Goal: Task Accomplishment & Management: Manage account settings

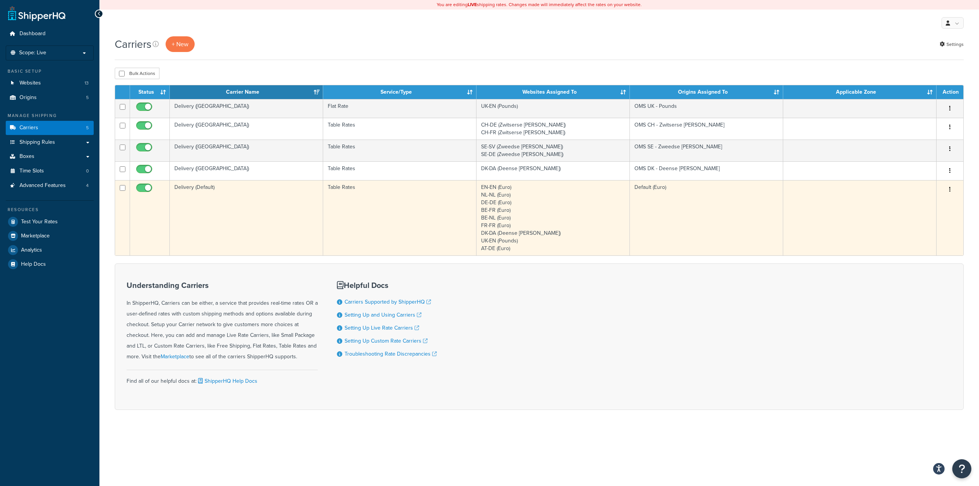
click at [422, 206] on td "Table Rates" at bounding box center [399, 217] width 153 height 75
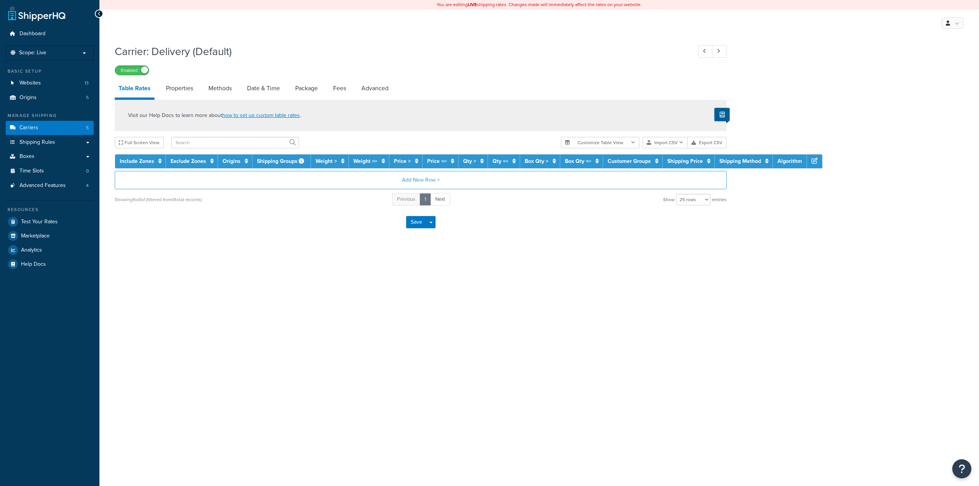
select select "25"
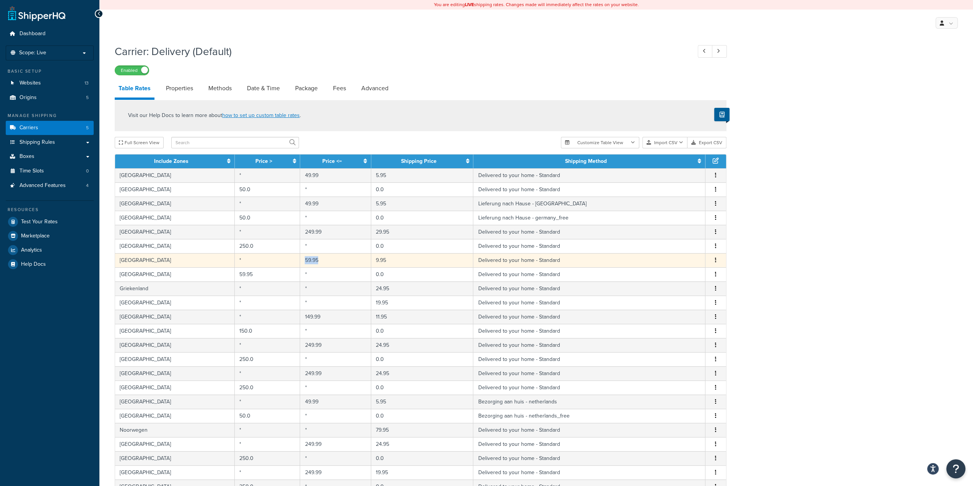
drag, startPoint x: 326, startPoint y: 263, endPoint x: 302, endPoint y: 263, distance: 24.5
click at [302, 263] on td "59.95" at bounding box center [335, 260] width 71 height 14
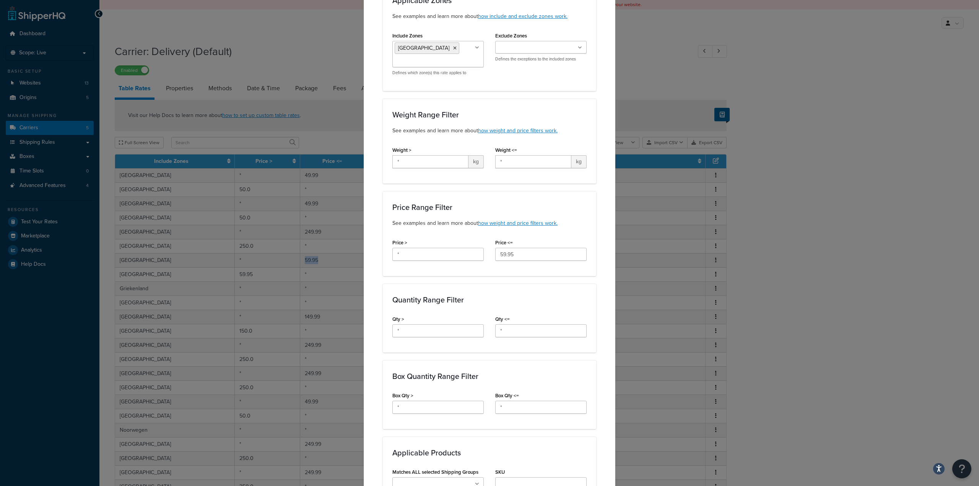
scroll to position [76, 0]
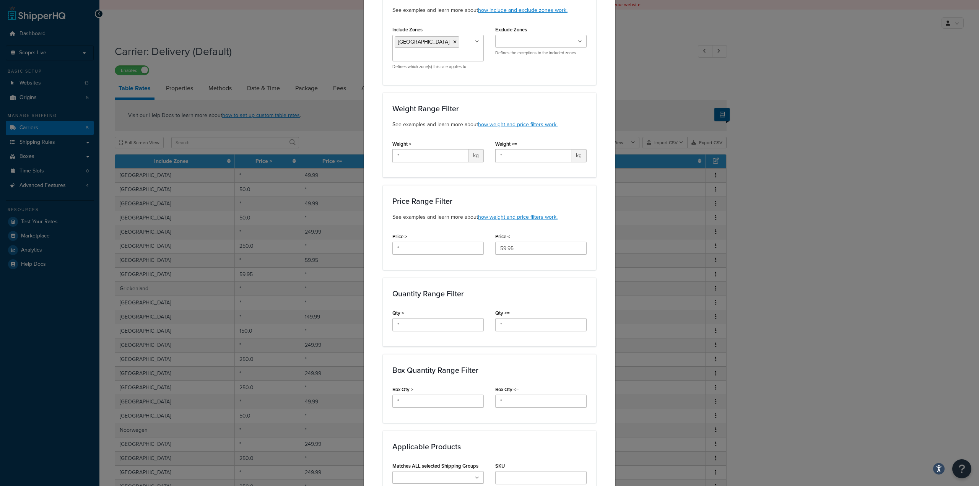
drag, startPoint x: 517, startPoint y: 240, endPoint x: 507, endPoint y: 246, distance: 11.5
click at [507, 246] on div "Price <= 59.95" at bounding box center [540, 243] width 91 height 24
drag, startPoint x: 516, startPoint y: 249, endPoint x: 508, endPoint y: 249, distance: 7.6
click at [508, 249] on input "59.95" at bounding box center [540, 248] width 91 height 13
type input "59.94"
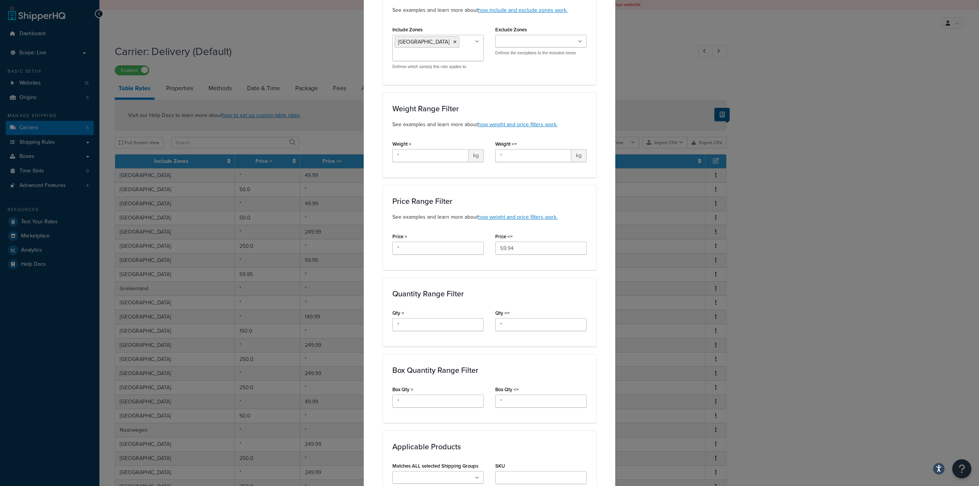
click at [554, 226] on div "Price Range Filter See examples and learn more about how weight and price filte…" at bounding box center [489, 227] width 213 height 85
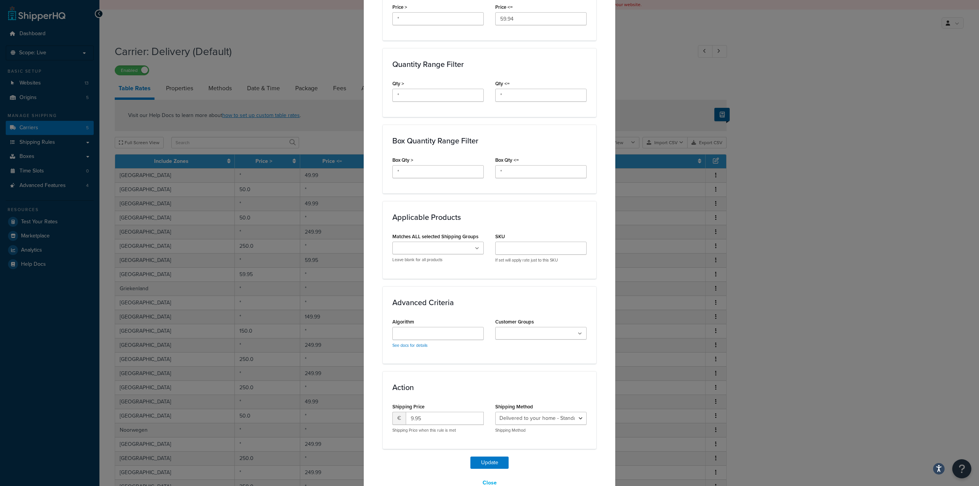
scroll to position [323, 0]
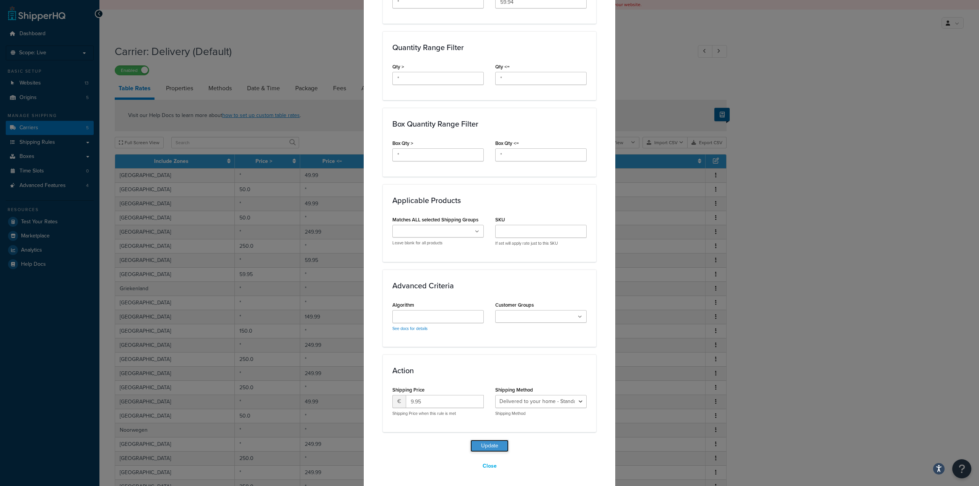
click at [497, 443] on button "Update" at bounding box center [489, 446] width 38 height 12
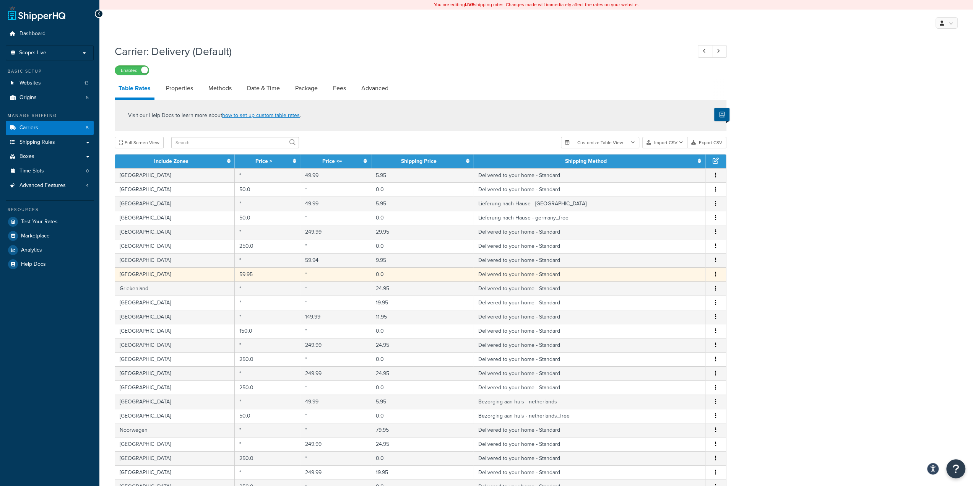
click at [713, 275] on button "button" at bounding box center [716, 274] width 6 height 8
click at [692, 261] on div "Edit" at bounding box center [677, 259] width 54 height 16
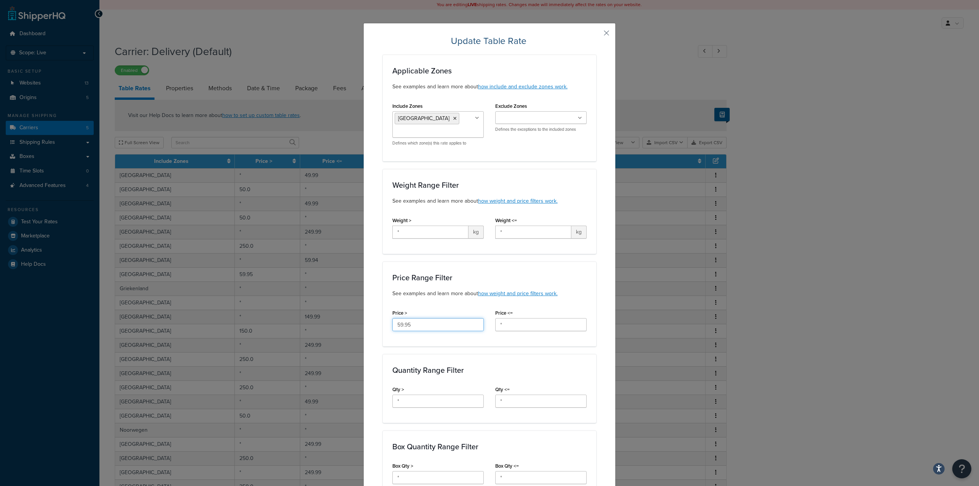
drag, startPoint x: 418, startPoint y: 323, endPoint x: 405, endPoint y: 331, distance: 15.1
click at [405, 331] on div "Price > 59.95" at bounding box center [438, 321] width 103 height 29
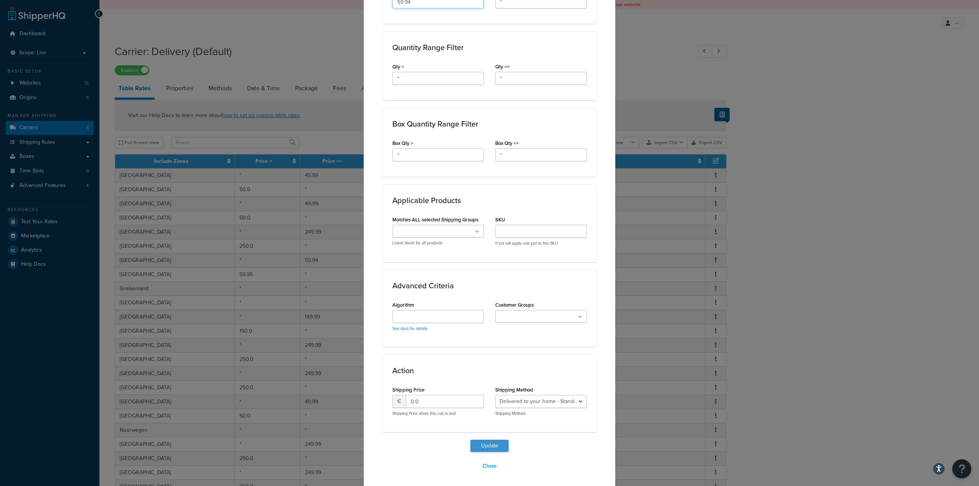
type input "59.94"
click at [493, 445] on button "Update" at bounding box center [489, 446] width 38 height 12
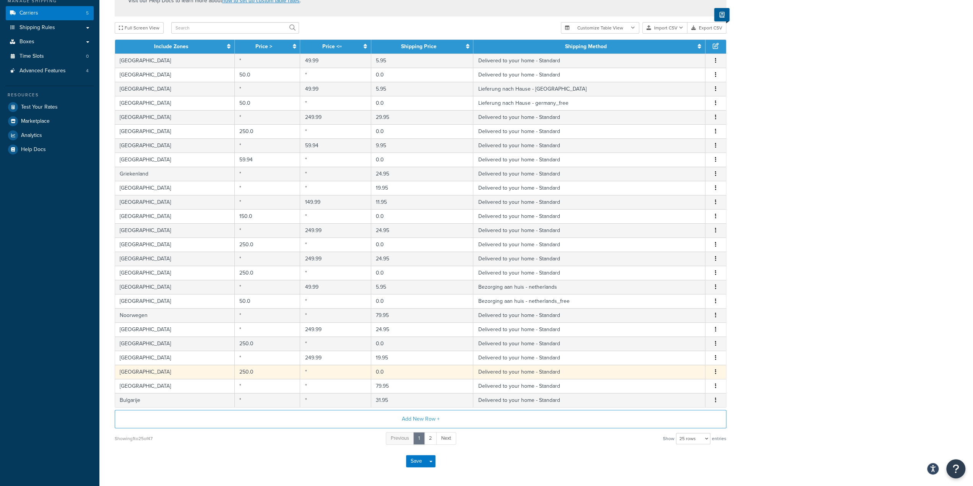
scroll to position [76, 0]
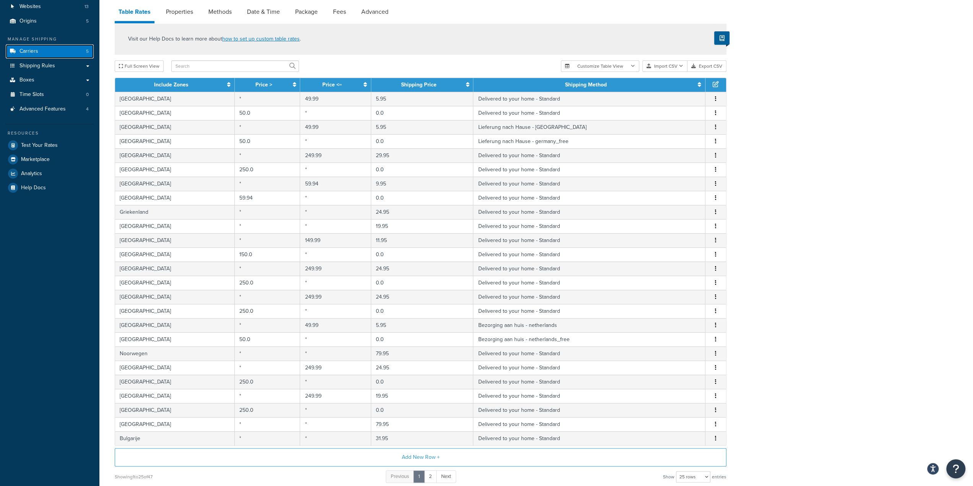
click at [43, 54] on link "Carriers 5" at bounding box center [50, 51] width 88 height 14
click at [31, 53] on span "Carriers" at bounding box center [28, 51] width 19 height 6
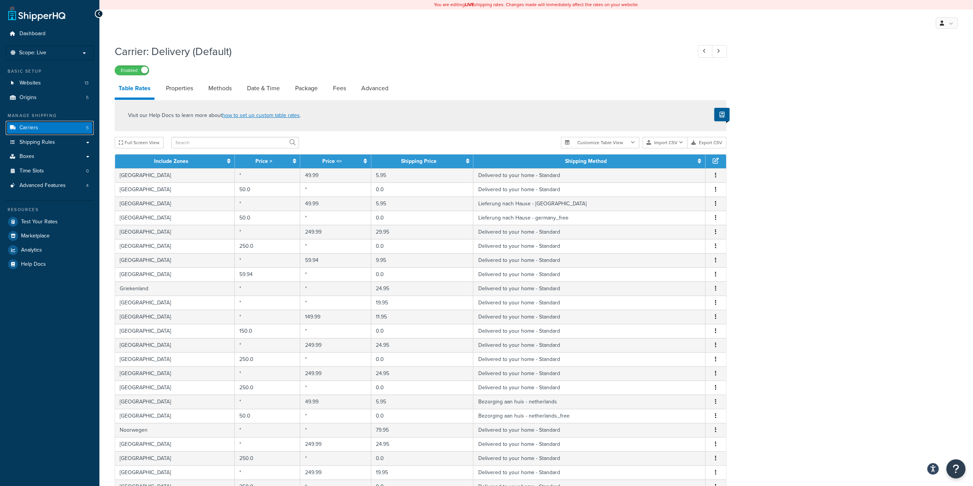
click at [55, 125] on link "Carriers 5" at bounding box center [50, 128] width 88 height 14
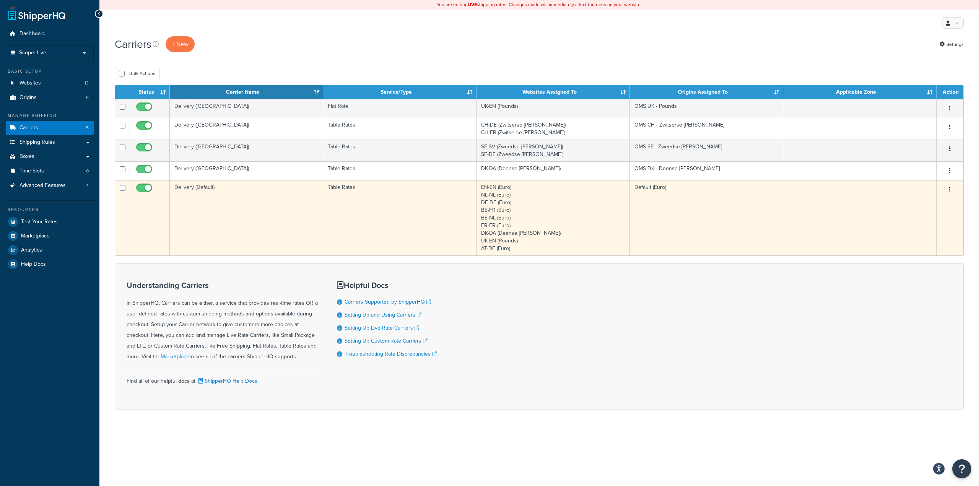
click at [424, 211] on td "Table Rates" at bounding box center [399, 217] width 153 height 75
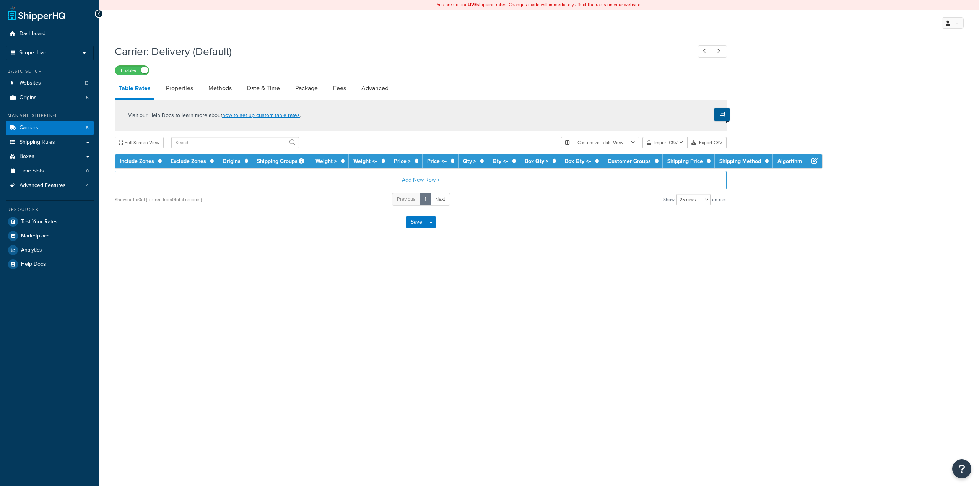
select select "25"
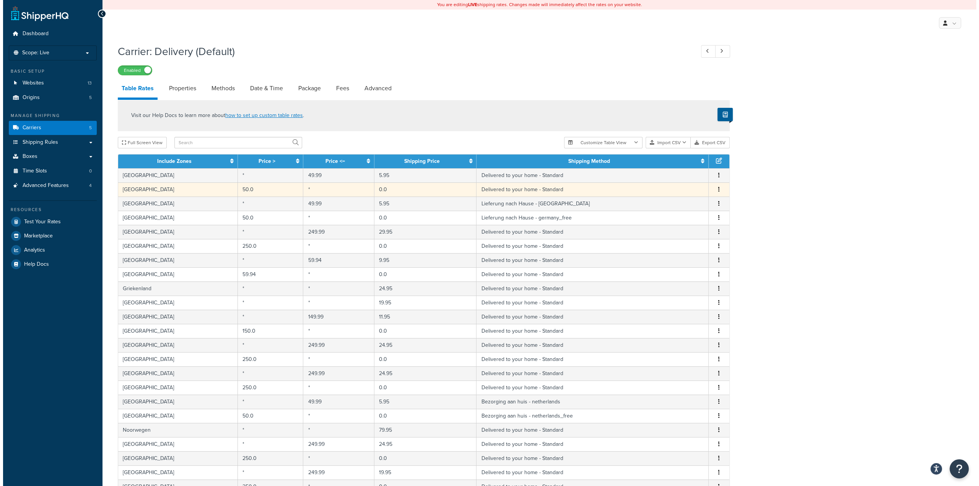
scroll to position [38, 0]
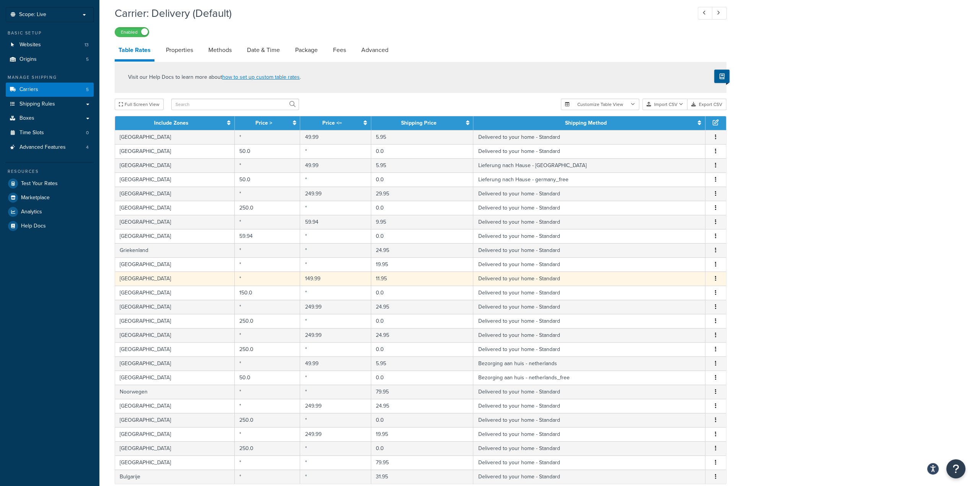
click at [717, 278] on button "button" at bounding box center [716, 278] width 6 height 8
click at [672, 263] on div "Edit" at bounding box center [677, 263] width 54 height 16
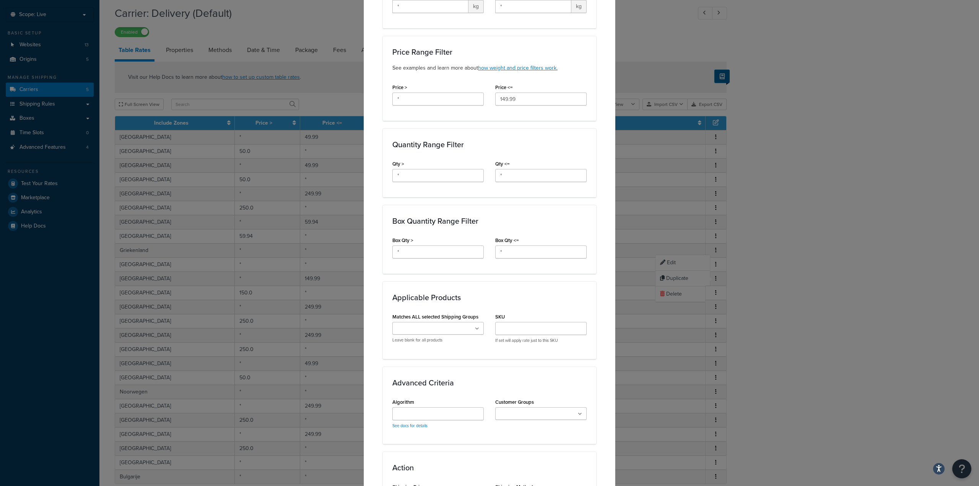
scroll to position [229, 0]
click at [500, 94] on input "149.99" at bounding box center [540, 95] width 91 height 13
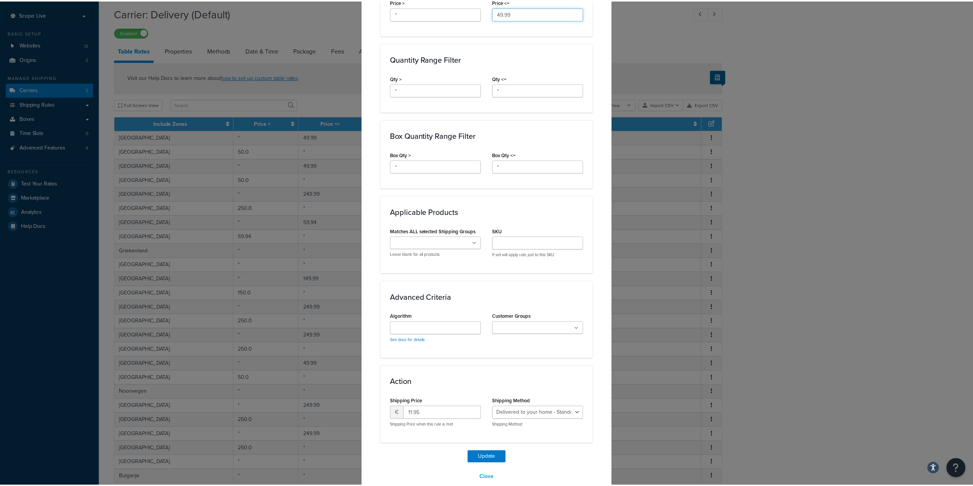
scroll to position [323, 0]
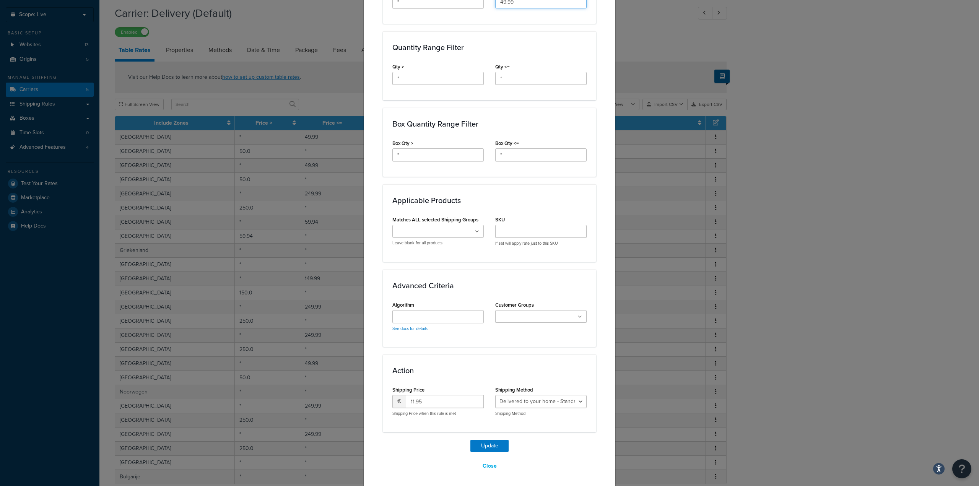
type input "49.99"
click at [525, 403] on select "Delivered to your home - Standard Express - Express Standaard levering (Denemar…" at bounding box center [540, 401] width 91 height 13
drag, startPoint x: 411, startPoint y: 401, endPoint x: 396, endPoint y: 401, distance: 15.3
click at [396, 401] on div "€ 11.95" at bounding box center [437, 401] width 91 height 13
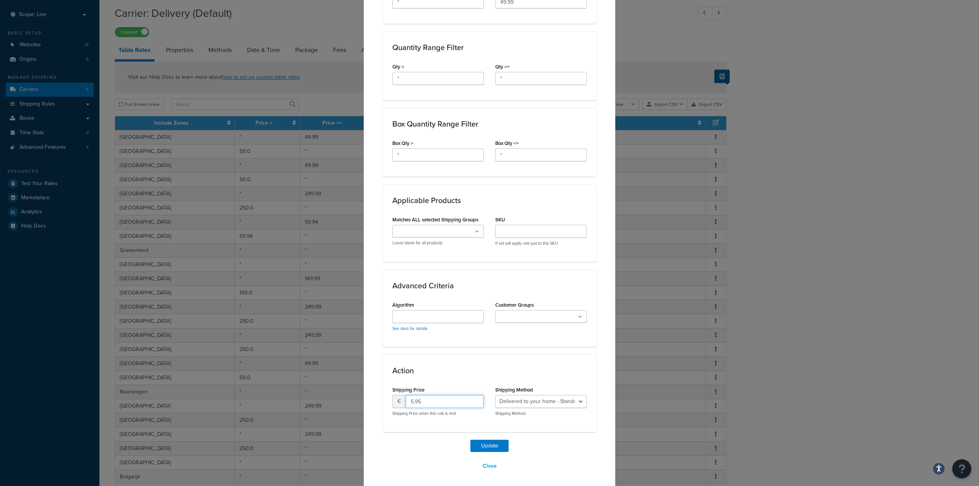
type input "5.95"
click at [406, 430] on div "Action Shipping Price € 5.95 Shipping Price when this rule is met Shipping Meth…" at bounding box center [489, 392] width 213 height 77
click at [490, 440] on button "Update" at bounding box center [489, 446] width 38 height 12
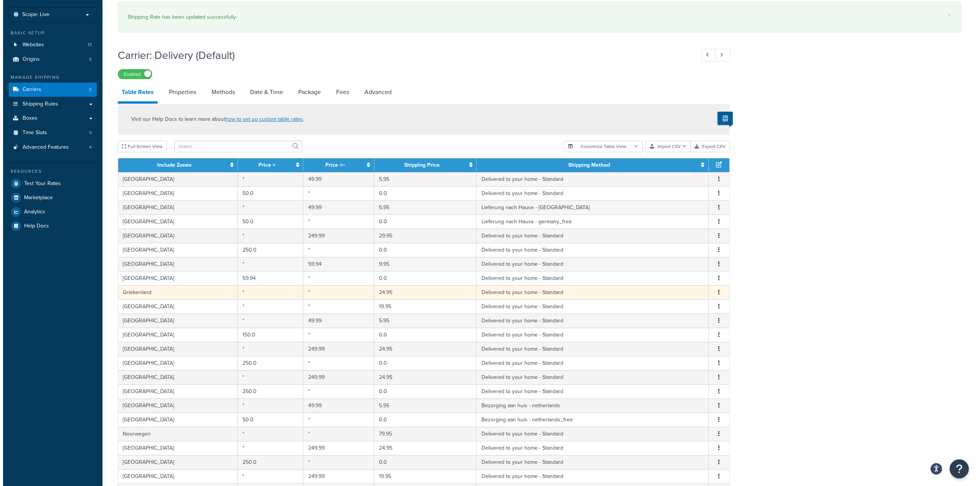
scroll to position [115, 0]
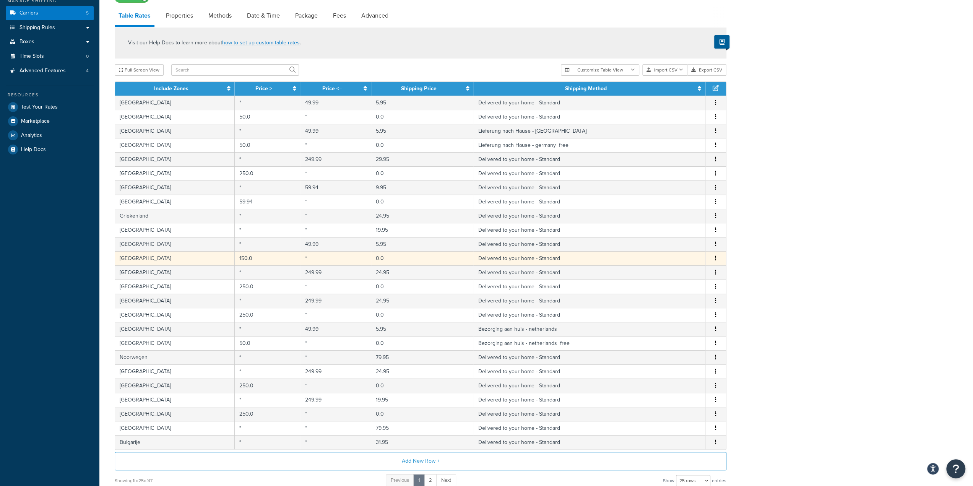
click at [715, 255] on button "button" at bounding box center [716, 258] width 6 height 8
click at [677, 244] on div "Edit" at bounding box center [677, 242] width 54 height 16
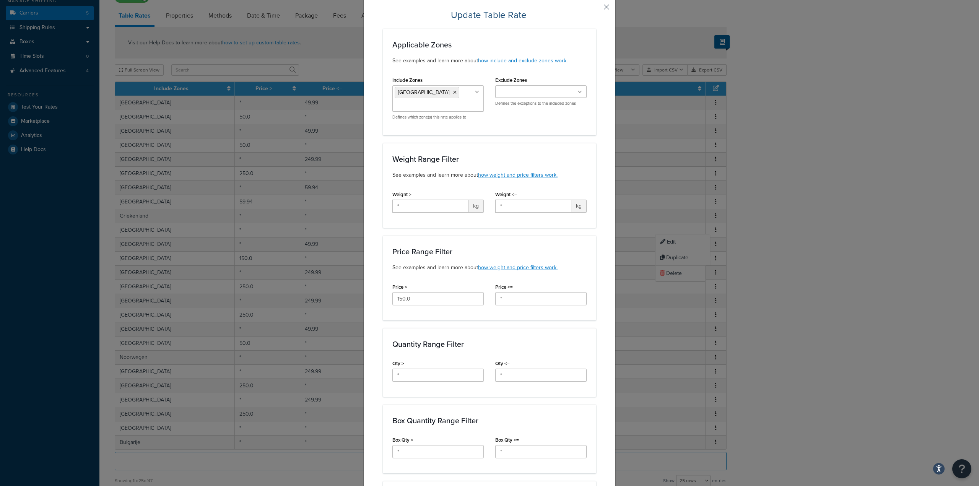
scroll to position [38, 0]
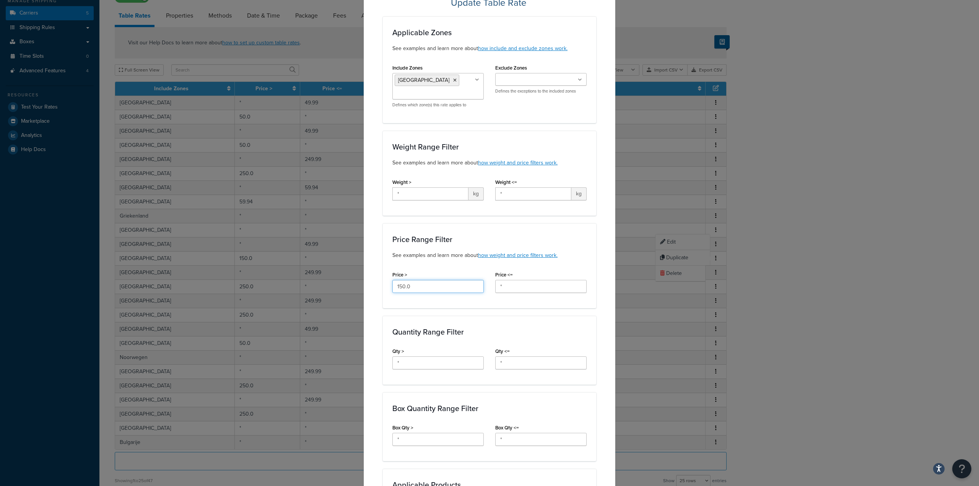
click at [398, 285] on input "150.0" at bounding box center [437, 286] width 91 height 13
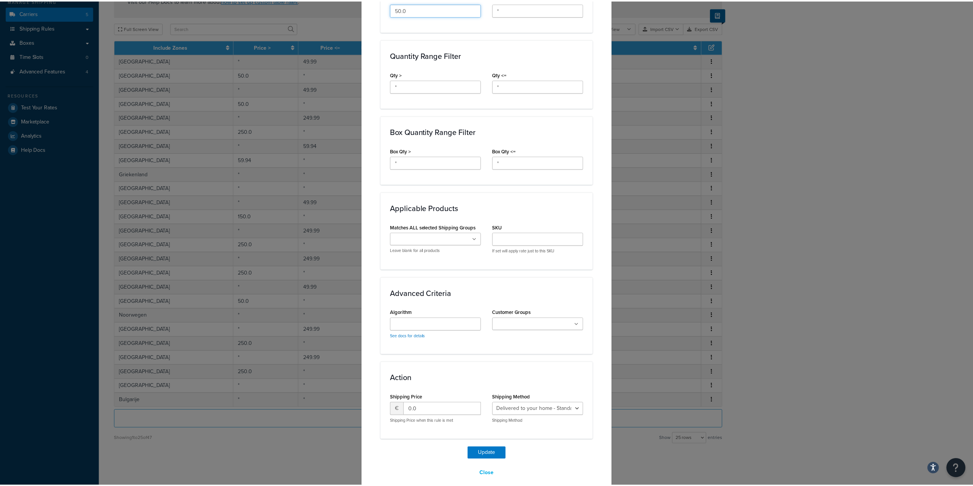
scroll to position [323, 0]
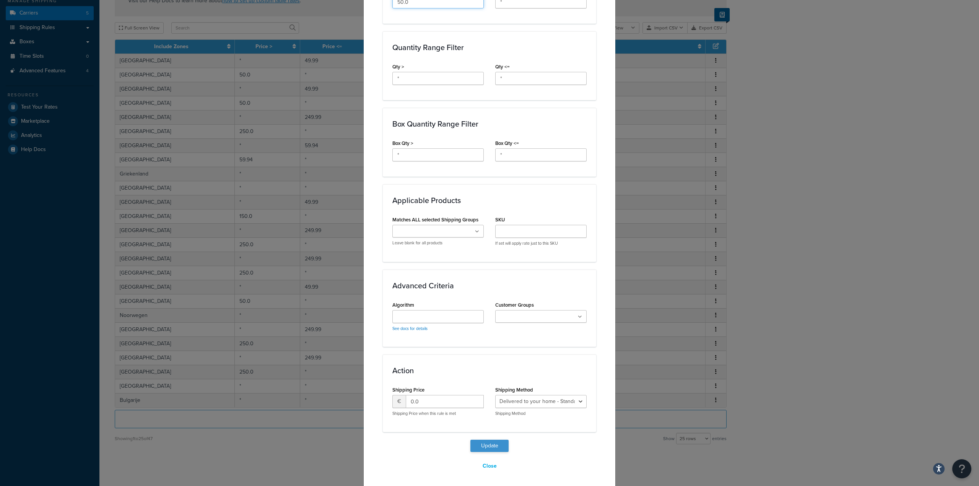
type input "50.0"
click at [480, 442] on button "Update" at bounding box center [489, 446] width 38 height 12
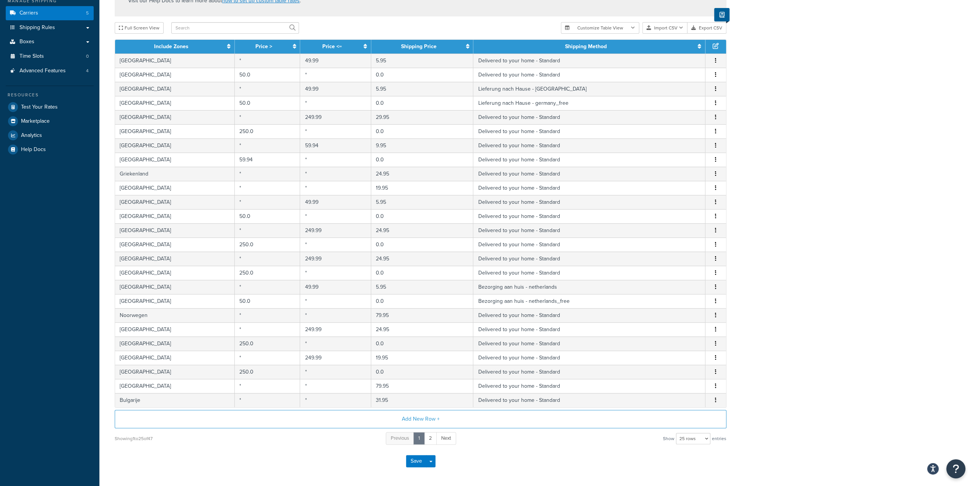
scroll to position [0, 0]
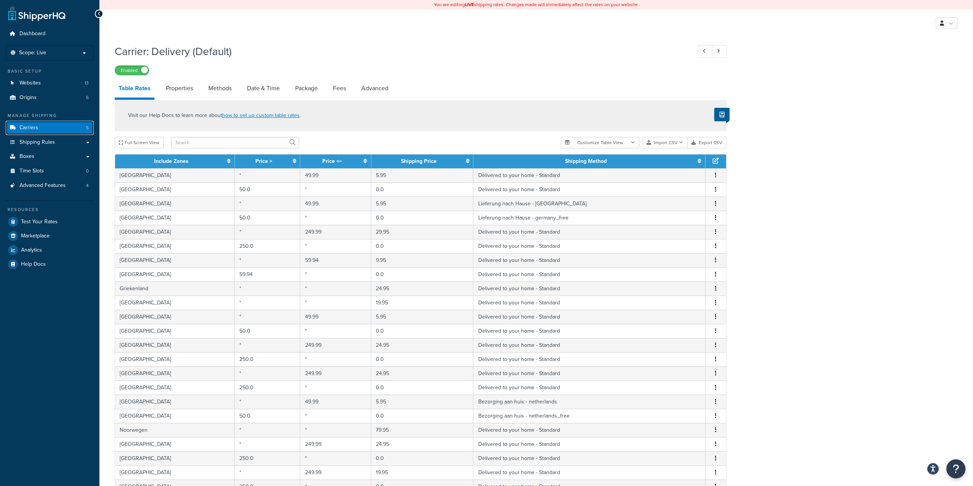
click at [46, 127] on link "Carriers 5" at bounding box center [50, 128] width 88 height 14
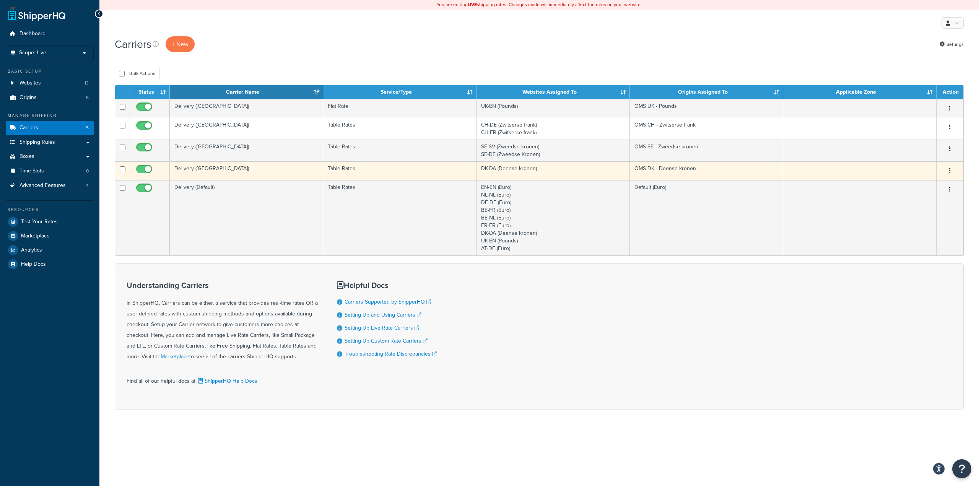
click at [551, 169] on td "DK-DA (Deense kronen)" at bounding box center [552, 170] width 153 height 19
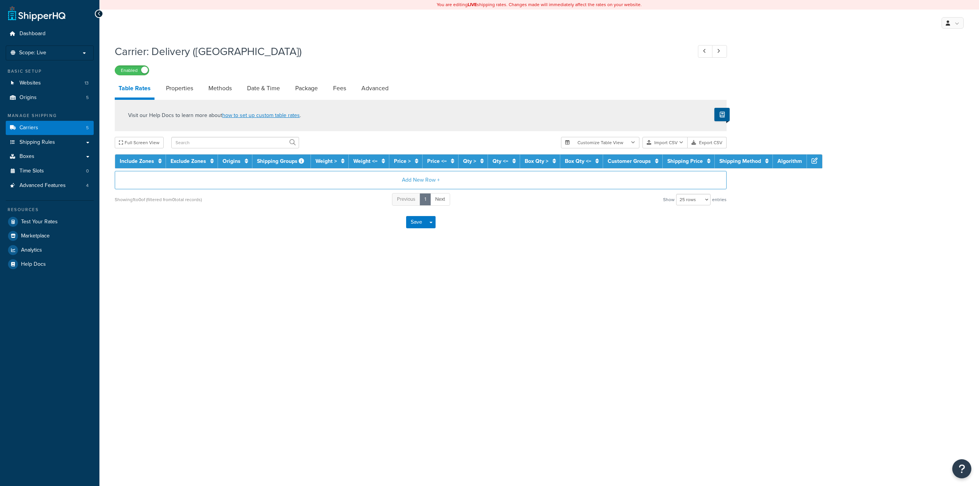
select select "25"
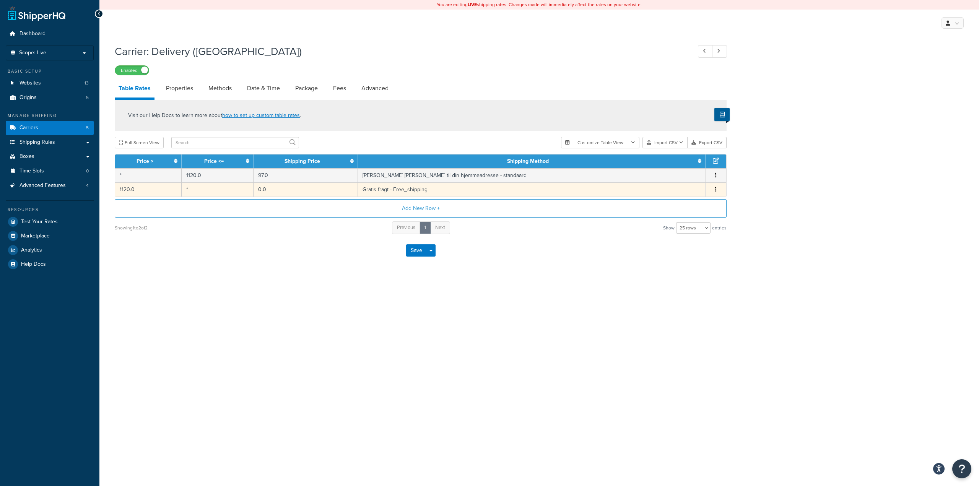
click at [717, 188] on button "button" at bounding box center [716, 189] width 6 height 8
click at [675, 179] on div "Edit" at bounding box center [677, 175] width 54 height 16
select select "176019"
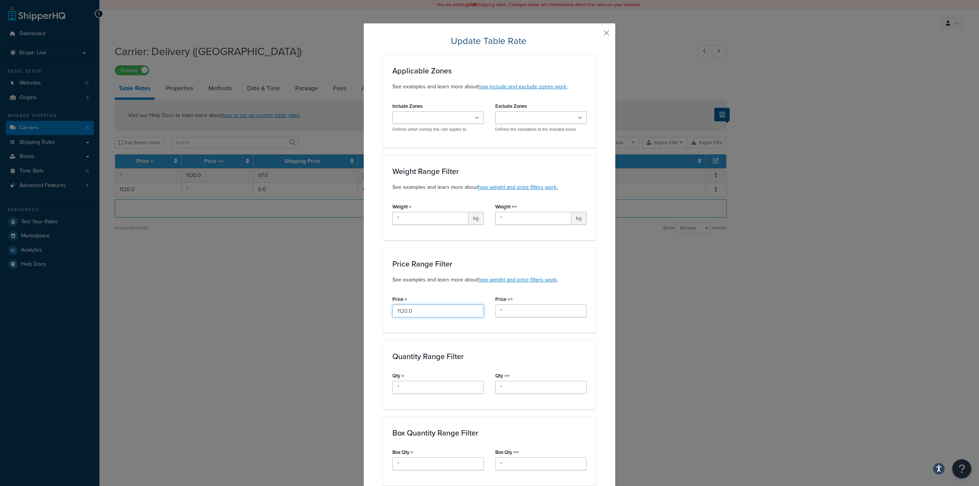
drag, startPoint x: 425, startPoint y: 312, endPoint x: 365, endPoint y: 310, distance: 59.7
click at [365, 310] on div "Update Table Rate Applicable Zones See examples and learn more about how includ…" at bounding box center [489, 410] width 252 height 774
type input "374.99"
click at [539, 256] on div "Price Range Filter See examples and learn more about how weight and price filte…" at bounding box center [489, 290] width 213 height 85
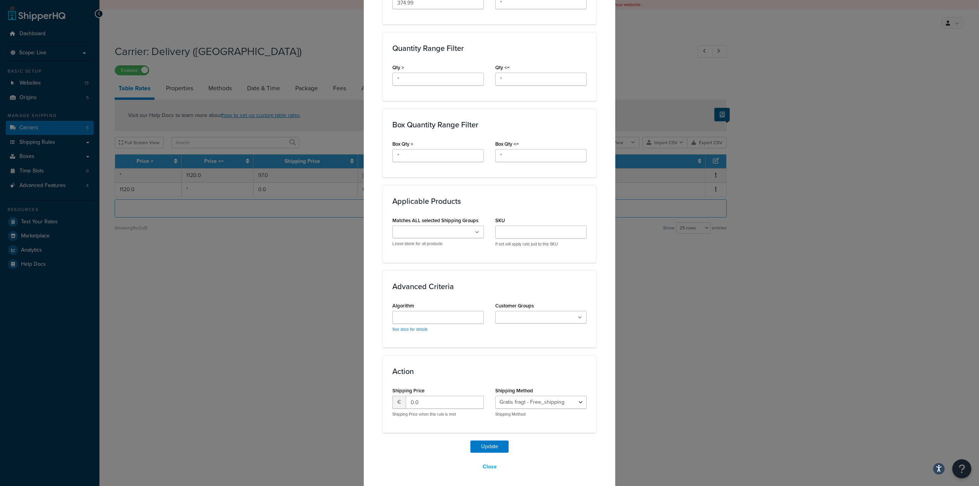
scroll to position [309, 0]
click at [488, 446] on button "Update" at bounding box center [489, 446] width 38 height 12
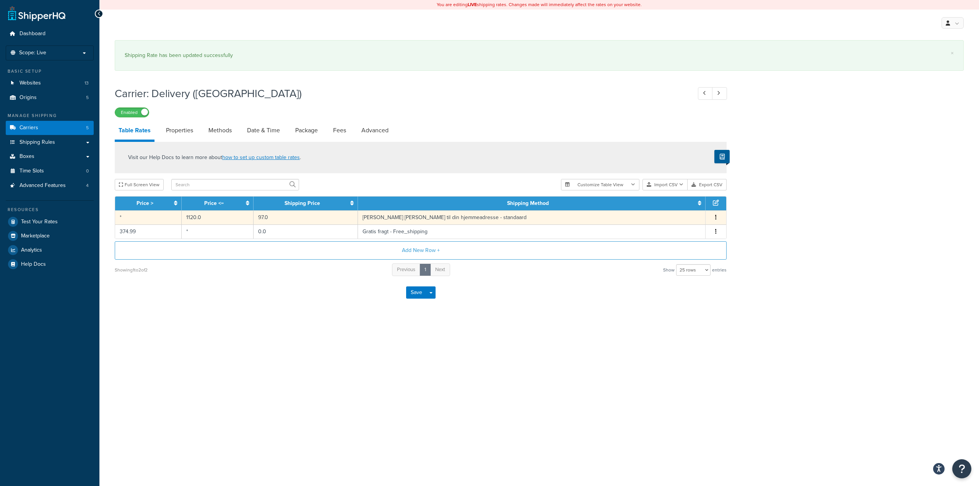
click at [714, 217] on button "button" at bounding box center [716, 217] width 6 height 8
click at [680, 203] on div "Edit" at bounding box center [677, 203] width 54 height 16
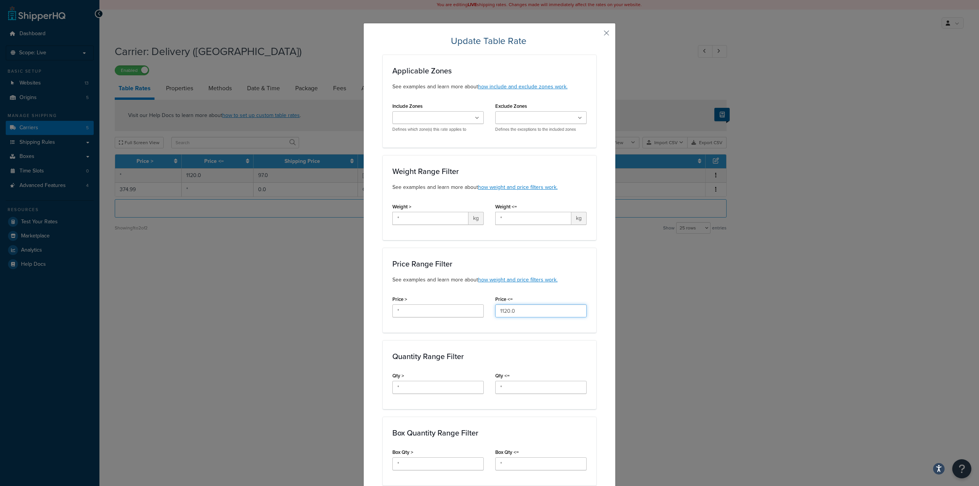
drag, startPoint x: 522, startPoint y: 310, endPoint x: 490, endPoint y: 310, distance: 31.7
click at [490, 310] on div "Price <= 1120.0" at bounding box center [540, 308] width 103 height 29
type input "374.99"
click at [525, 279] on link "how weight and price filters work." at bounding box center [518, 280] width 80 height 8
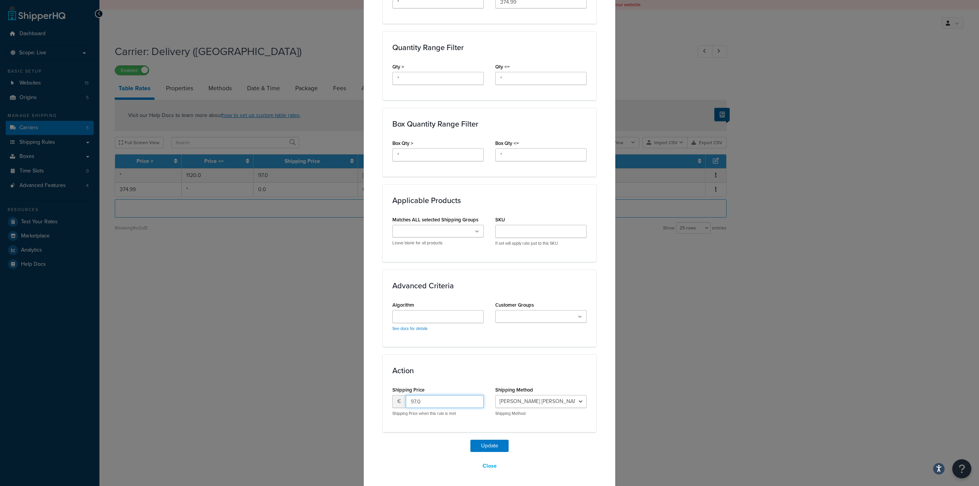
drag, startPoint x: 444, startPoint y: 400, endPoint x: 389, endPoint y: 402, distance: 55.5
click at [389, 402] on div "Shipping Price € 97.0 Shipping Price when this rule is met" at bounding box center [438, 403] width 103 height 38
click at [424, 396] on input "97.0" at bounding box center [445, 401] width 78 height 13
drag, startPoint x: 406, startPoint y: 402, endPoint x: 413, endPoint y: 406, distance: 8.1
click at [413, 406] on input "97.0" at bounding box center [445, 401] width 78 height 13
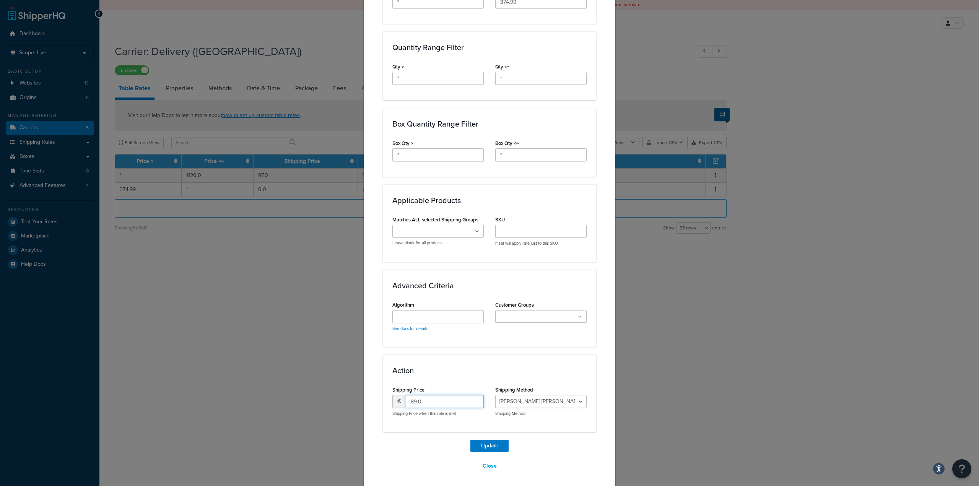
type input "89.0"
click at [493, 443] on button "Update" at bounding box center [489, 446] width 38 height 12
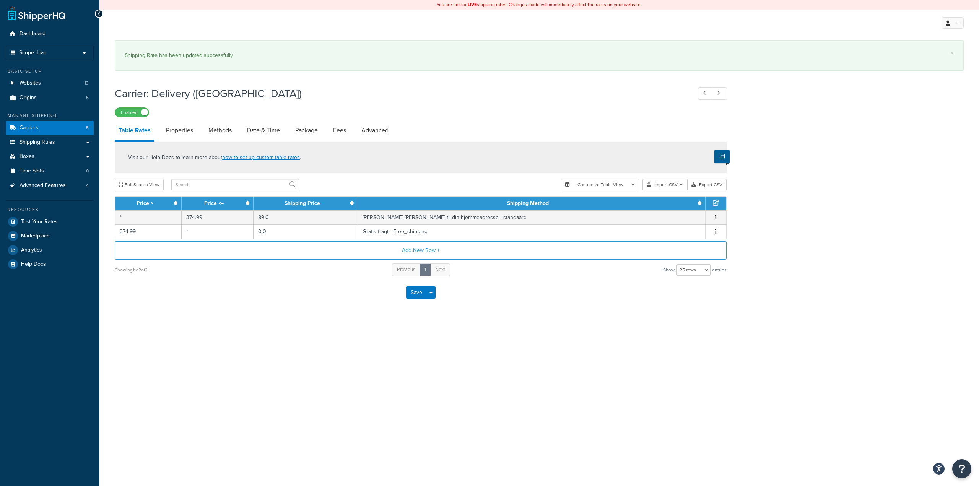
click at [243, 329] on div "You are editing LIVE shipping rates. Changes made will immediately affect the r…" at bounding box center [538, 243] width 879 height 486
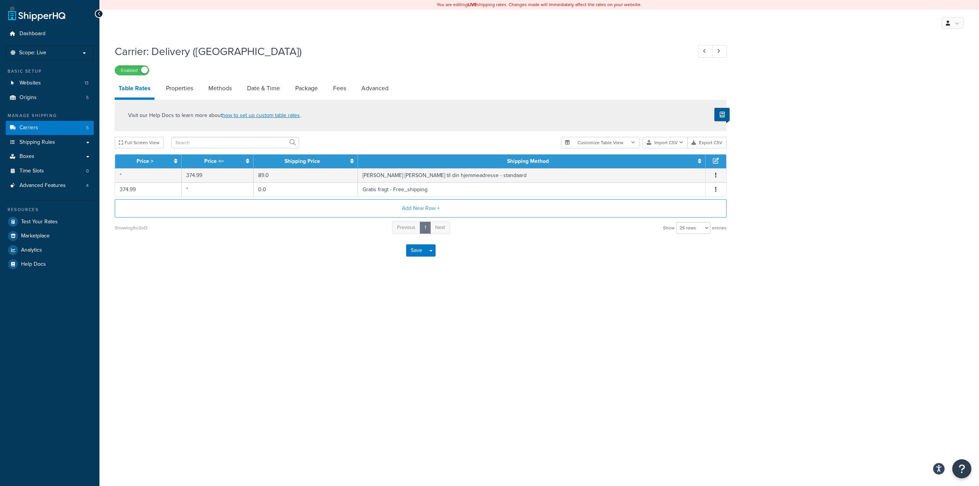
click at [313, 270] on div "Carrier: Delivery (DK) Enabled Table Rates Properties Methods Date & Time Packa…" at bounding box center [538, 162] width 879 height 245
click at [38, 127] on link "Carriers 5" at bounding box center [50, 128] width 88 height 14
click at [283, 341] on div "You are editing LIVE shipping rates. Changes made will immediately affect the r…" at bounding box center [538, 243] width 879 height 486
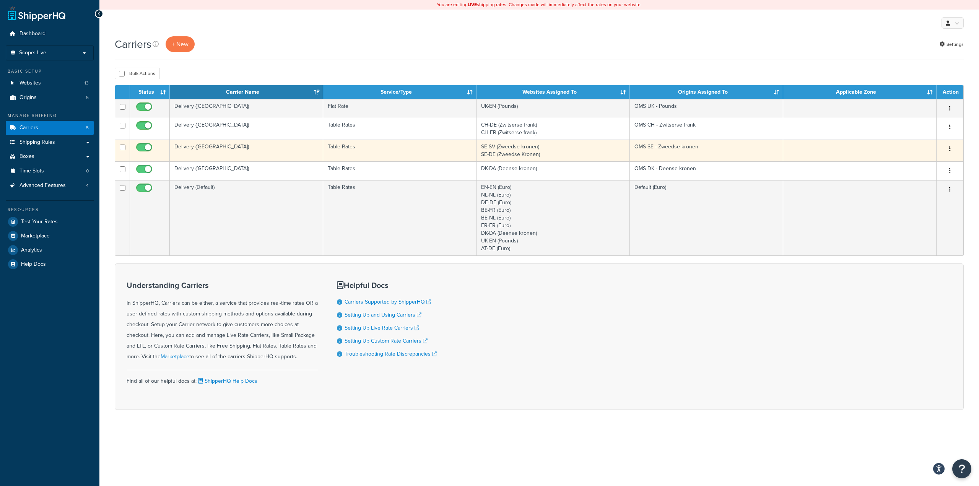
click at [950, 147] on icon "button" at bounding box center [950, 148] width 2 height 5
click at [927, 164] on link "Edit" at bounding box center [918, 164] width 60 height 16
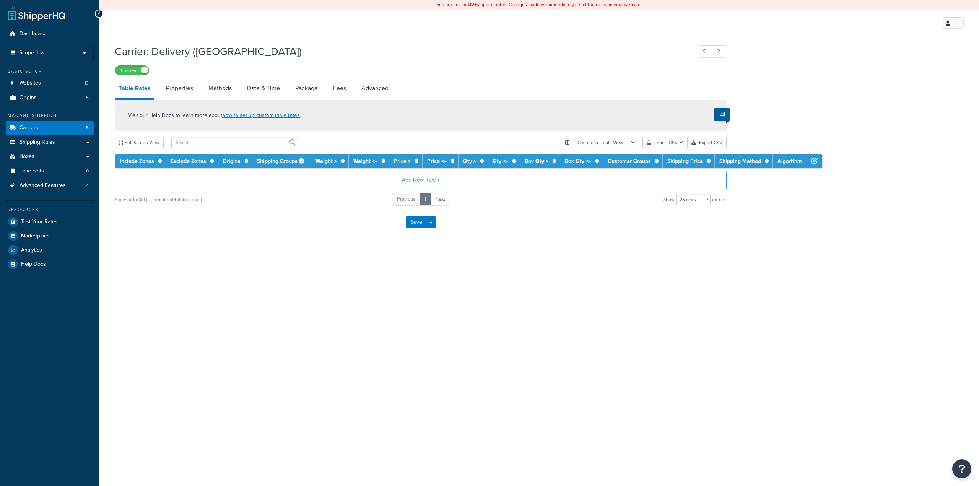
select select "25"
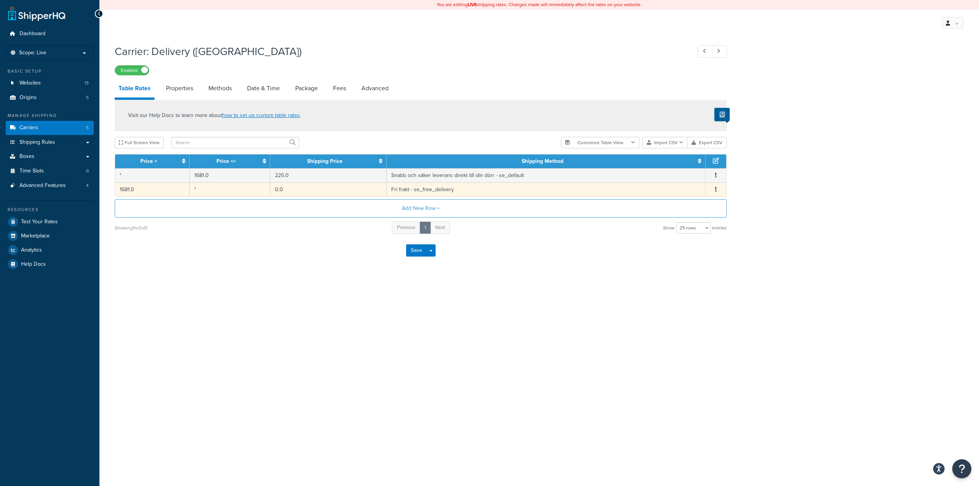
click at [718, 190] on button "button" at bounding box center [716, 189] width 6 height 8
click at [674, 176] on div "Edit" at bounding box center [677, 175] width 54 height 16
select select "180630"
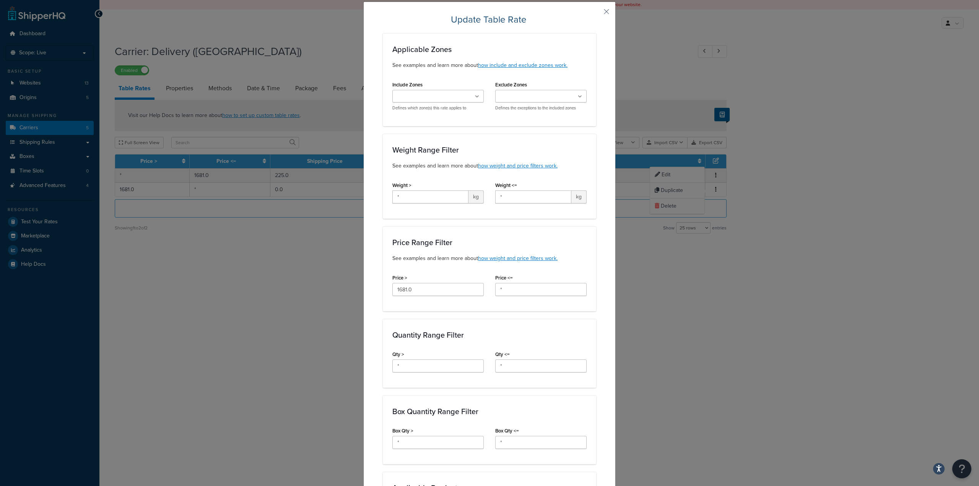
scroll to position [38, 0]
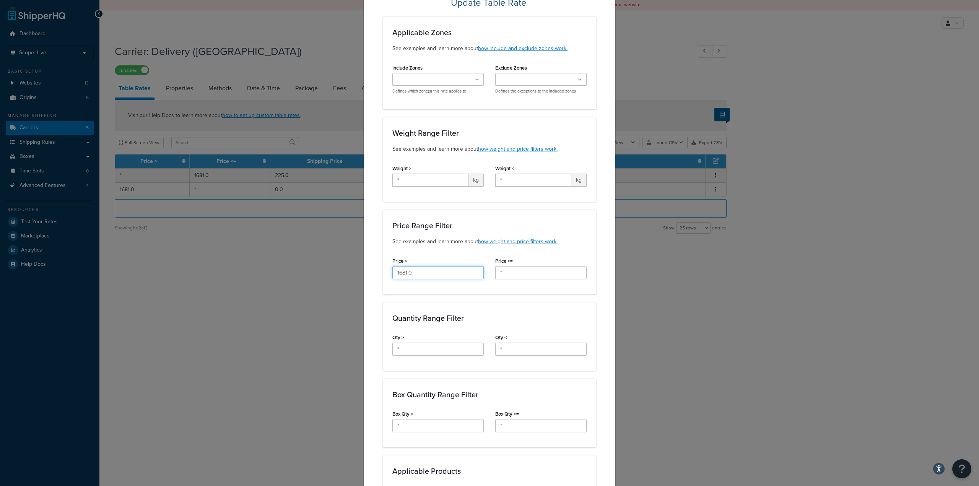
drag, startPoint x: 421, startPoint y: 273, endPoint x: 376, endPoint y: 276, distance: 44.8
click at [376, 276] on div "Update Table Rate Applicable Zones See examples and learn more about how includ…" at bounding box center [489, 372] width 252 height 774
type input "499.99"
click at [375, 259] on div "Update Table Rate Applicable Zones See examples and learn more about how includ…" at bounding box center [489, 372] width 252 height 774
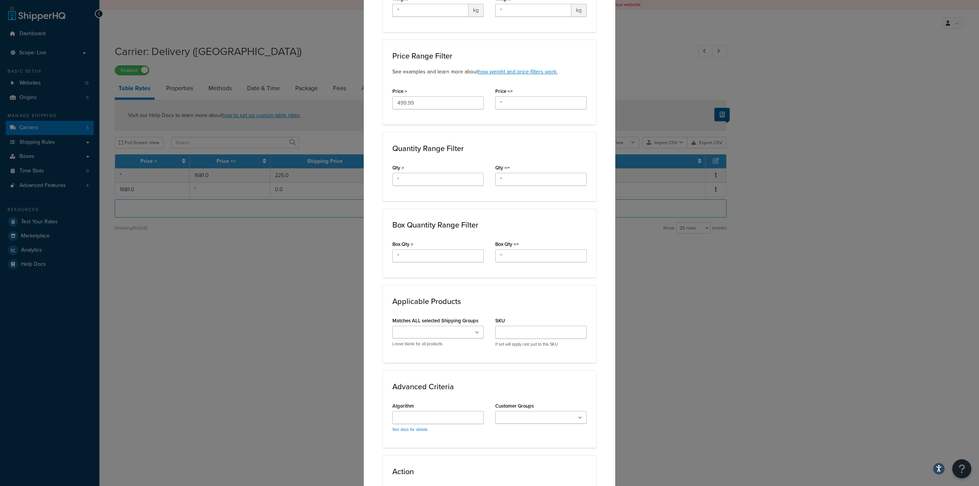
scroll to position [309, 0]
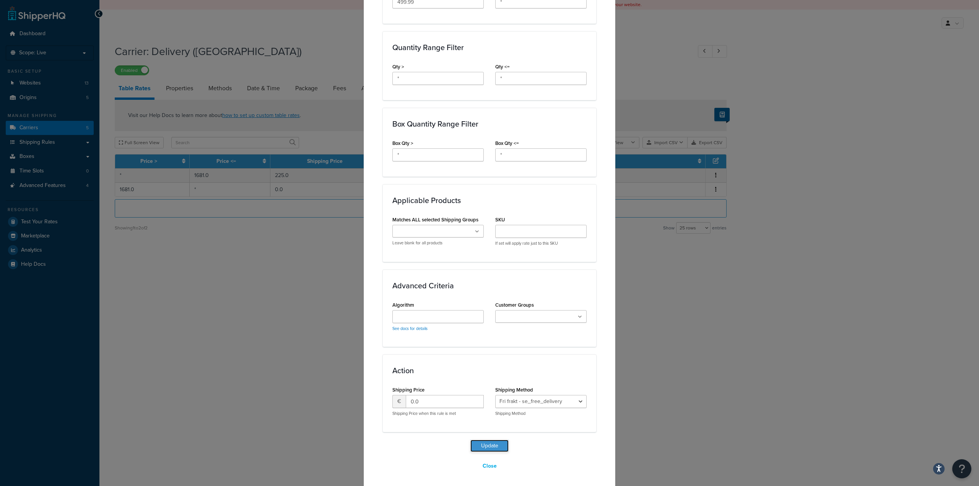
click at [492, 444] on button "Update" at bounding box center [489, 446] width 38 height 12
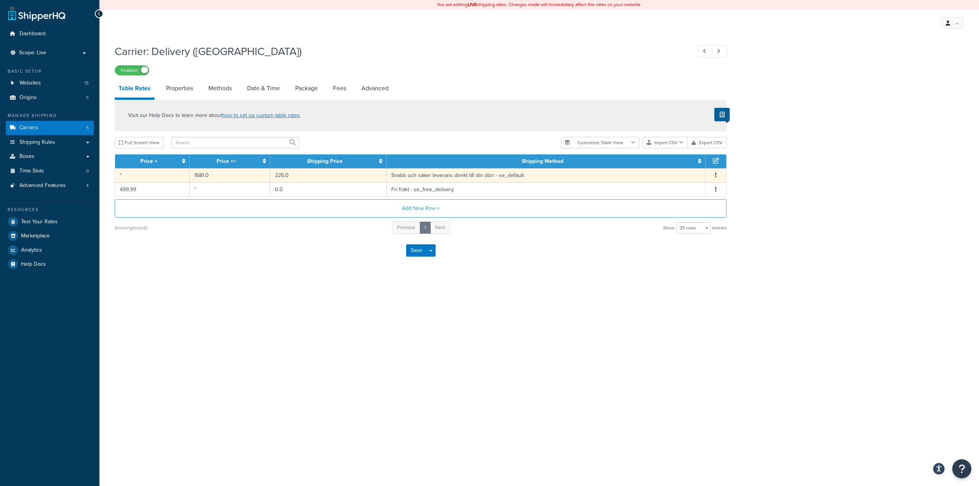
click at [719, 179] on span "Edit Duplicate Delete" at bounding box center [715, 175] width 11 height 8
click at [716, 178] on icon "button" at bounding box center [716, 174] width 2 height 5
click at [674, 158] on div "Edit" at bounding box center [677, 161] width 54 height 16
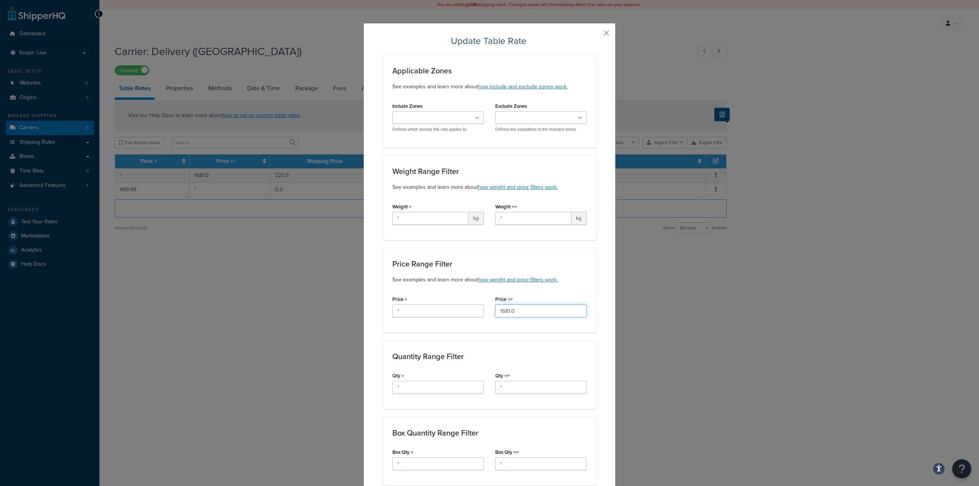
drag, startPoint x: 527, startPoint y: 309, endPoint x: 475, endPoint y: 309, distance: 52.4
click at [475, 309] on div "Price > * Price <= 1681.0" at bounding box center [490, 308] width 206 height 29
type input "499.99"
click at [504, 326] on div "Price Range Filter See examples and learn more about how weight and price filte…" at bounding box center [489, 290] width 213 height 85
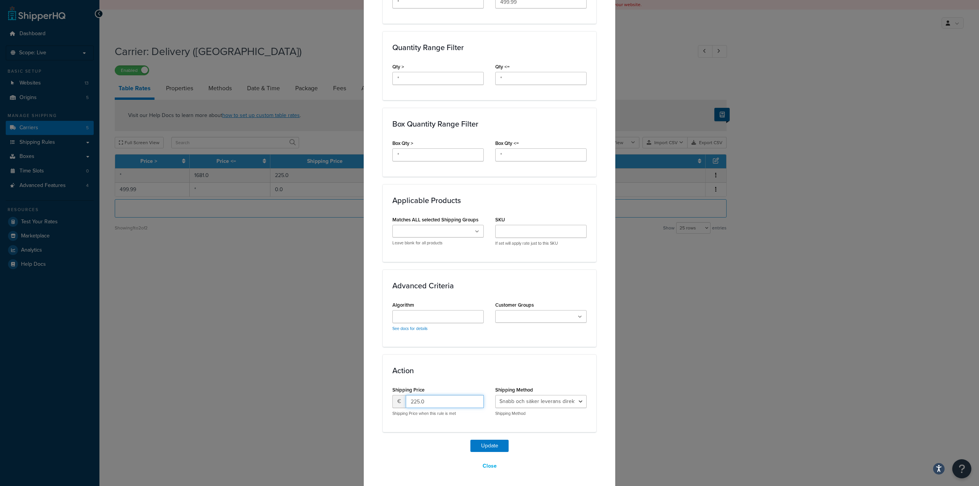
drag, startPoint x: 427, startPoint y: 403, endPoint x: 378, endPoint y: 398, distance: 49.9
click at [378, 398] on div "Update Table Rate Applicable Zones See examples and learn more about how includ…" at bounding box center [489, 101] width 252 height 774
click at [409, 401] on input "225.0" at bounding box center [445, 401] width 78 height 13
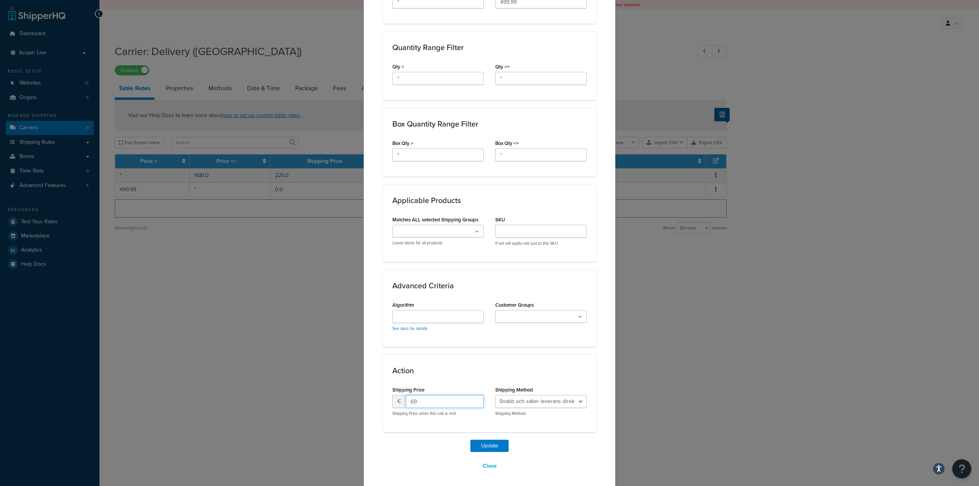
type input "69"
click at [445, 375] on div "Action Shipping Price € 69 Shipping Price when this rule is met Shipping Method…" at bounding box center [489, 392] width 213 height 77
click at [482, 442] on button "Update" at bounding box center [489, 446] width 38 height 12
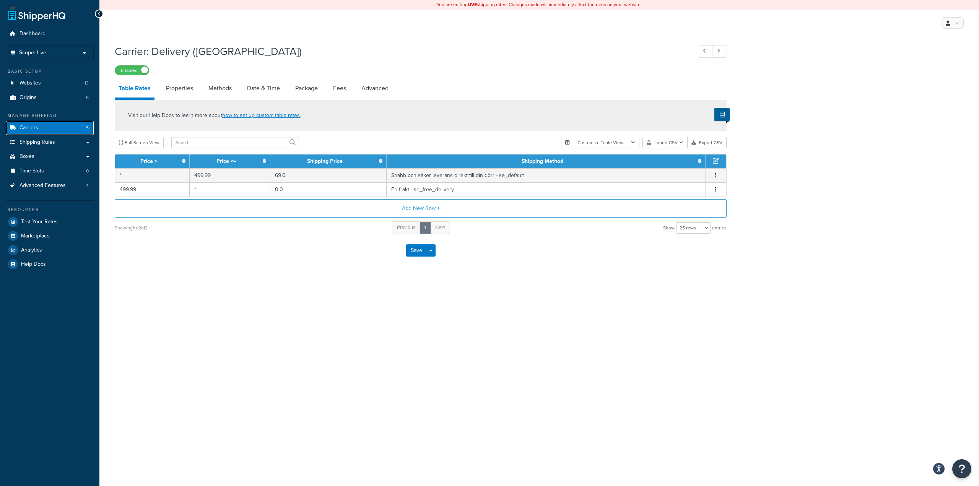
click at [53, 124] on link "Carriers 5" at bounding box center [50, 128] width 88 height 14
click at [34, 129] on span "Carriers" at bounding box center [28, 128] width 19 height 6
click at [54, 127] on link "Carriers 5" at bounding box center [50, 128] width 88 height 14
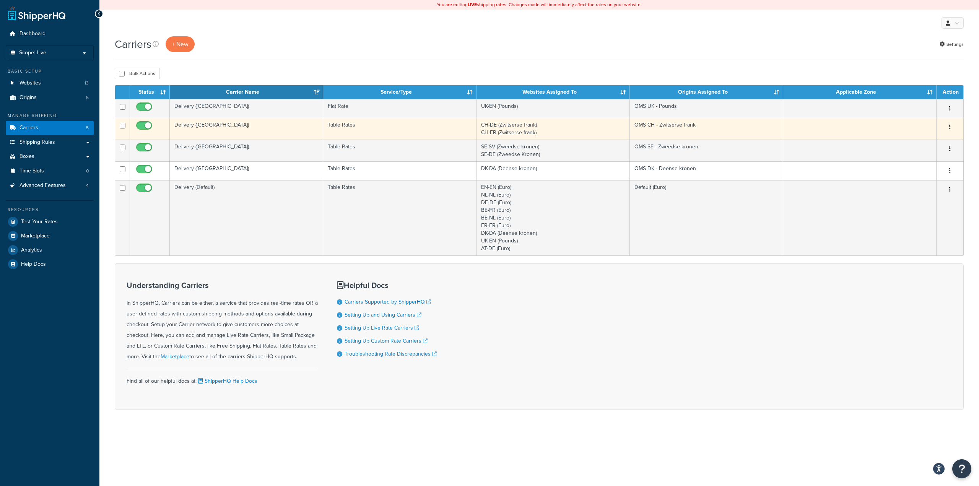
click at [952, 127] on button "button" at bounding box center [949, 127] width 11 height 12
click at [923, 140] on link "Edit" at bounding box center [918, 143] width 60 height 16
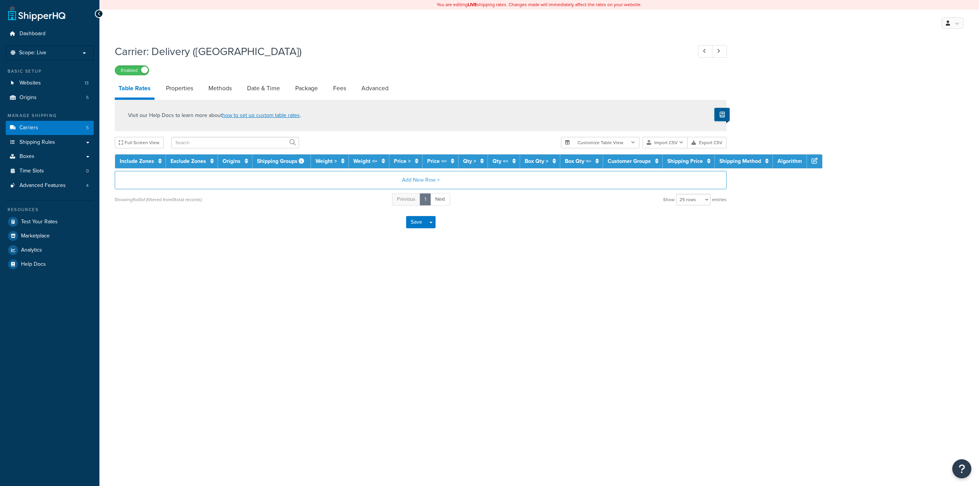
select select "25"
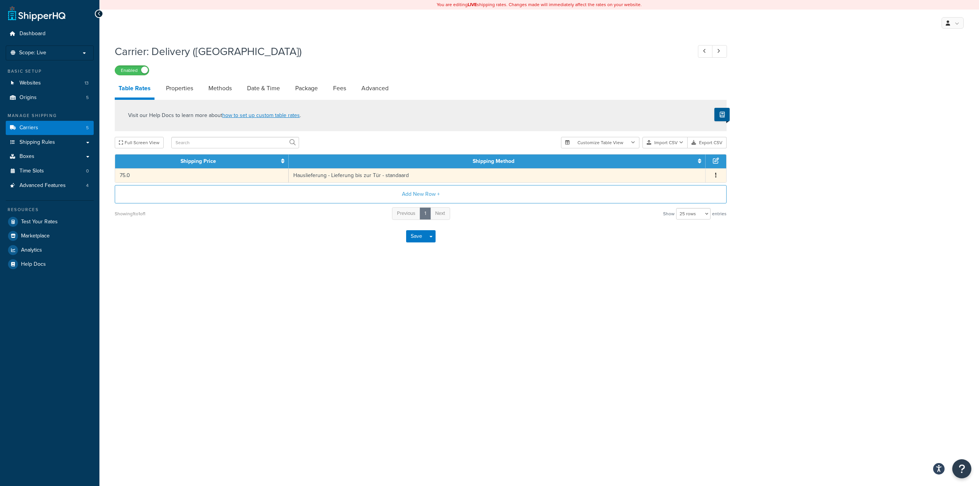
click at [716, 176] on icon "button" at bounding box center [716, 174] width 2 height 5
click at [682, 163] on div "Edit" at bounding box center [677, 161] width 54 height 16
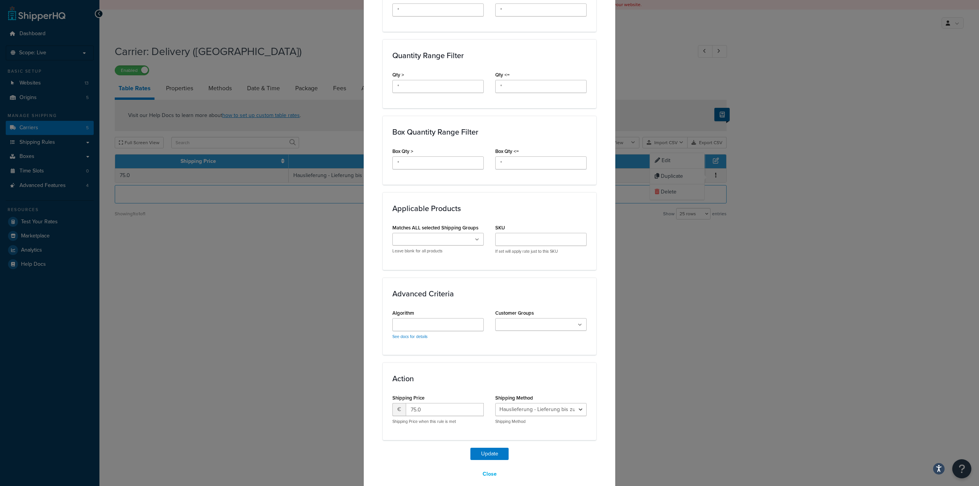
scroll to position [309, 0]
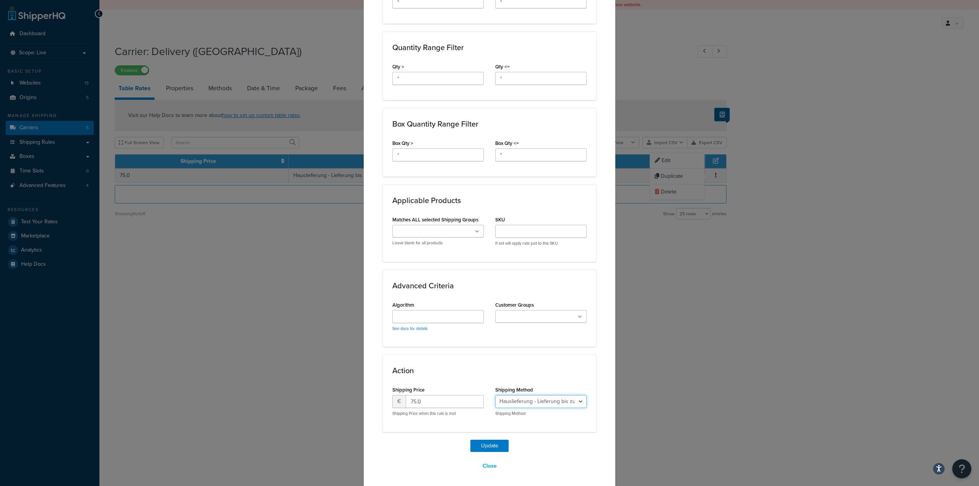
click at [535, 396] on select "Hauslieferung - Lieferung bis zur Tür - standaard" at bounding box center [540, 401] width 91 height 13
drag, startPoint x: 424, startPoint y: 400, endPoint x: 398, endPoint y: 401, distance: 26.4
click at [398, 401] on div "€ 75.0" at bounding box center [437, 401] width 91 height 13
type input "49.95"
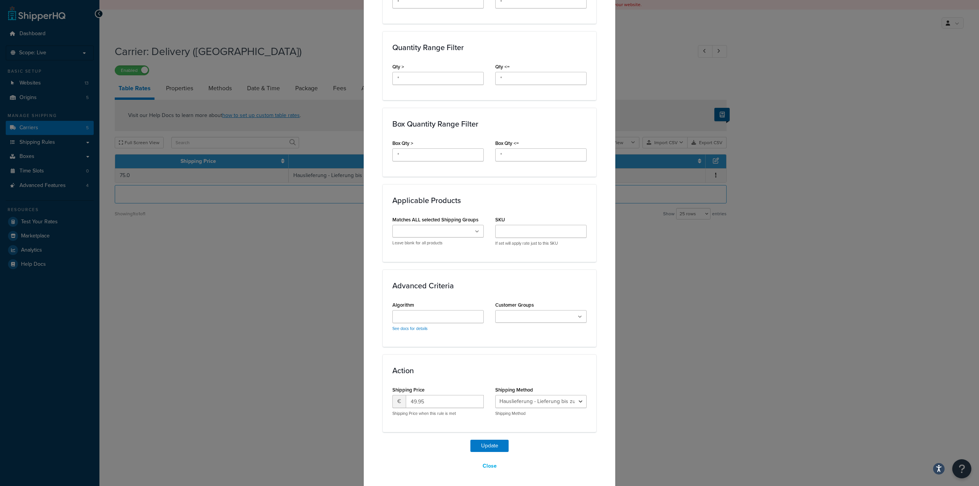
click at [425, 437] on div "Update Table Rate Applicable Zones See examples and learn more about how includ…" at bounding box center [489, 99] width 213 height 747
click at [488, 443] on button "Update" at bounding box center [489, 446] width 38 height 12
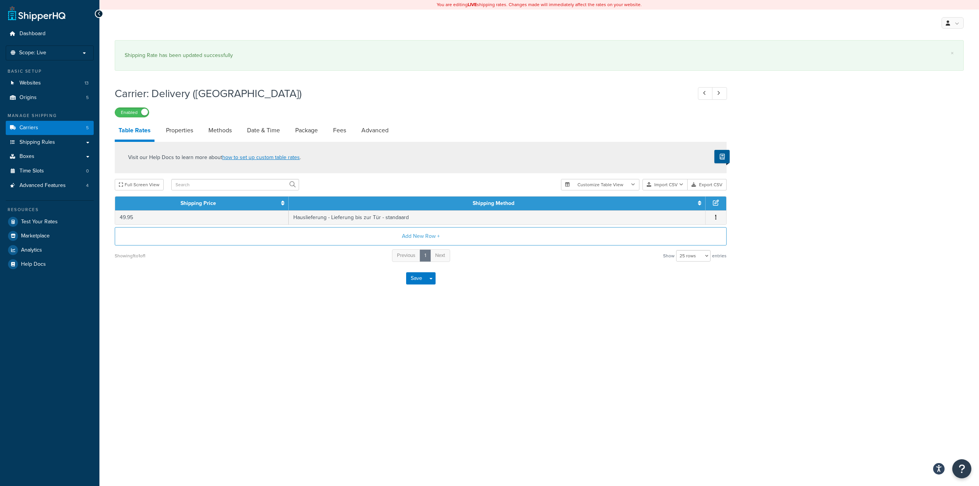
click at [314, 399] on div "You are editing LIVE shipping rates. Changes made will immediately affect the r…" at bounding box center [538, 243] width 879 height 486
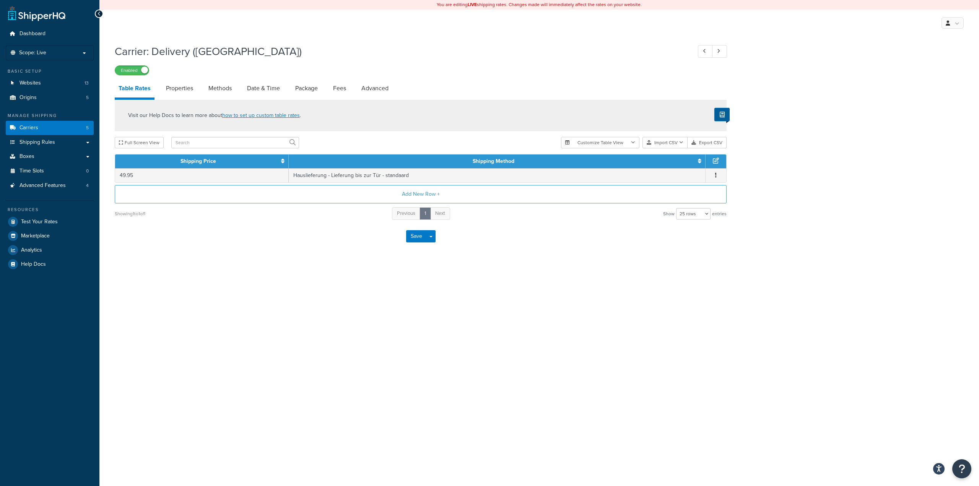
click at [283, 259] on div "Carrier: Delivery (Switzerland) Enabled Table Rates Properties Methods Date & T…" at bounding box center [538, 155] width 879 height 231
click at [47, 126] on link "Carriers 5" at bounding box center [50, 128] width 88 height 14
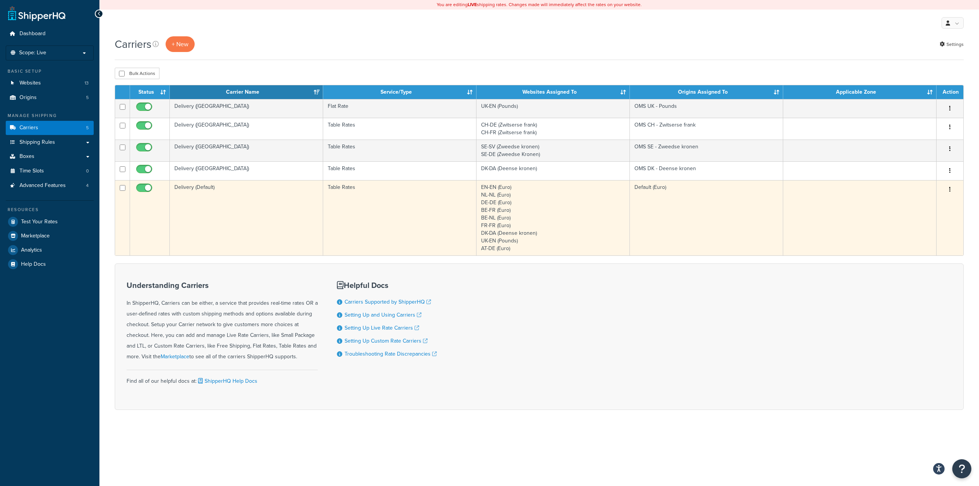
click at [384, 201] on td "Table Rates" at bounding box center [399, 217] width 153 height 75
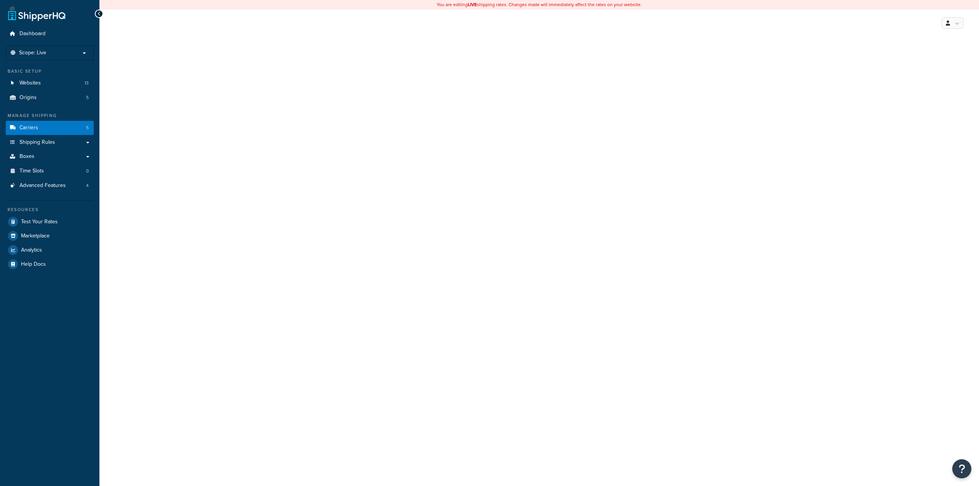
select select "25"
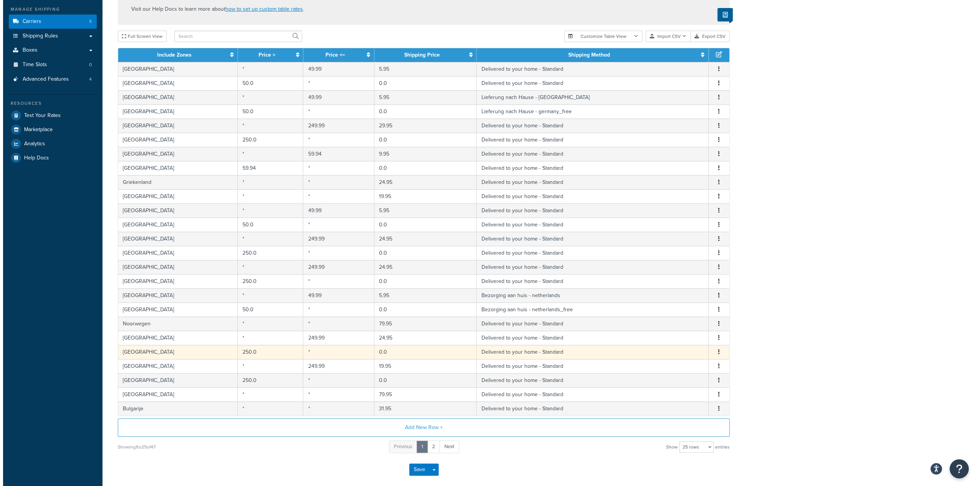
scroll to position [102, 0]
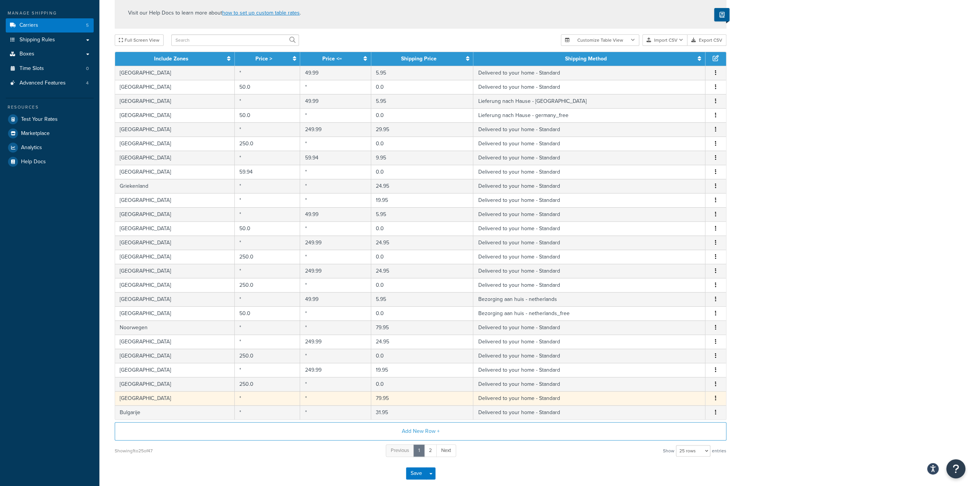
click at [716, 395] on icon "button" at bounding box center [716, 397] width 2 height 5
click at [671, 382] on div "Edit" at bounding box center [677, 381] width 54 height 16
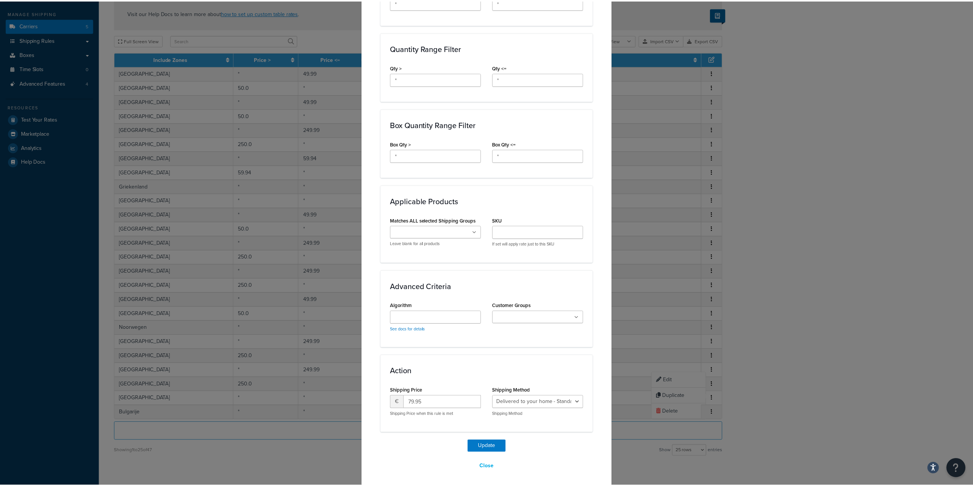
scroll to position [323, 0]
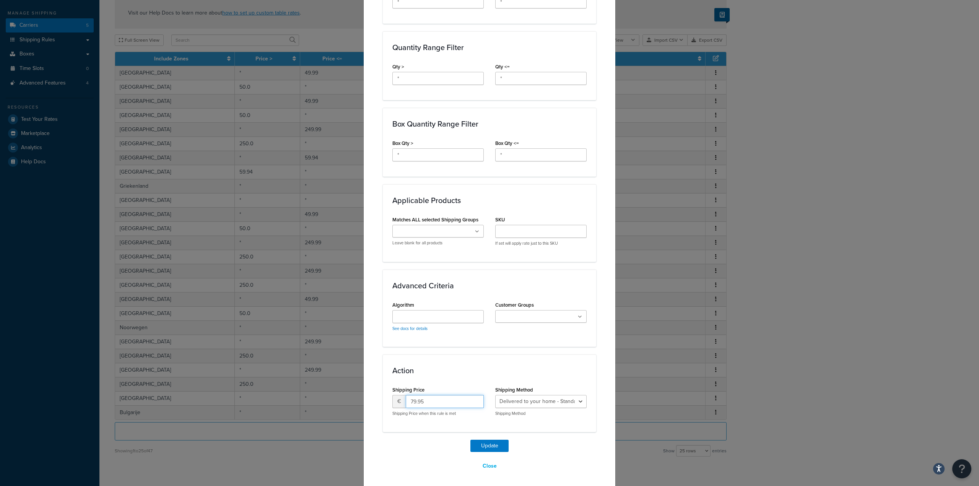
drag, startPoint x: 409, startPoint y: 400, endPoint x: 401, endPoint y: 401, distance: 8.9
click at [401, 401] on div "€ 79.95" at bounding box center [437, 401] width 91 height 13
type input "49.95"
click at [480, 440] on button "Update" at bounding box center [489, 446] width 38 height 12
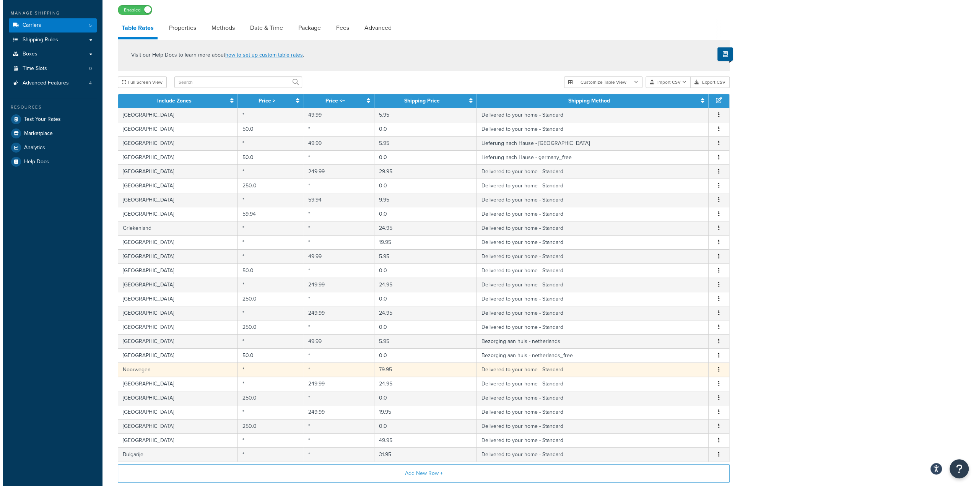
scroll to position [141, 0]
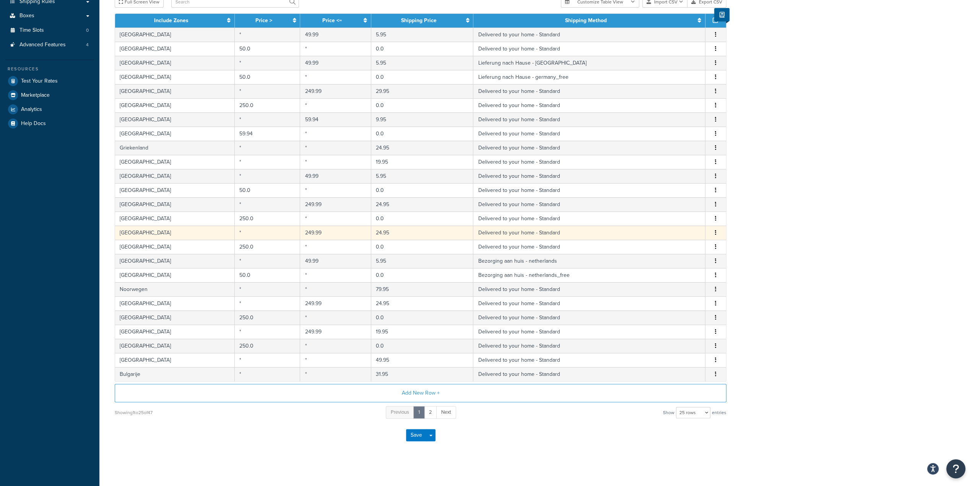
click at [457, 227] on td "24.95" at bounding box center [422, 233] width 102 height 14
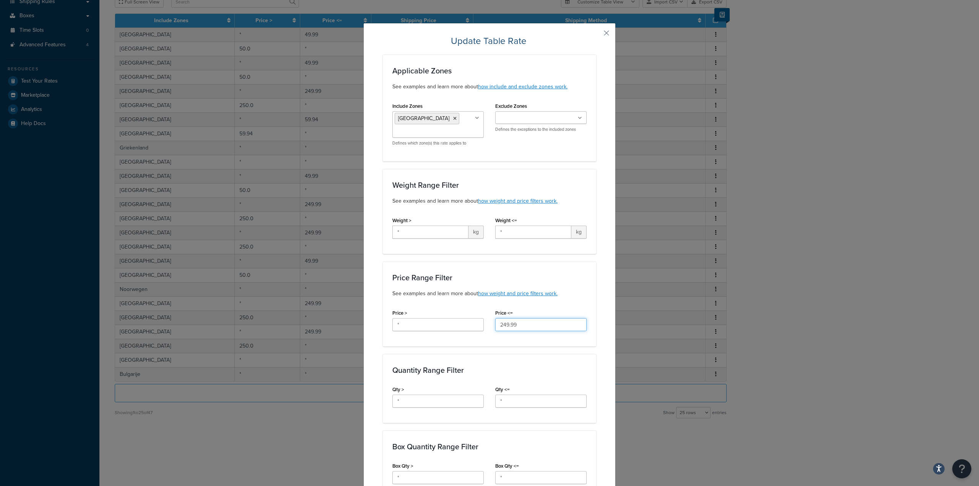
drag, startPoint x: 531, startPoint y: 324, endPoint x: 491, endPoint y: 326, distance: 39.4
click at [491, 326] on div "Price <= 249.99" at bounding box center [540, 321] width 103 height 29
type input "59.94"
click at [482, 358] on div "Quantity Range Filter Qty > * Qty <= *" at bounding box center [489, 388] width 213 height 69
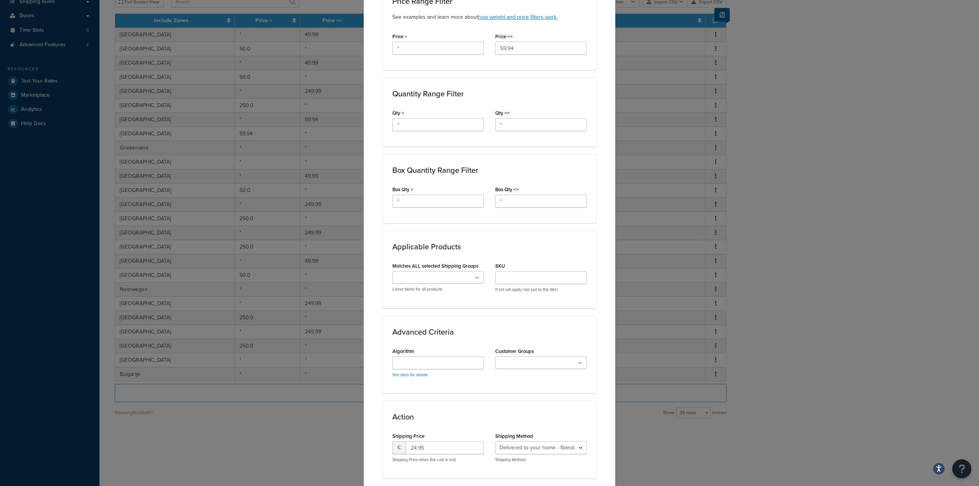
scroll to position [323, 0]
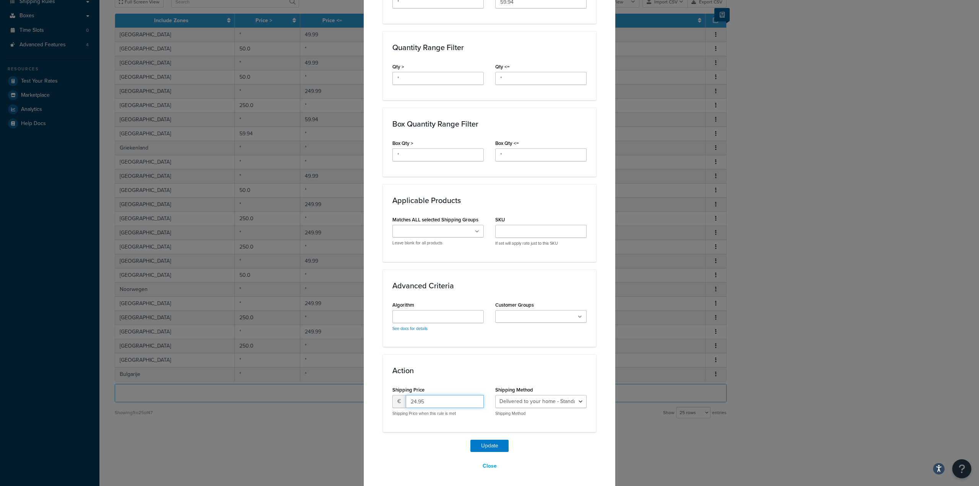
drag, startPoint x: 412, startPoint y: 401, endPoint x: 400, endPoint y: 402, distance: 12.7
click at [400, 402] on div "€ 24.95" at bounding box center [437, 401] width 91 height 13
type input "9.95"
click at [482, 444] on button "Update" at bounding box center [489, 446] width 38 height 12
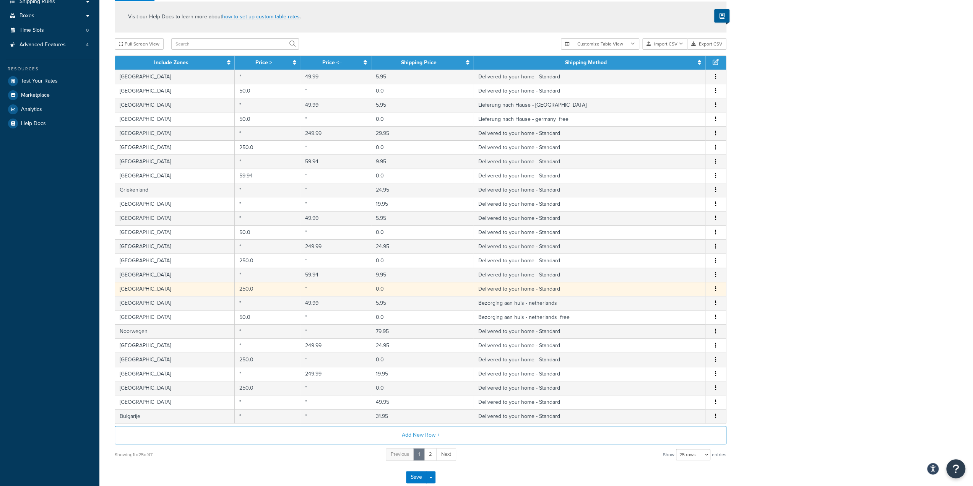
click at [473, 289] on td "0.0" at bounding box center [422, 289] width 102 height 14
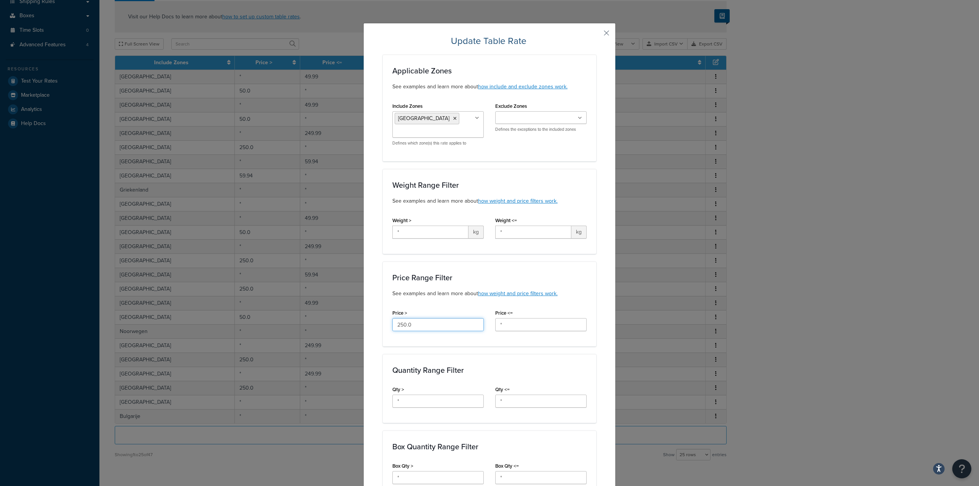
drag, startPoint x: 417, startPoint y: 326, endPoint x: 384, endPoint y: 325, distance: 32.9
click at [387, 325] on div "Price > 250.0" at bounding box center [438, 321] width 103 height 29
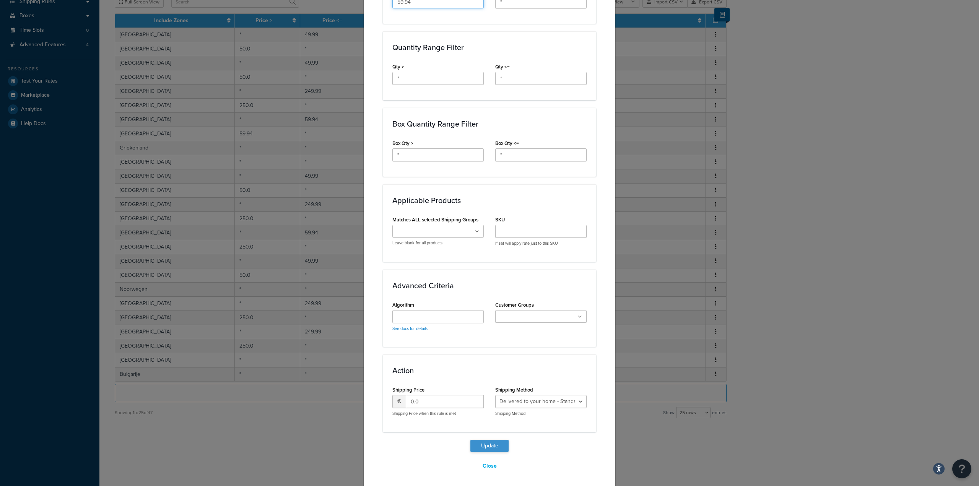
type input "59.94"
click at [490, 445] on button "Update" at bounding box center [489, 446] width 38 height 12
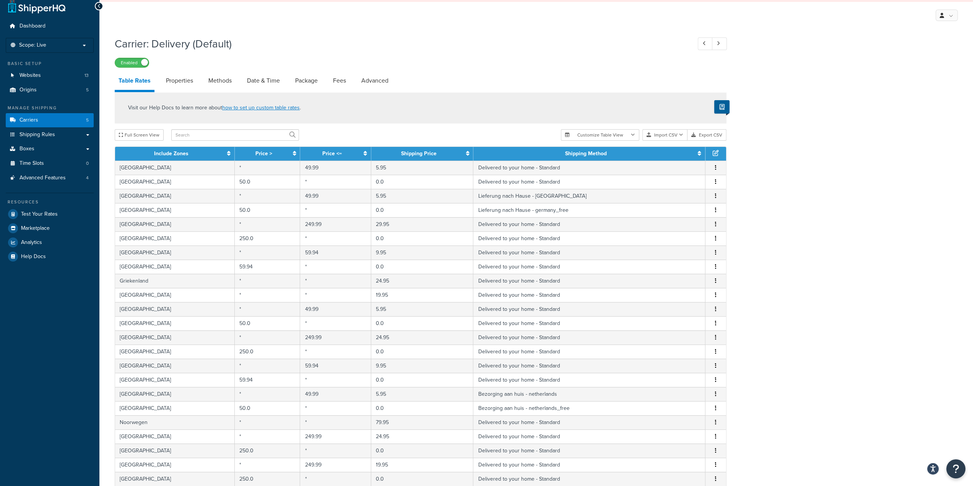
scroll to position [0, 0]
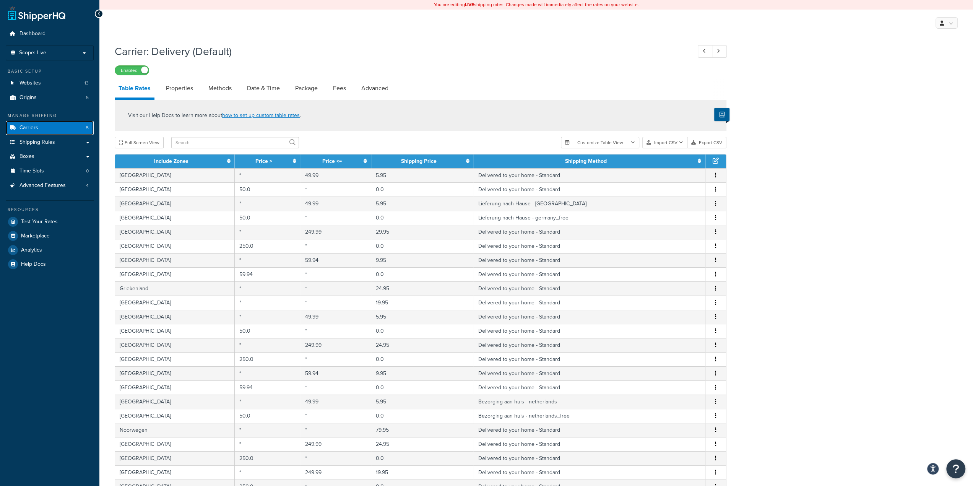
click at [50, 126] on link "Carriers 5" at bounding box center [50, 128] width 88 height 14
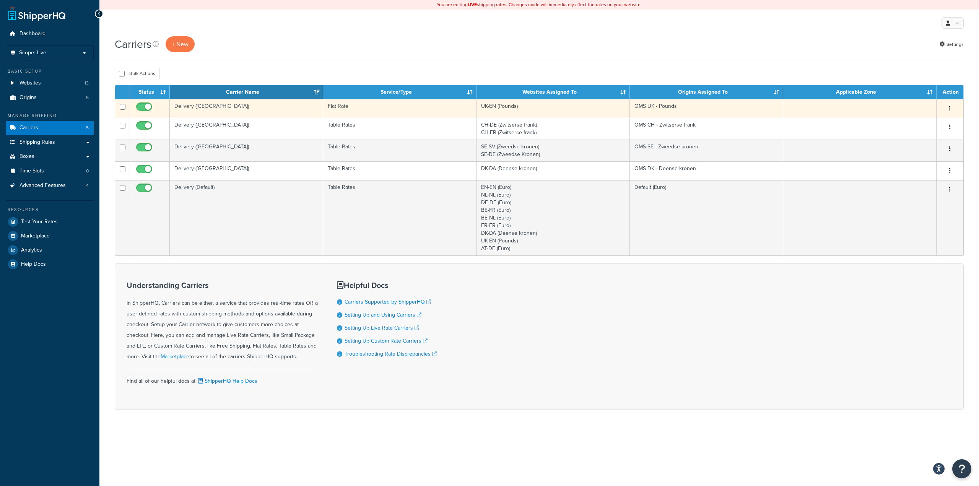
click at [386, 105] on td "Flat Rate" at bounding box center [399, 108] width 153 height 19
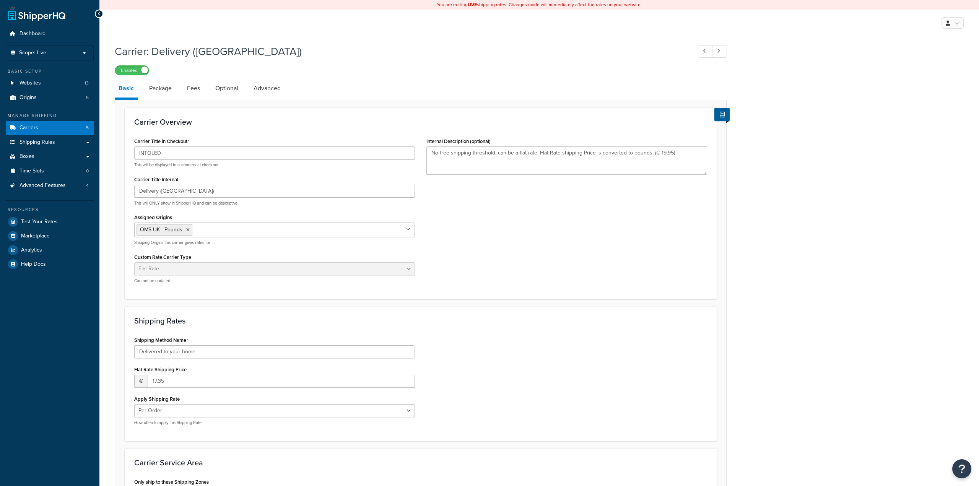
select select "flat"
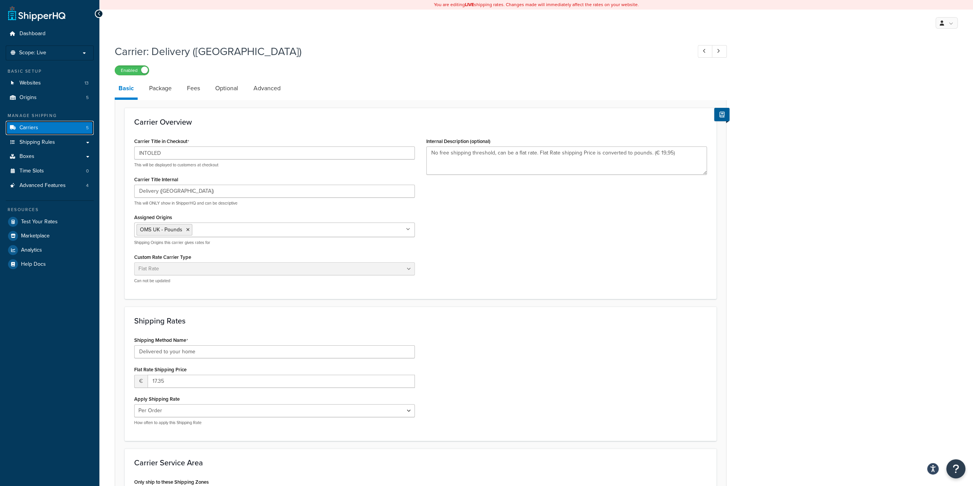
click at [76, 130] on link "Carriers 5" at bounding box center [50, 128] width 88 height 14
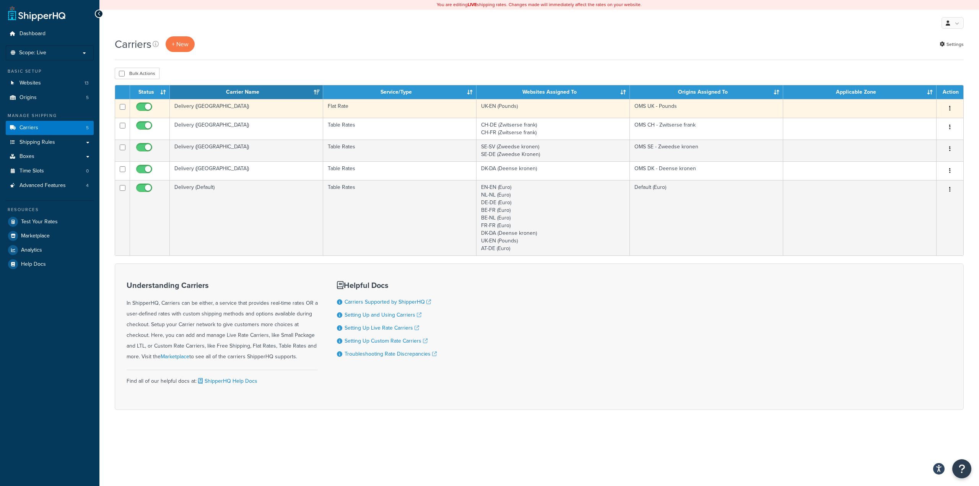
click at [534, 107] on td "UK-EN (Pounds)" at bounding box center [552, 108] width 153 height 19
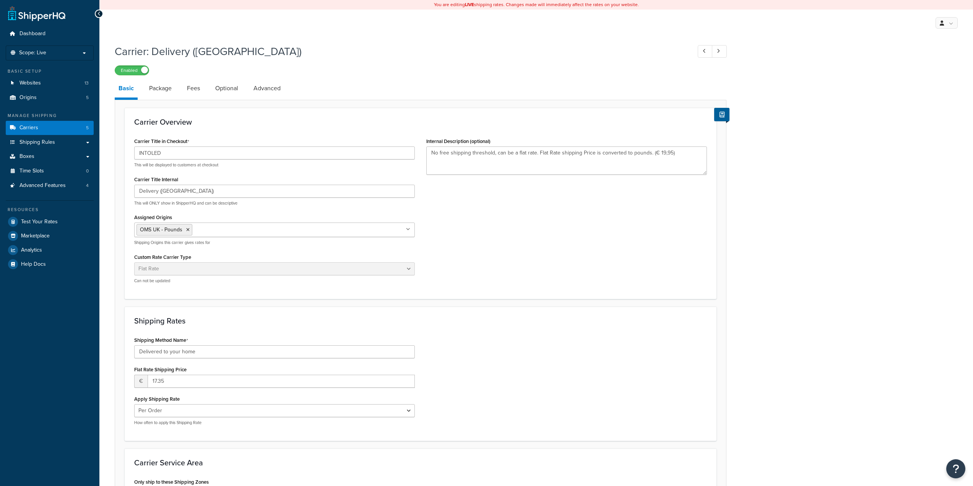
select select "flat"
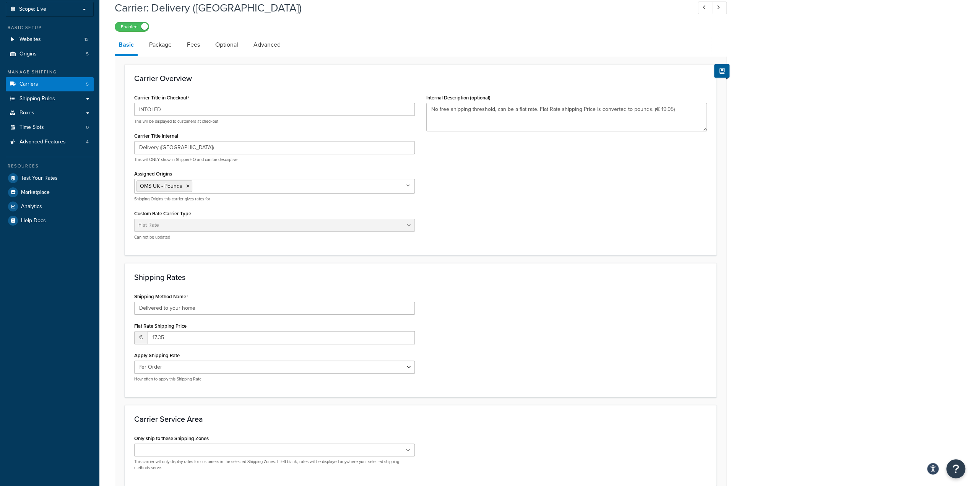
scroll to position [76, 0]
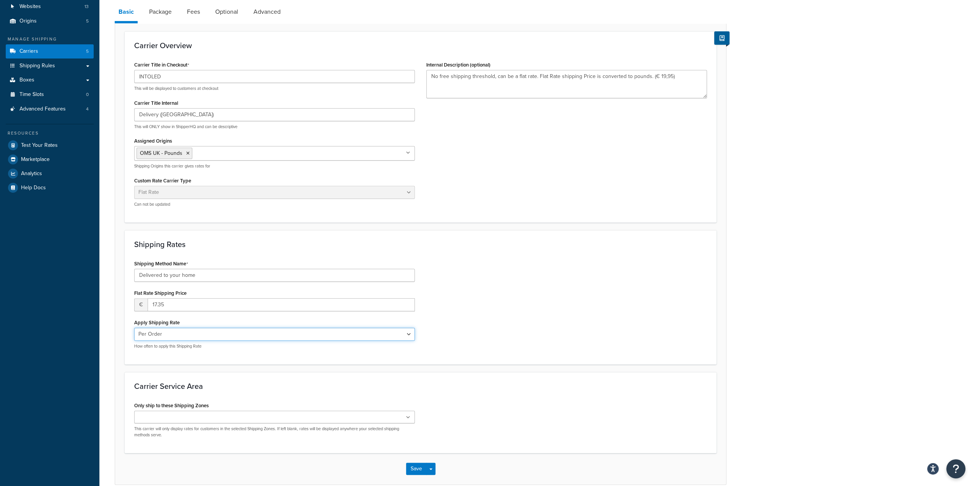
click at [240, 331] on select "Per Order Per Item Per Package" at bounding box center [274, 334] width 281 height 13
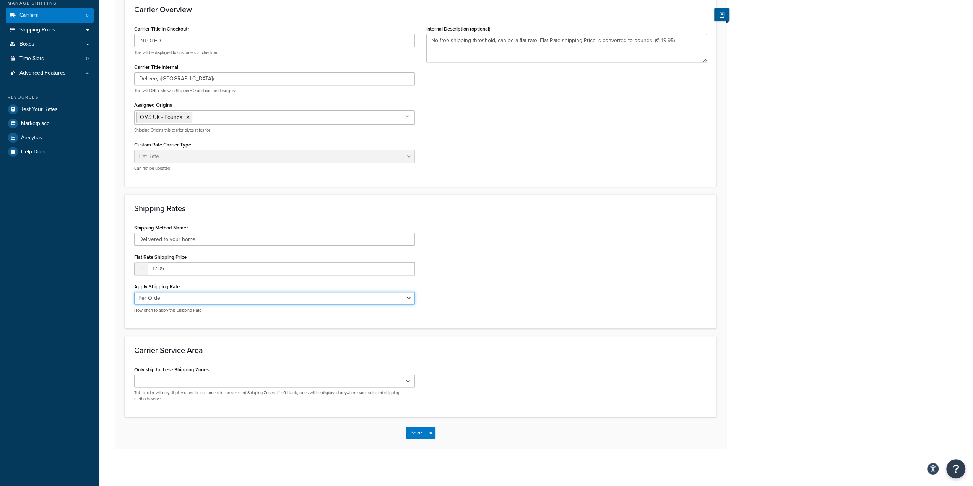
scroll to position [0, 0]
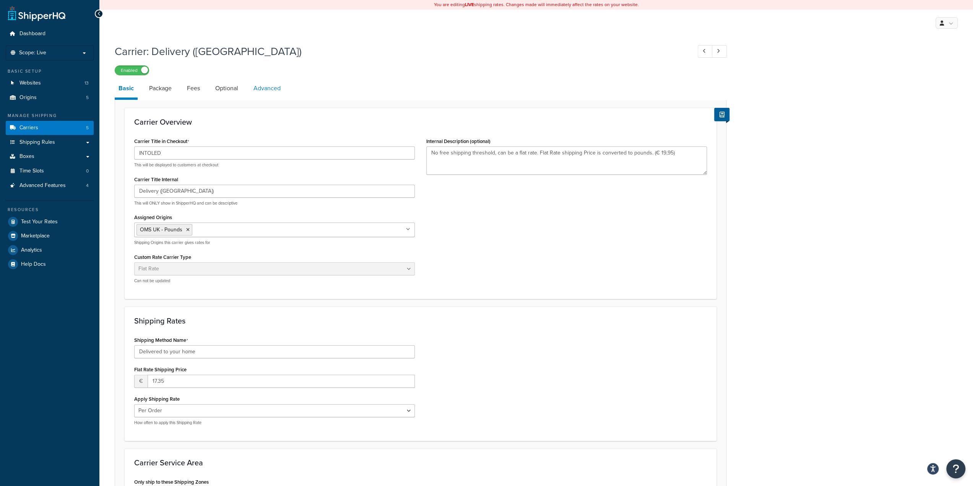
click at [278, 86] on link "Advanced" at bounding box center [267, 88] width 35 height 18
select select "false"
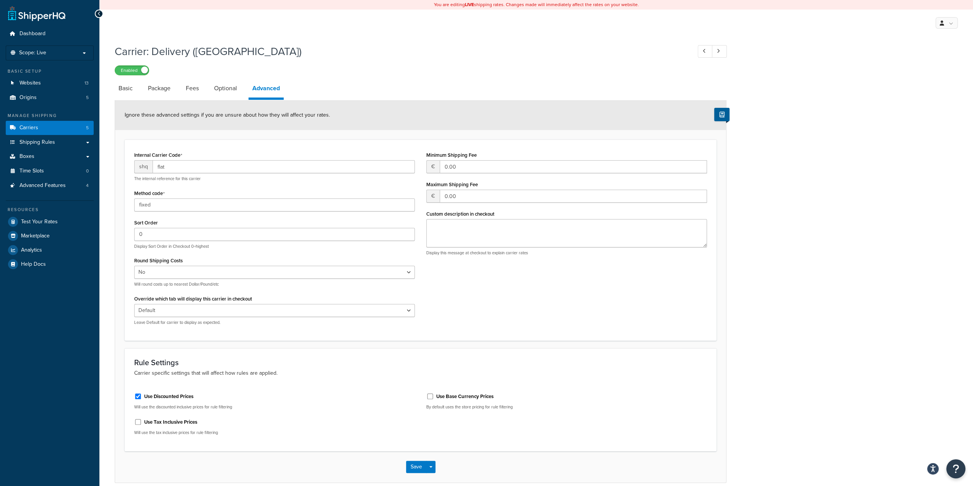
click at [172, 421] on label "Use Tax Inclusive Prices" at bounding box center [170, 422] width 53 height 7
click at [142, 421] on input "Use Tax Inclusive Prices" at bounding box center [138, 422] width 8 height 6
click at [172, 421] on label "Use Tax Inclusive Prices" at bounding box center [170, 422] width 53 height 7
click at [142, 421] on input "Use Tax Inclusive Prices" at bounding box center [138, 422] width 8 height 6
checkbox input "false"
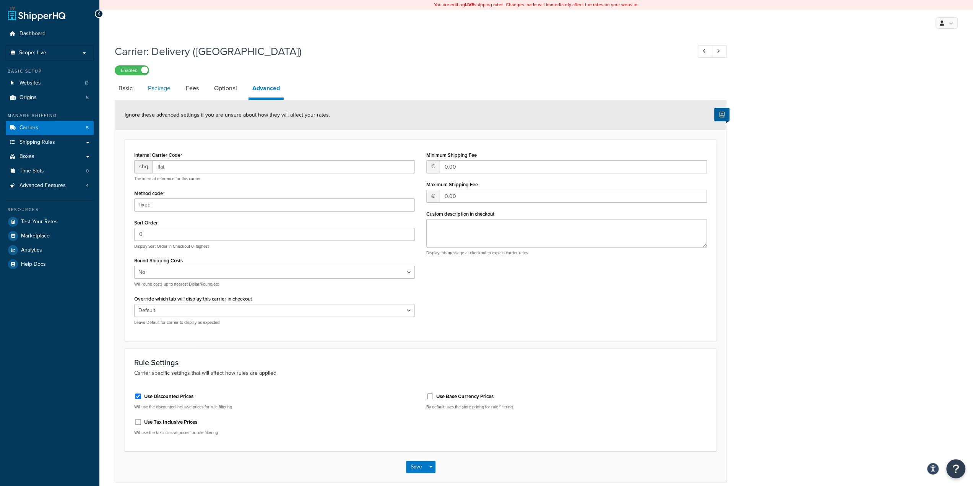
click at [155, 92] on link "Package" at bounding box center [159, 88] width 30 height 18
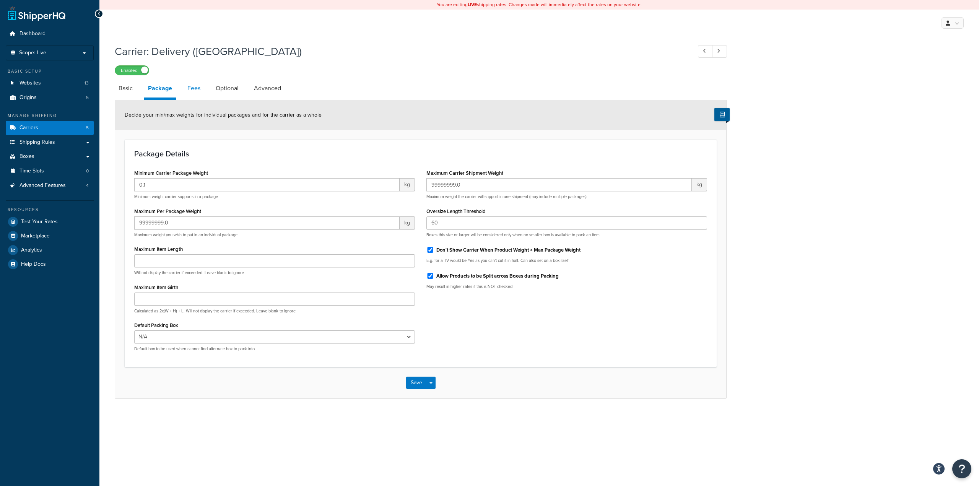
click at [187, 95] on link "Fees" at bounding box center [194, 88] width 21 height 18
select select "AFTER"
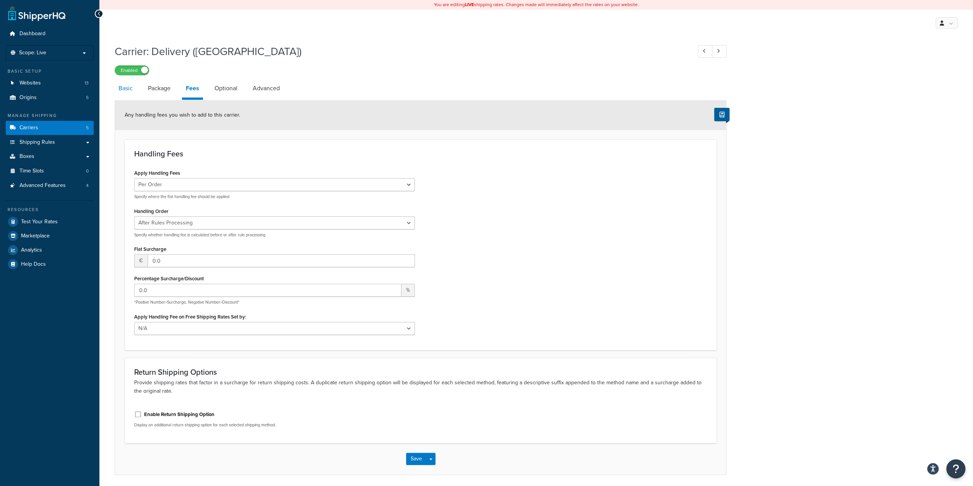
click at [123, 94] on link "Basic" at bounding box center [126, 88] width 22 height 18
select select "flat"
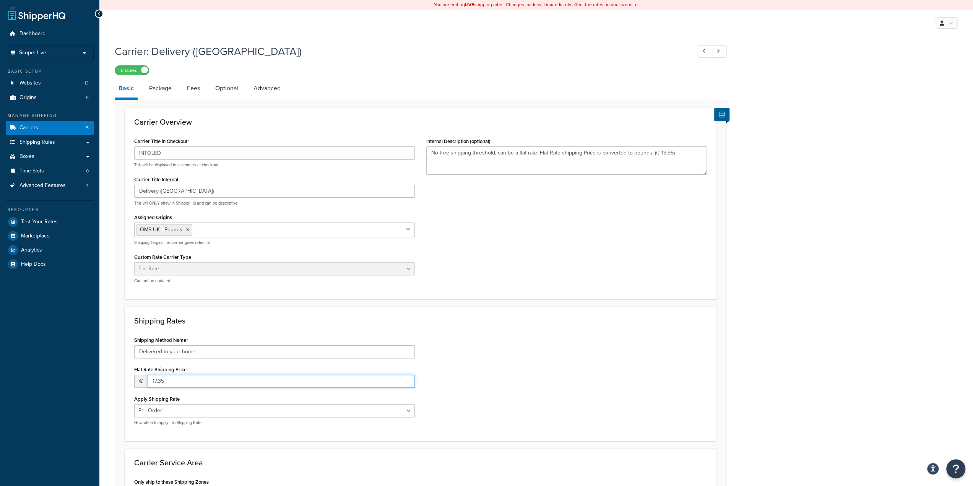
drag, startPoint x: 168, startPoint y: 383, endPoint x: 148, endPoint y: 383, distance: 19.9
click at [148, 383] on input "17.35" at bounding box center [281, 381] width 267 height 13
type input "19.95"
click at [531, 344] on div "Shipping Method Name Delivered to your home Flat Rate Shipping Price € 19.95 Ap…" at bounding box center [420, 383] width 584 height 97
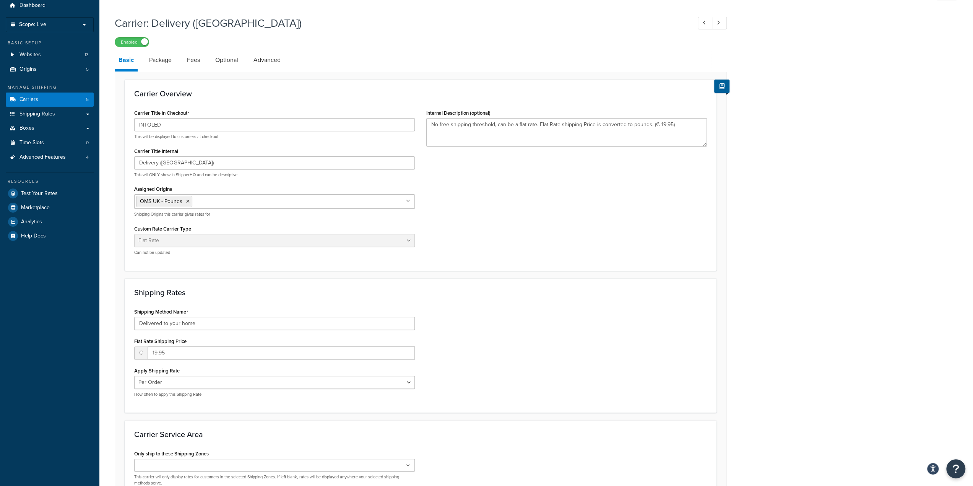
scroll to position [112, 0]
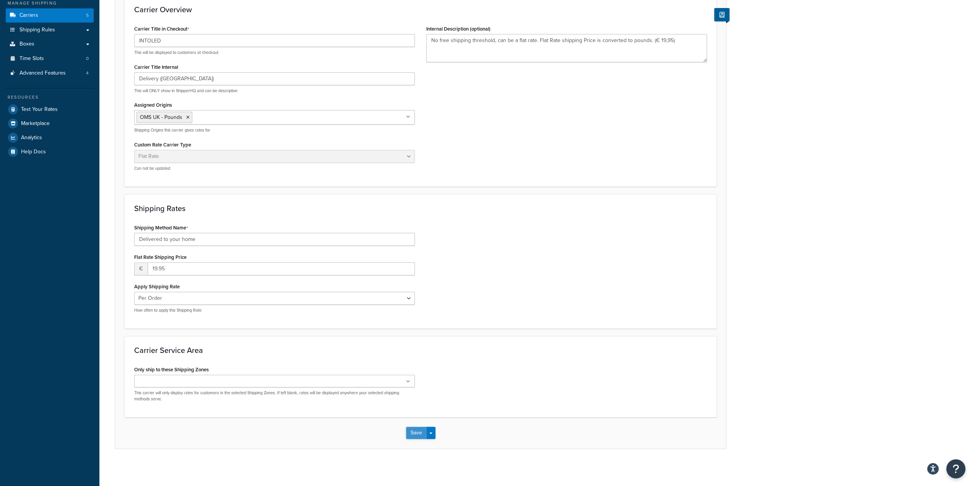
click at [418, 432] on button "Save" at bounding box center [416, 433] width 21 height 12
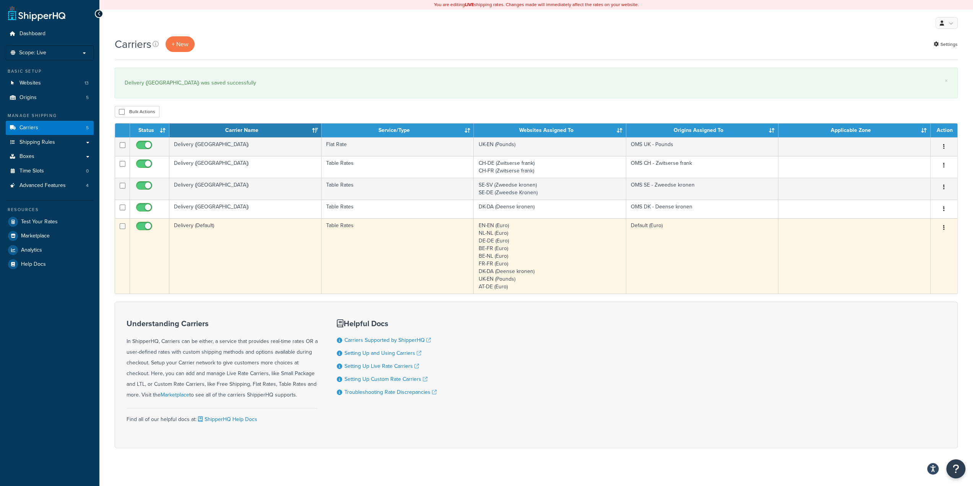
click at [388, 244] on td "Table Rates" at bounding box center [398, 255] width 152 height 75
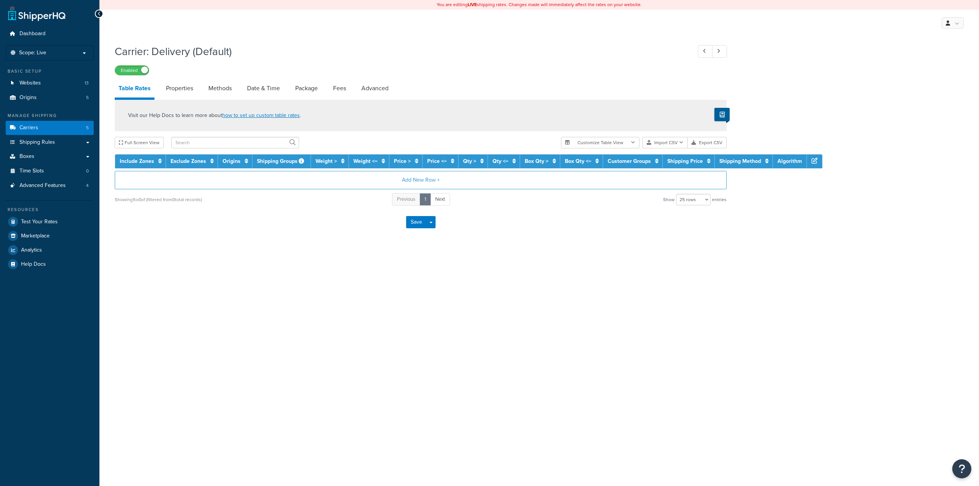
select select "25"
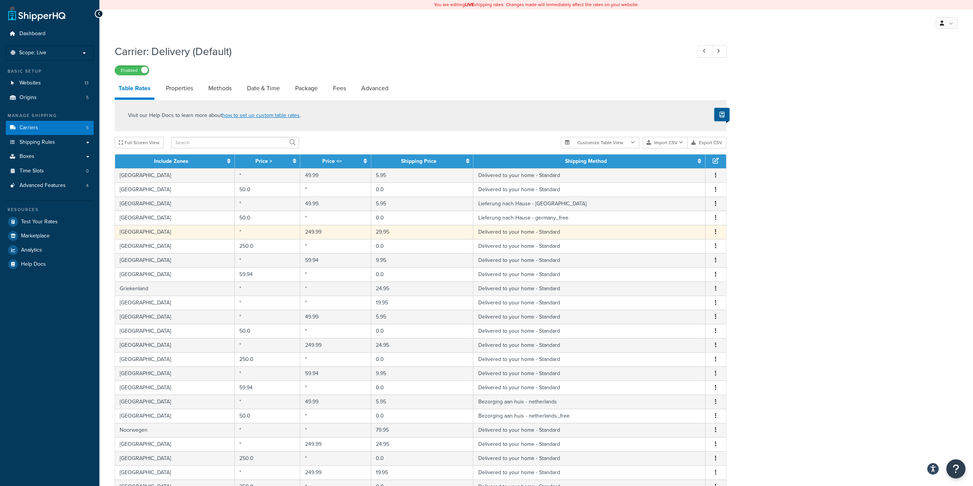
click at [717, 231] on button "button" at bounding box center [716, 232] width 6 height 8
click at [682, 218] on div "Edit" at bounding box center [677, 217] width 54 height 16
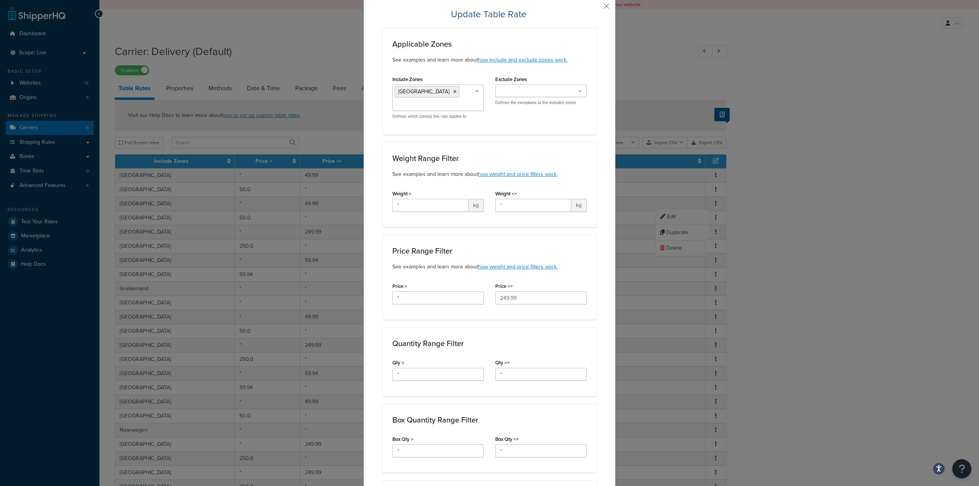
scroll to position [76, 0]
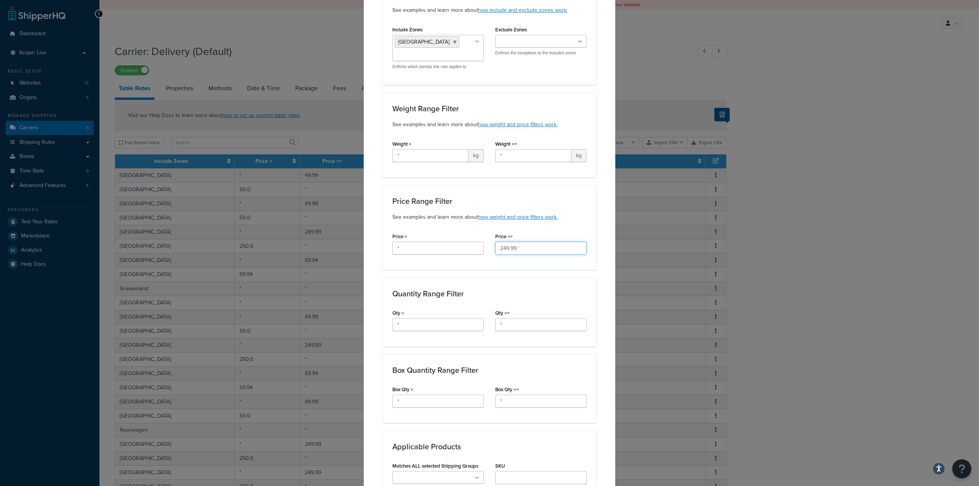
drag, startPoint x: 495, startPoint y: 251, endPoint x: 500, endPoint y: 257, distance: 7.4
click at [500, 257] on div "Price <= 249.99" at bounding box center [540, 245] width 103 height 29
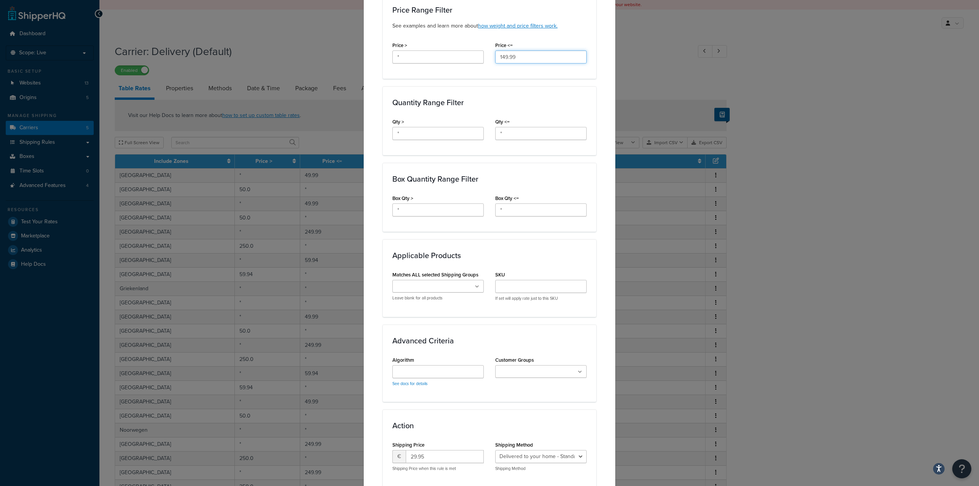
scroll to position [323, 0]
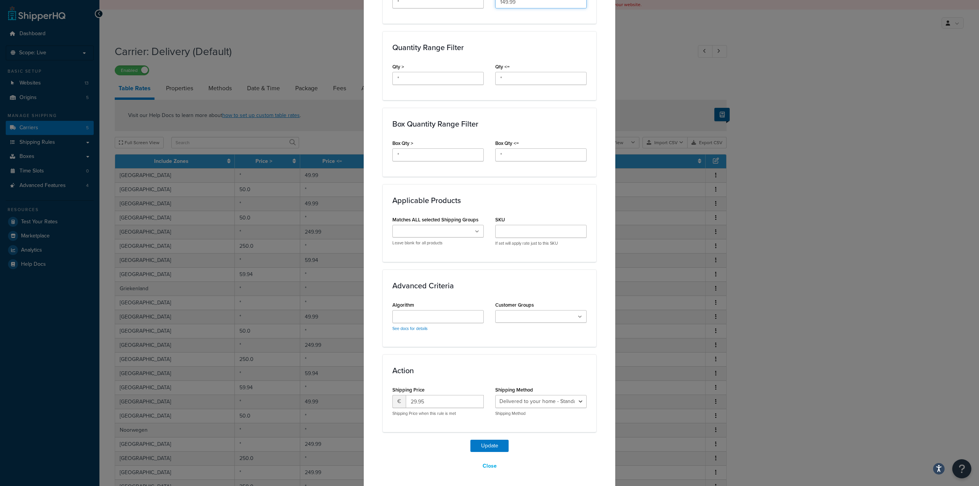
type input "149.99"
click at [477, 444] on button "Update" at bounding box center [489, 446] width 38 height 12
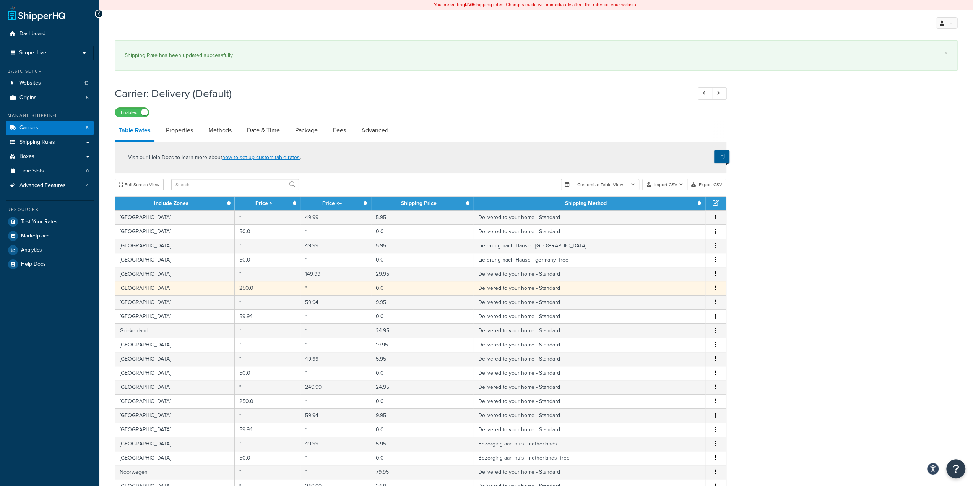
click at [715, 287] on icon "button" at bounding box center [716, 287] width 2 height 5
click at [680, 273] on div "Edit" at bounding box center [677, 273] width 54 height 16
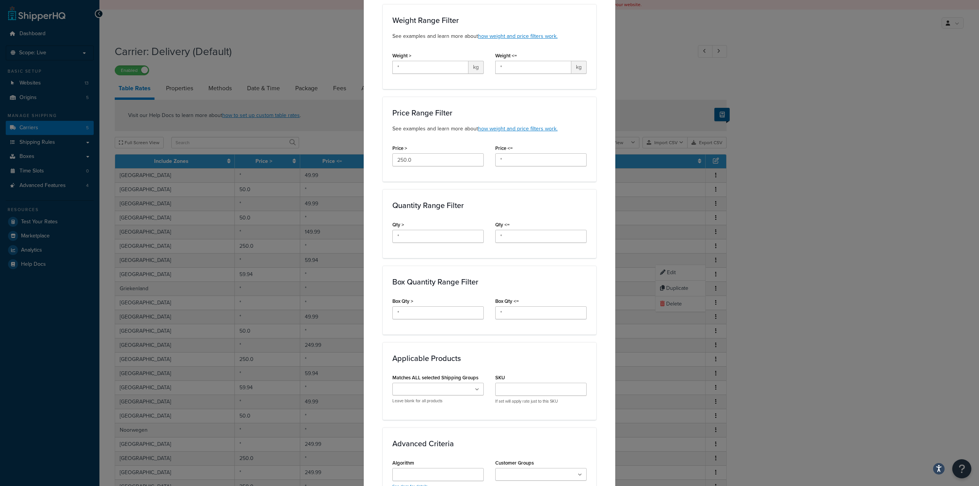
scroll to position [153, 0]
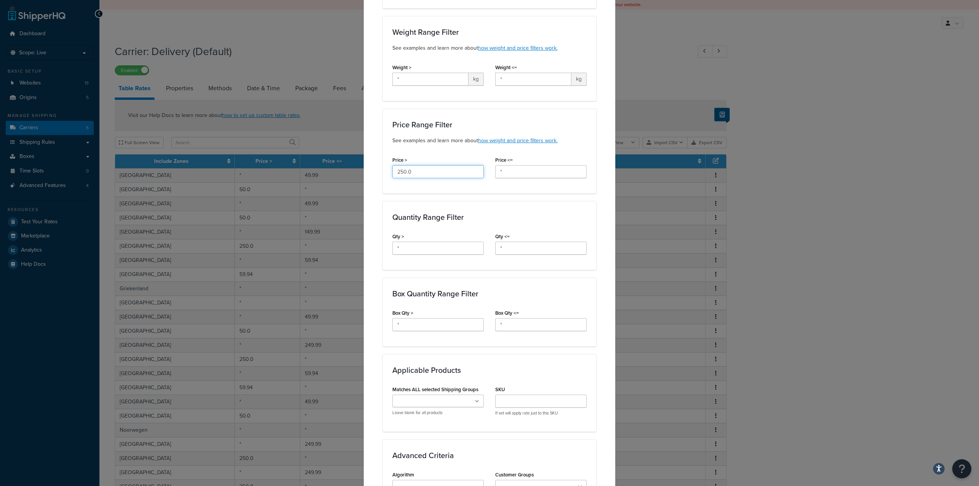
drag, startPoint x: 402, startPoint y: 173, endPoint x: 387, endPoint y: 177, distance: 15.4
click at [387, 177] on div "Price > 250.0" at bounding box center [438, 168] width 103 height 29
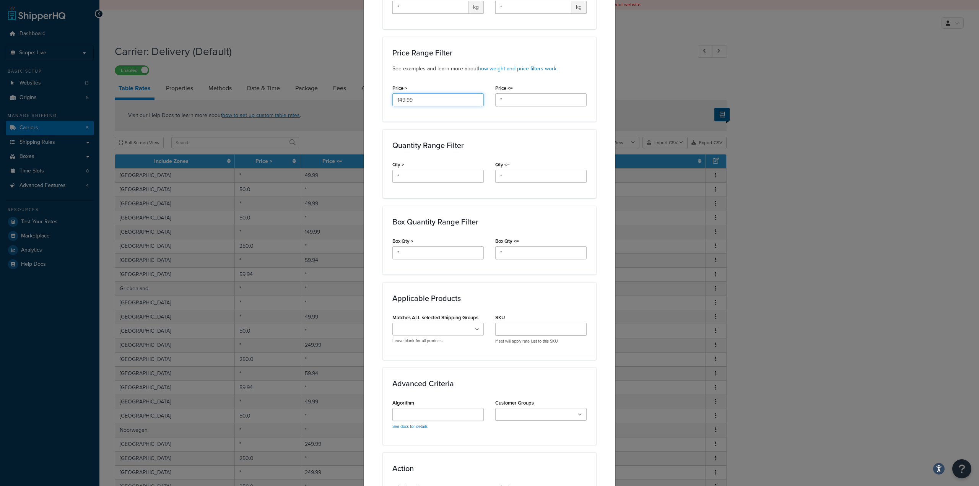
scroll to position [323, 0]
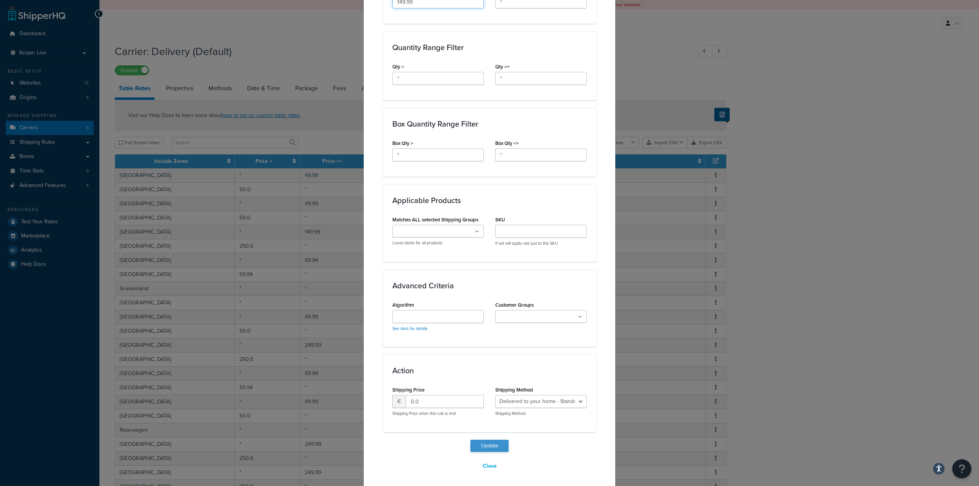
type input "149.99"
click at [492, 444] on button "Update" at bounding box center [489, 446] width 38 height 12
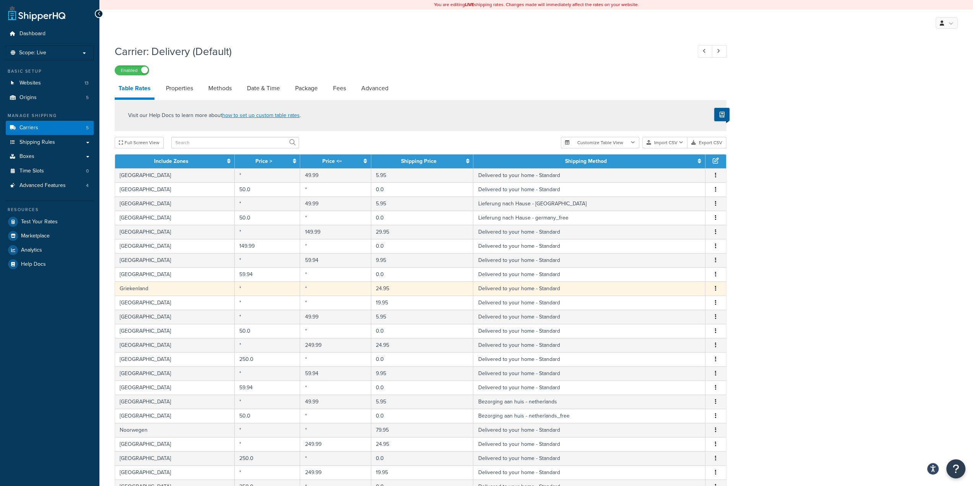
click at [714, 287] on button "button" at bounding box center [716, 288] width 6 height 8
click at [683, 276] on div "Edit" at bounding box center [677, 273] width 54 height 16
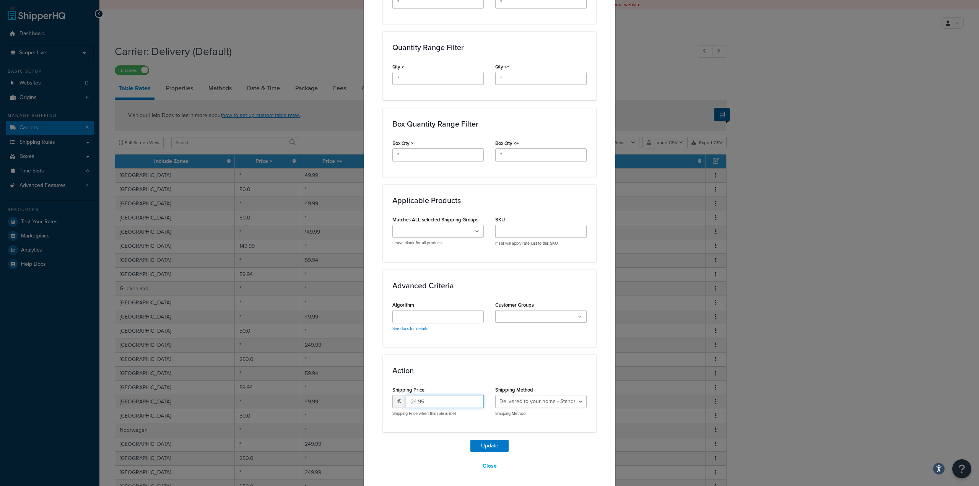
click at [413, 402] on input "24.95" at bounding box center [445, 401] width 78 height 13
type input "29.95"
click at [480, 446] on button "Update" at bounding box center [489, 446] width 38 height 12
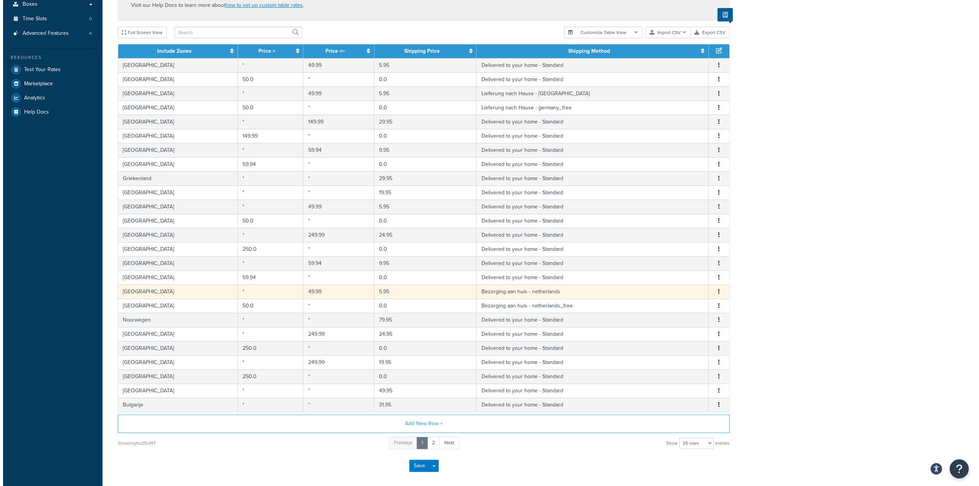
scroll to position [153, 0]
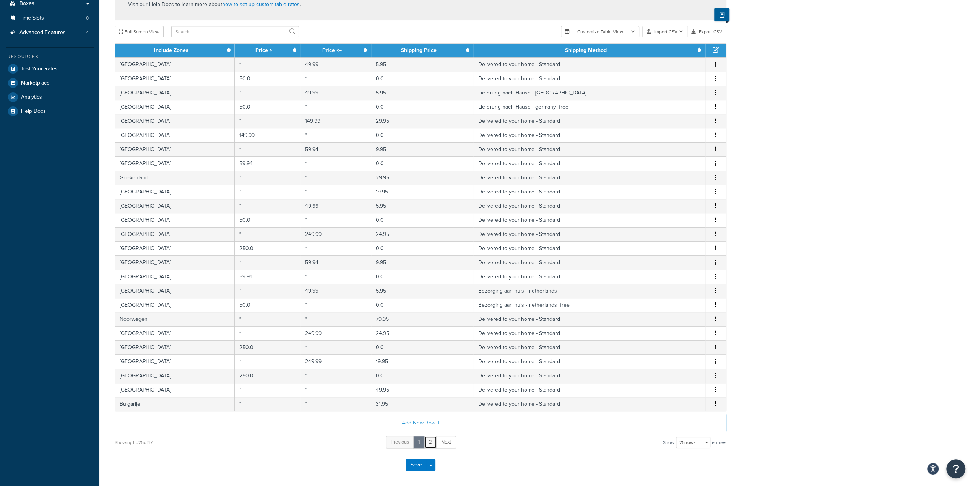
click at [430, 441] on link "2" at bounding box center [430, 442] width 13 height 13
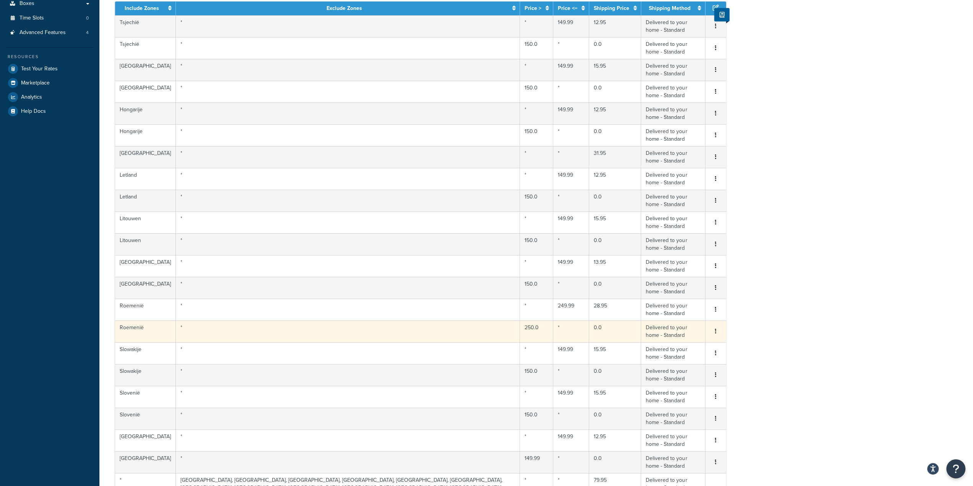
click at [713, 328] on button "button" at bounding box center [716, 331] width 6 height 8
click at [686, 314] on div "Edit" at bounding box center [677, 315] width 54 height 16
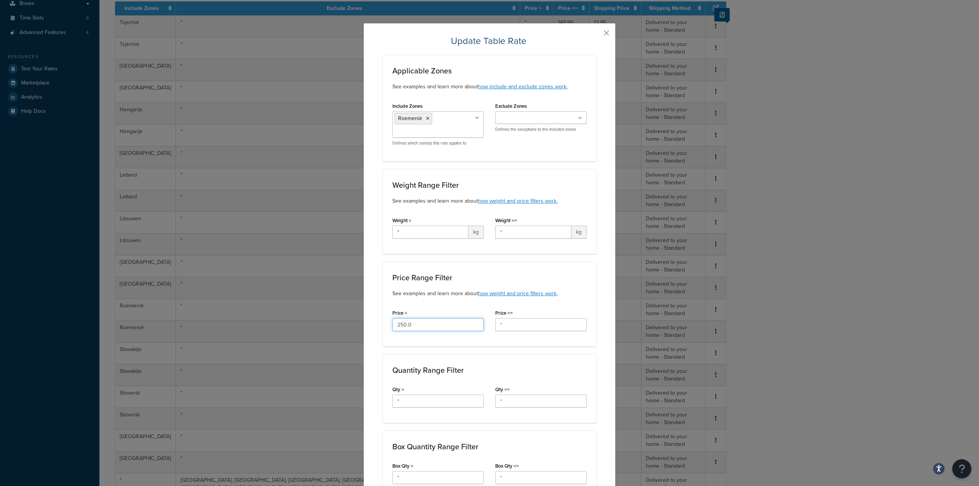
drag, startPoint x: 398, startPoint y: 325, endPoint x: 402, endPoint y: 326, distance: 4.3
click at [402, 326] on input "250.0" at bounding box center [437, 324] width 91 height 13
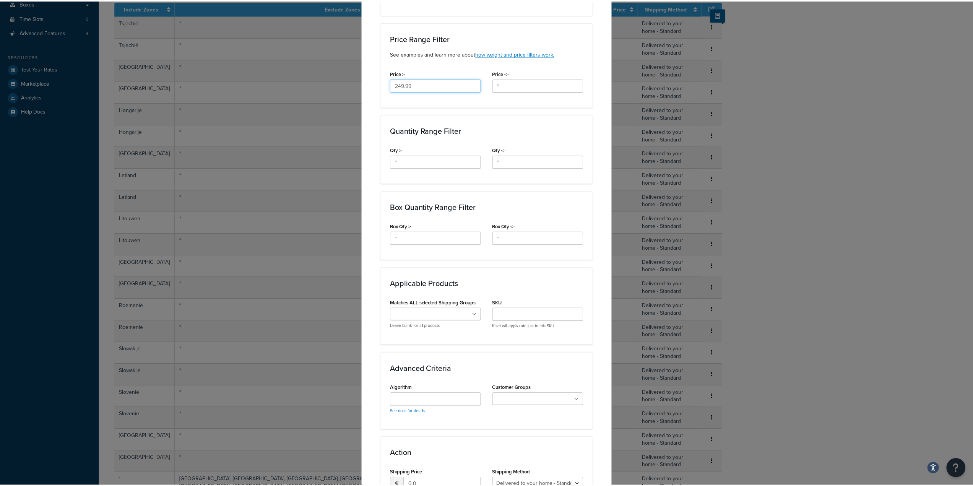
scroll to position [323, 0]
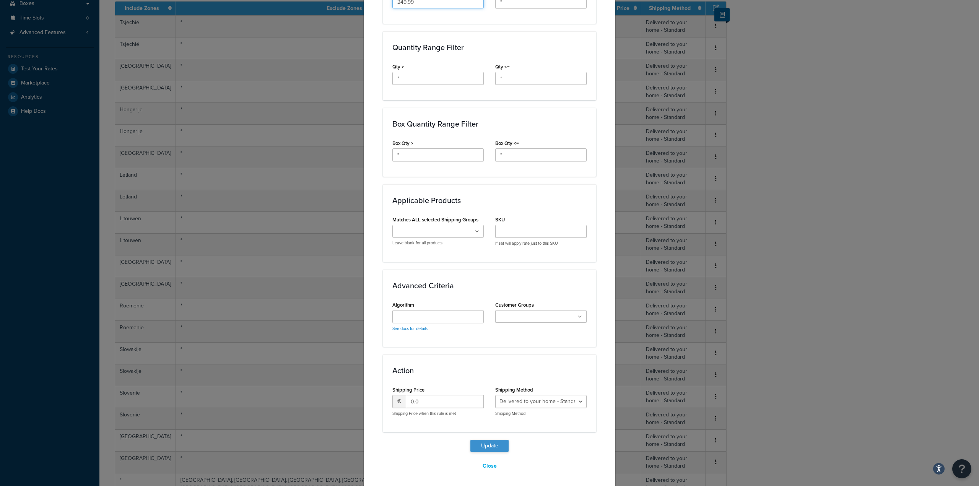
type input "249.99"
click at [489, 445] on button "Update" at bounding box center [489, 446] width 38 height 12
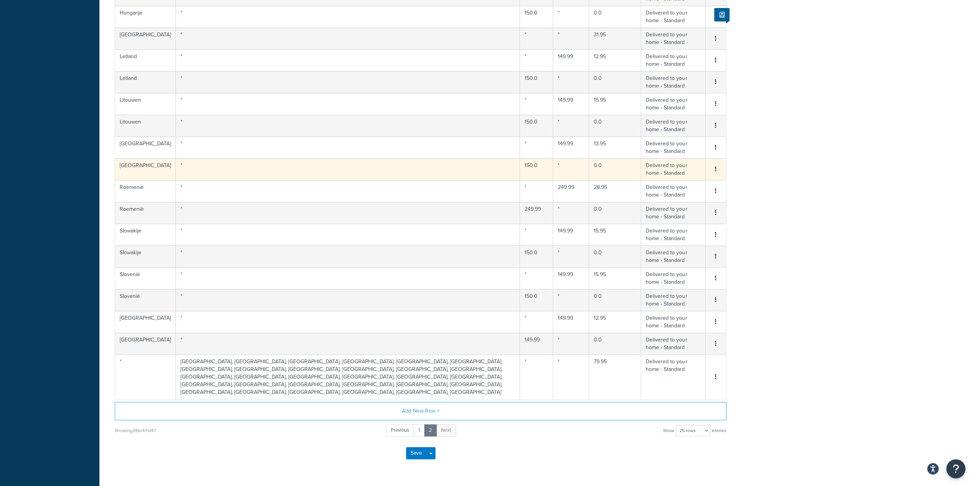
scroll to position [317, 0]
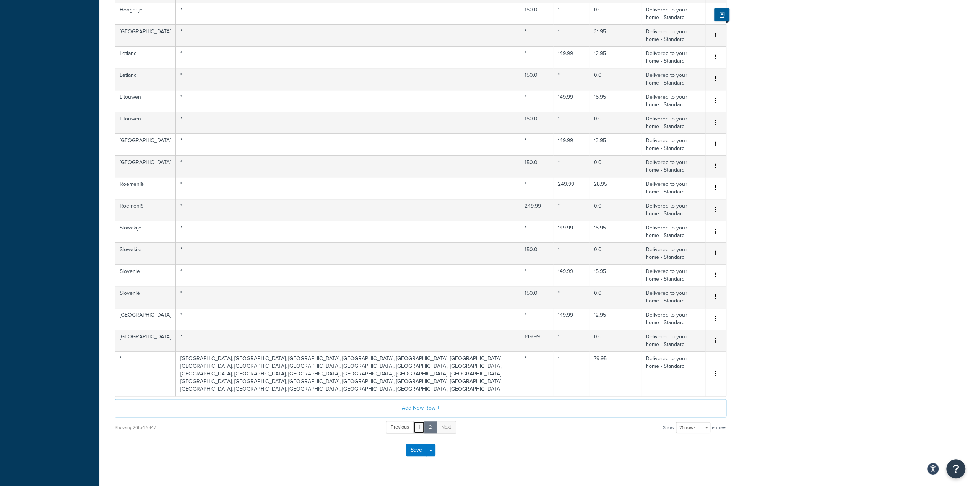
click at [423, 421] on link "1" at bounding box center [418, 427] width 11 height 13
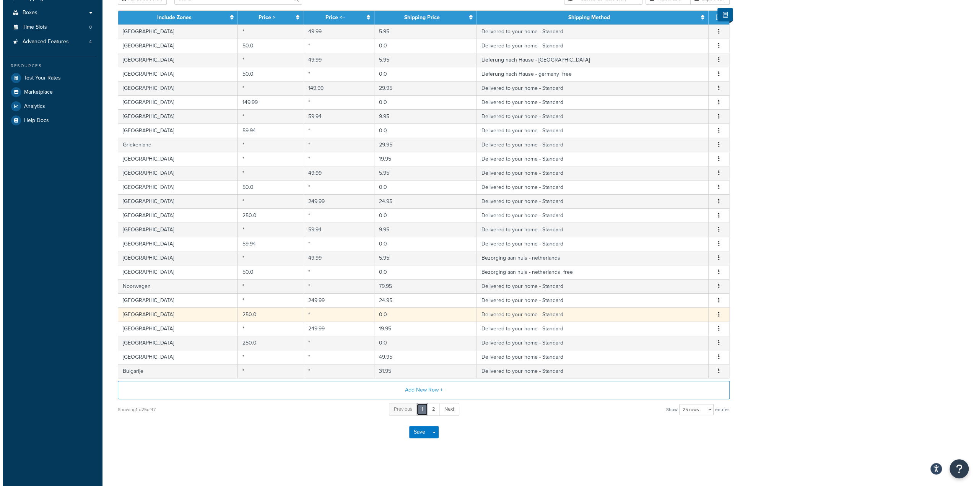
scroll to position [141, 0]
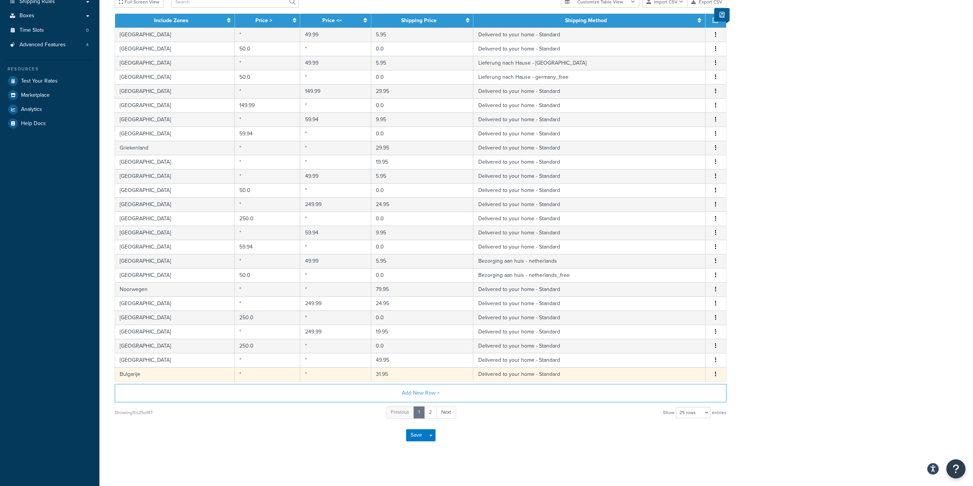
click at [716, 372] on icon "button" at bounding box center [716, 373] width 2 height 5
click at [684, 359] on div "Edit" at bounding box center [677, 357] width 54 height 16
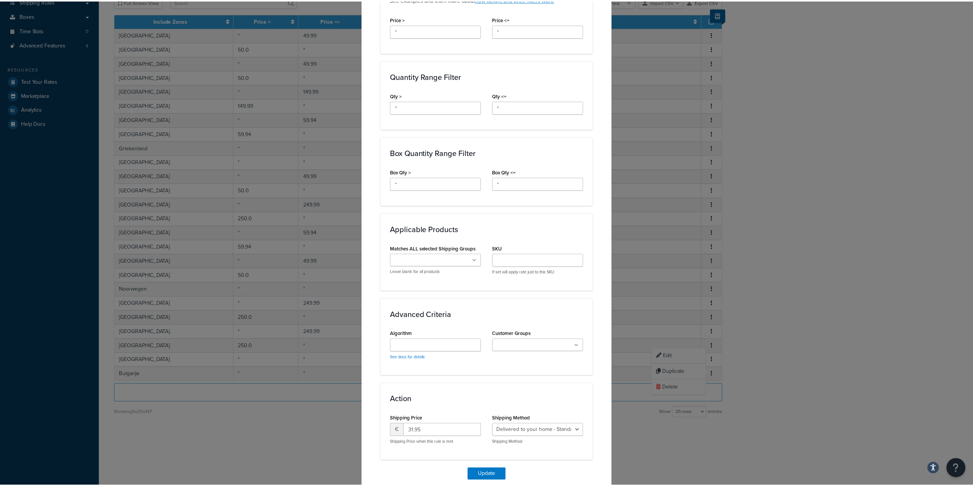
scroll to position [323, 0]
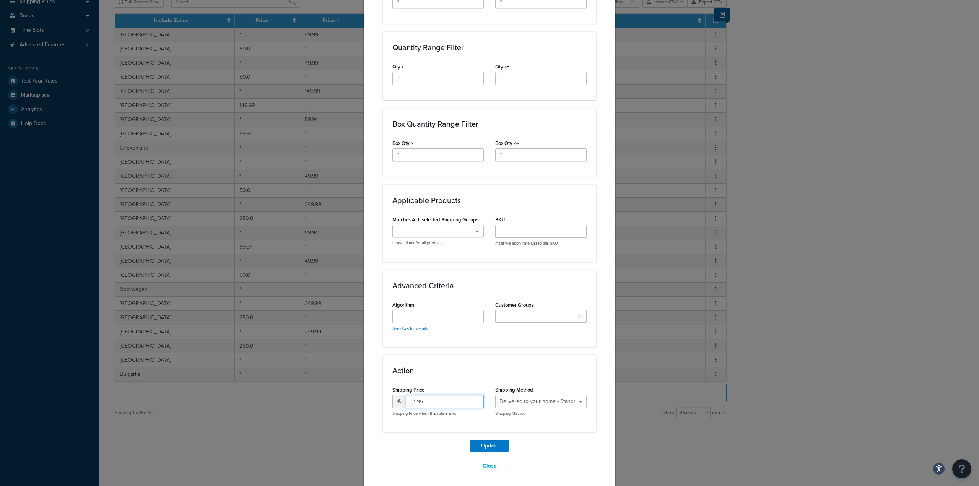
drag, startPoint x: 422, startPoint y: 400, endPoint x: 395, endPoint y: 402, distance: 26.4
click at [395, 402] on div "€ 31.95" at bounding box center [437, 401] width 91 height 13
click at [413, 399] on input "31.95" at bounding box center [445, 401] width 78 height 13
drag, startPoint x: 406, startPoint y: 401, endPoint x: 412, endPoint y: 402, distance: 5.5
click at [412, 402] on input "31.95" at bounding box center [445, 401] width 78 height 13
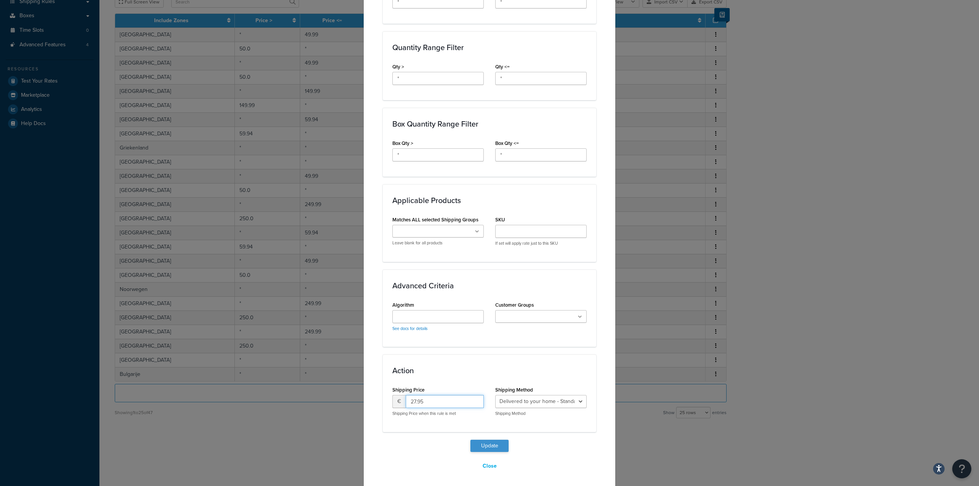
type input "27.95"
click at [479, 442] on button "Update" at bounding box center [489, 446] width 38 height 12
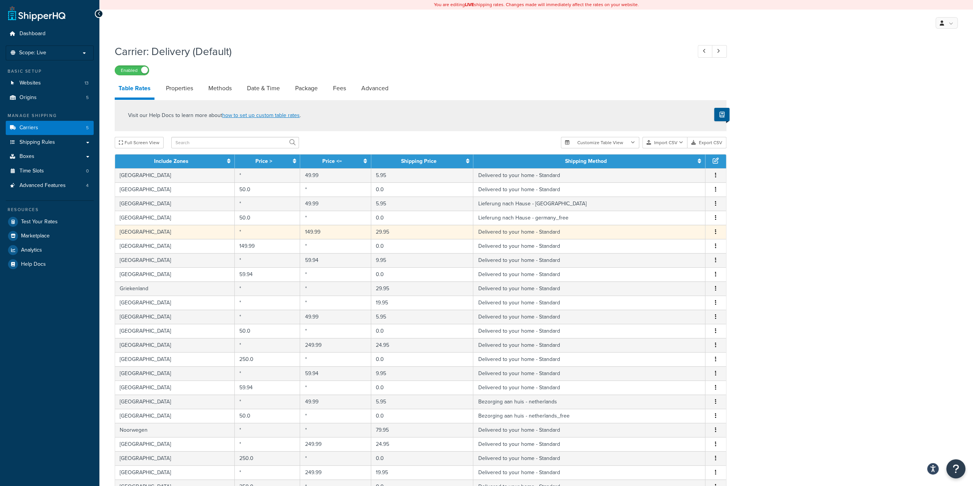
scroll to position [115, 0]
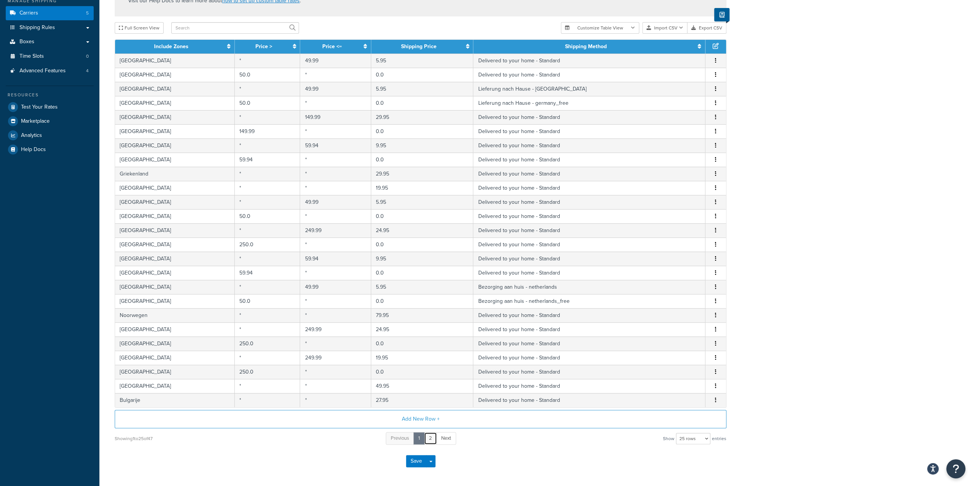
click at [431, 435] on link "2" at bounding box center [430, 438] width 13 height 13
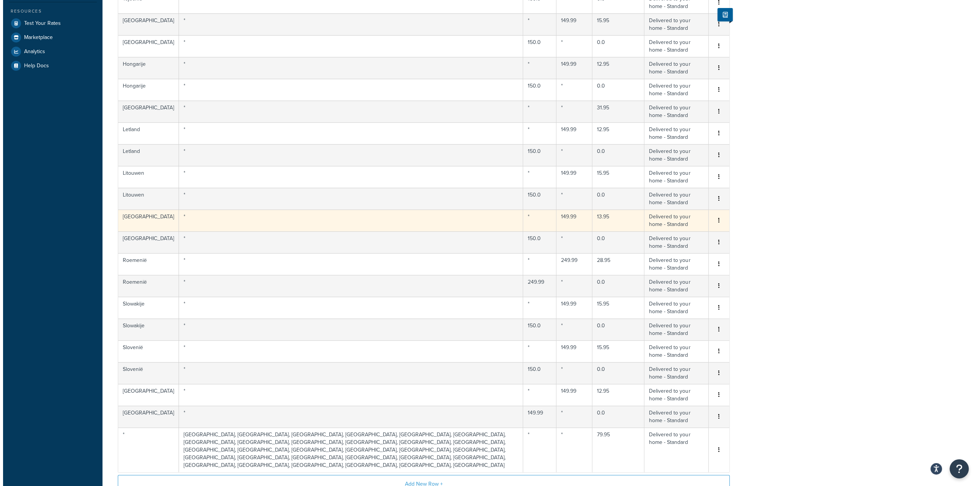
scroll to position [191, 0]
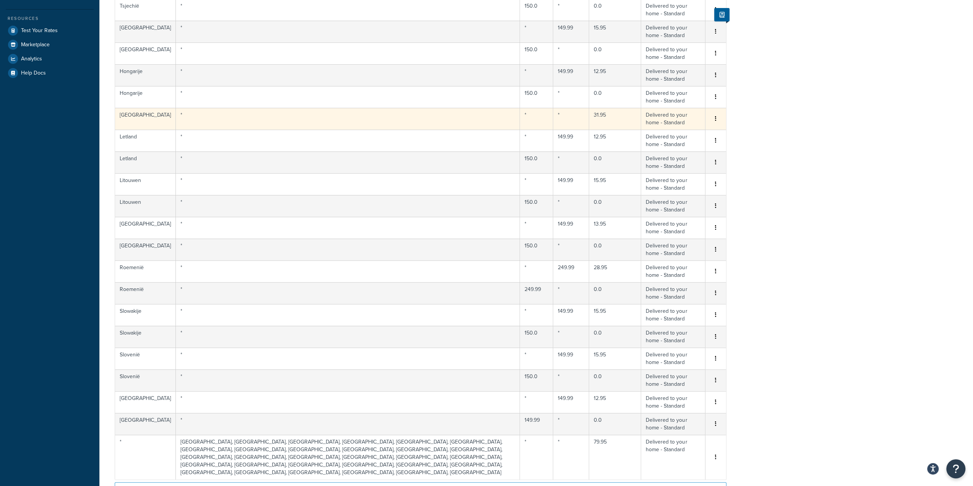
click at [713, 116] on button "button" at bounding box center [716, 119] width 6 height 8
click at [676, 103] on div "Edit" at bounding box center [677, 104] width 54 height 16
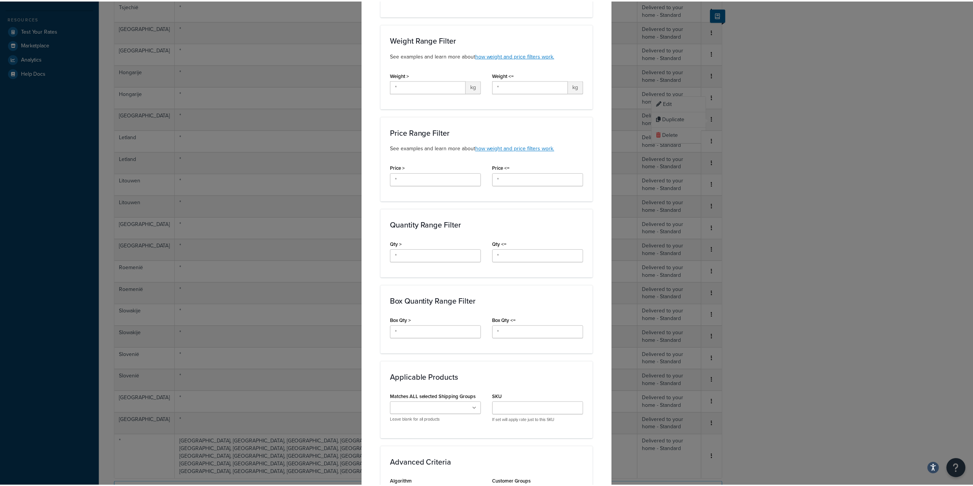
scroll to position [323, 0]
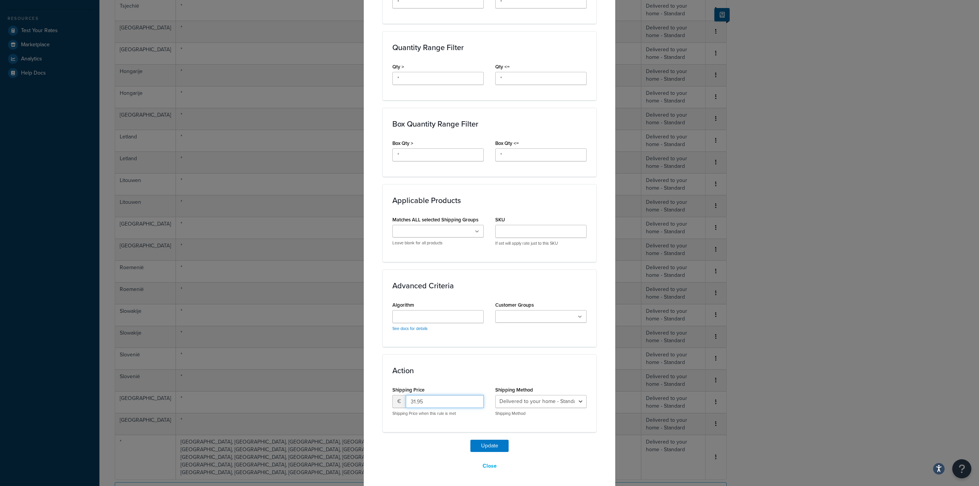
drag, startPoint x: 408, startPoint y: 401, endPoint x: 414, endPoint y: 401, distance: 6.5
click at [414, 401] on input "31.95" at bounding box center [445, 401] width 78 height 13
type input "25.95"
click at [435, 448] on div "Update Close" at bounding box center [489, 456] width 213 height 33
click at [479, 447] on button "Update" at bounding box center [489, 446] width 38 height 12
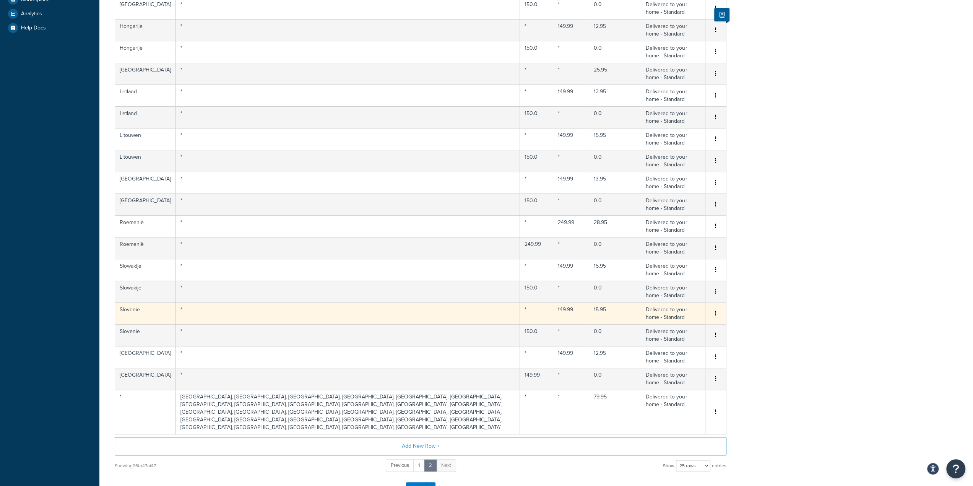
scroll to position [274, 0]
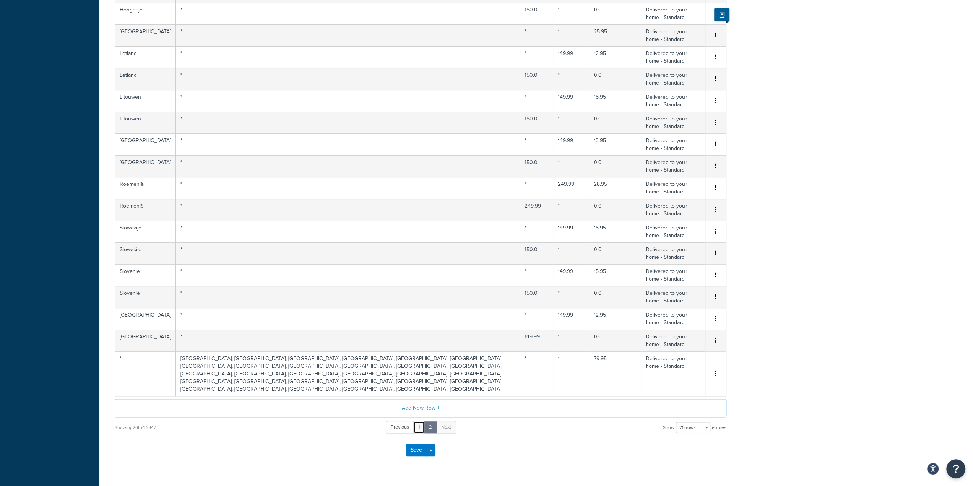
click at [421, 421] on link "1" at bounding box center [418, 427] width 11 height 13
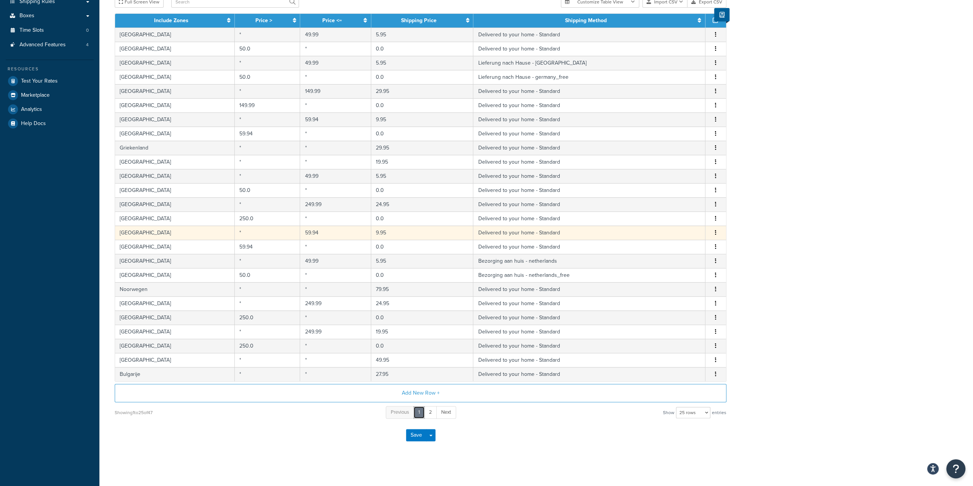
scroll to position [102, 0]
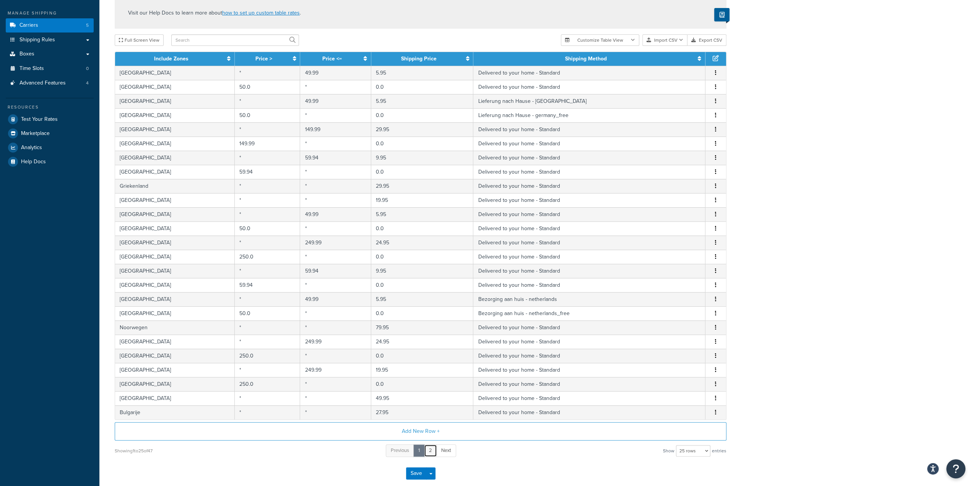
click at [434, 448] on link "2" at bounding box center [430, 450] width 13 height 13
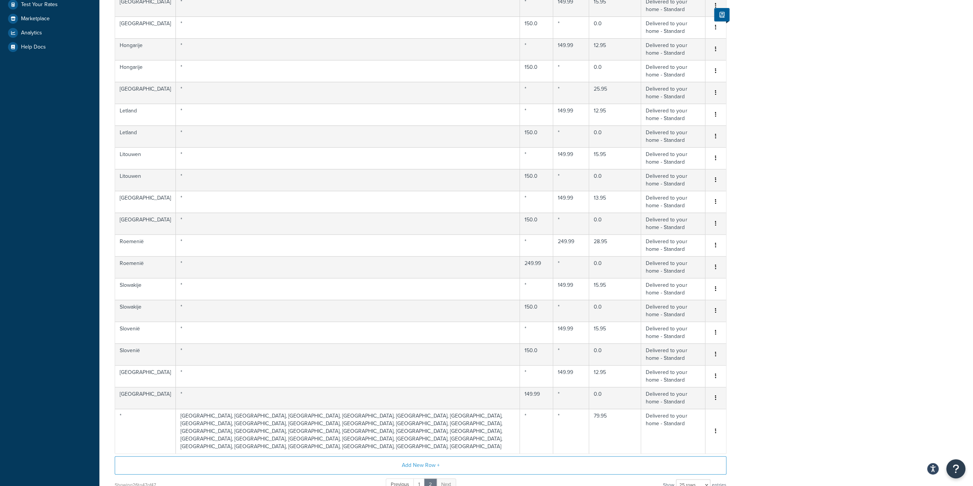
scroll to position [274, 0]
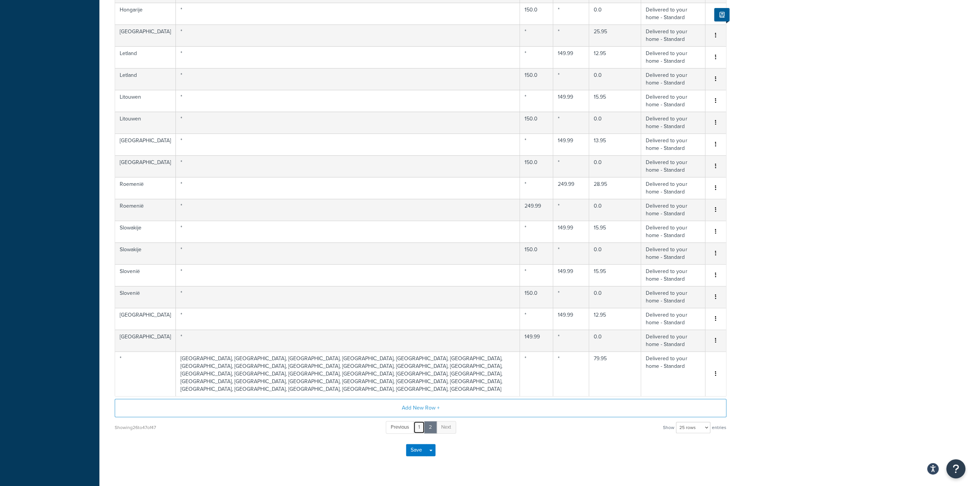
click at [418, 421] on link "1" at bounding box center [418, 427] width 11 height 13
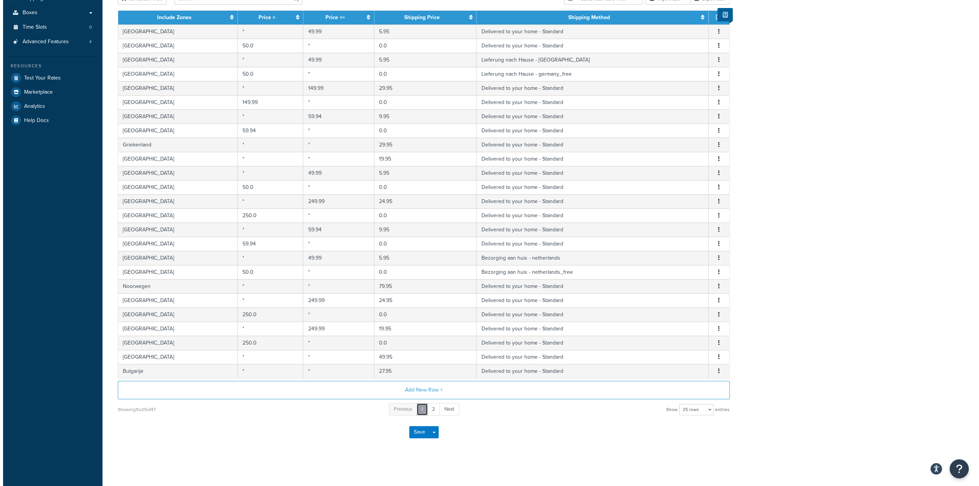
scroll to position [141, 0]
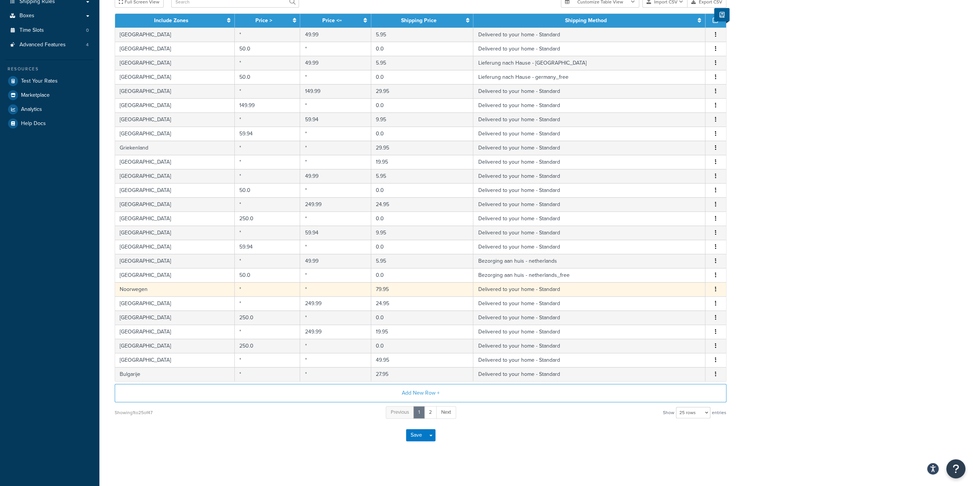
click at [718, 288] on button "button" at bounding box center [716, 289] width 6 height 8
click at [680, 273] on div "Edit" at bounding box center [677, 273] width 54 height 16
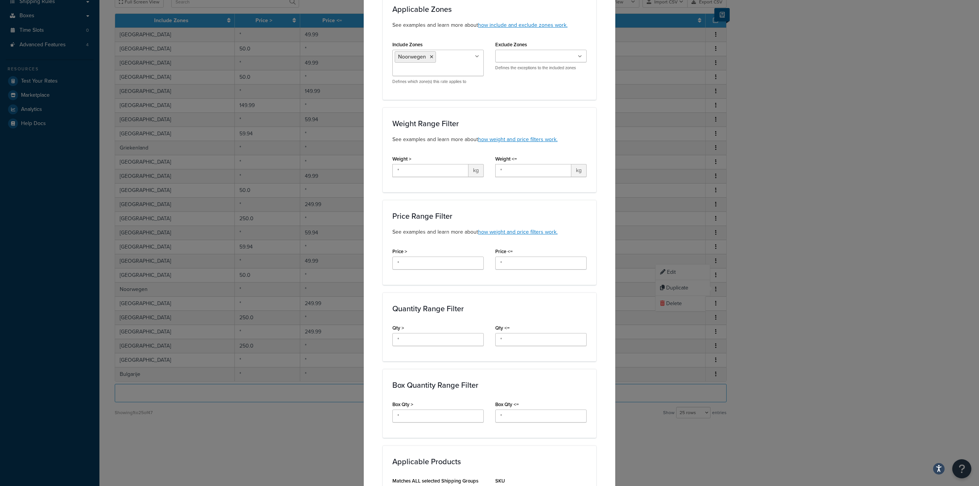
scroll to position [268, 0]
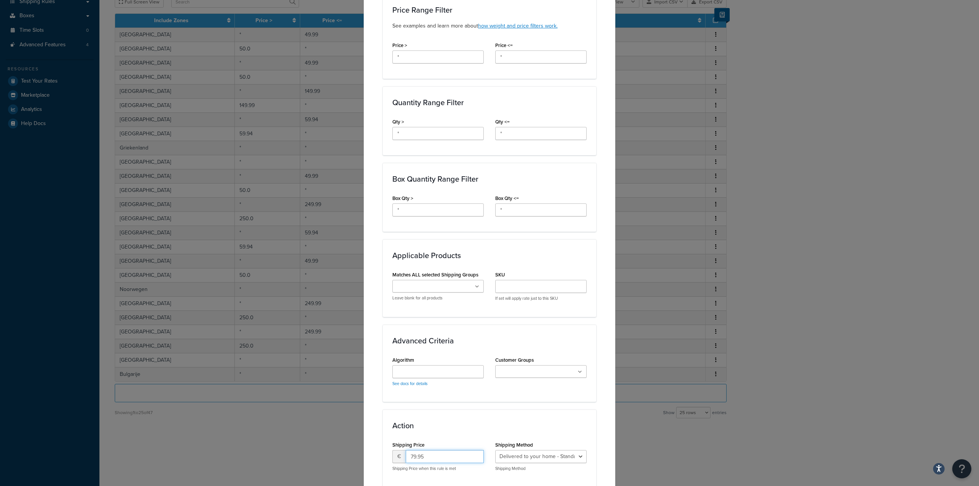
drag, startPoint x: 410, startPoint y: 457, endPoint x: 403, endPoint y: 458, distance: 7.4
click at [406, 458] on input "79.95" at bounding box center [445, 456] width 78 height 13
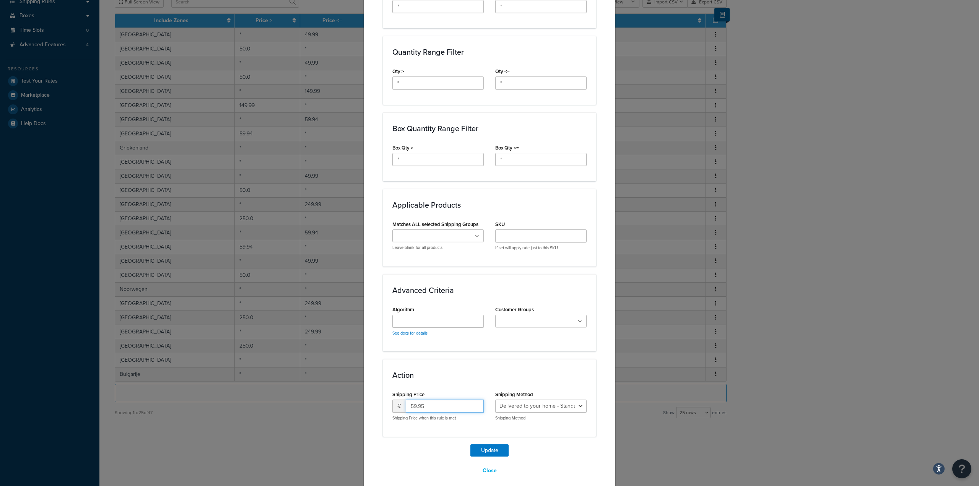
scroll to position [323, 0]
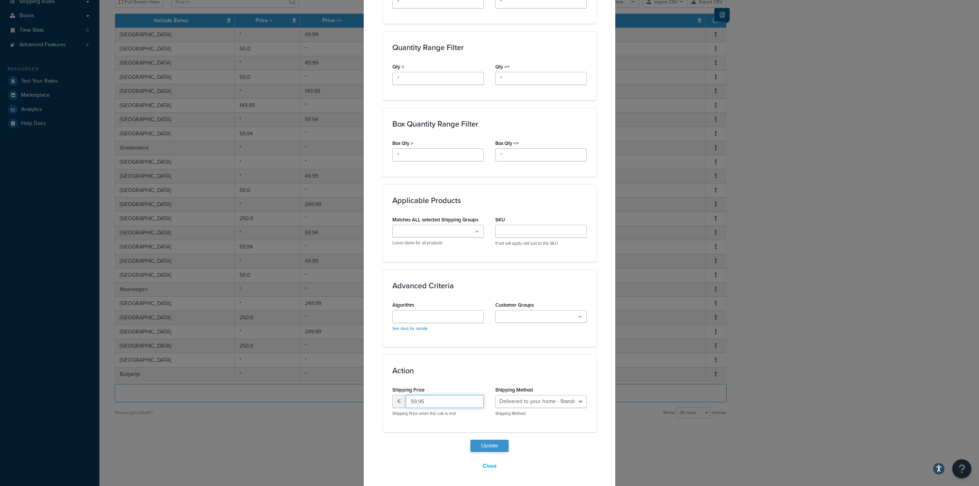
type input "59.95"
click at [476, 447] on button "Update" at bounding box center [489, 446] width 38 height 12
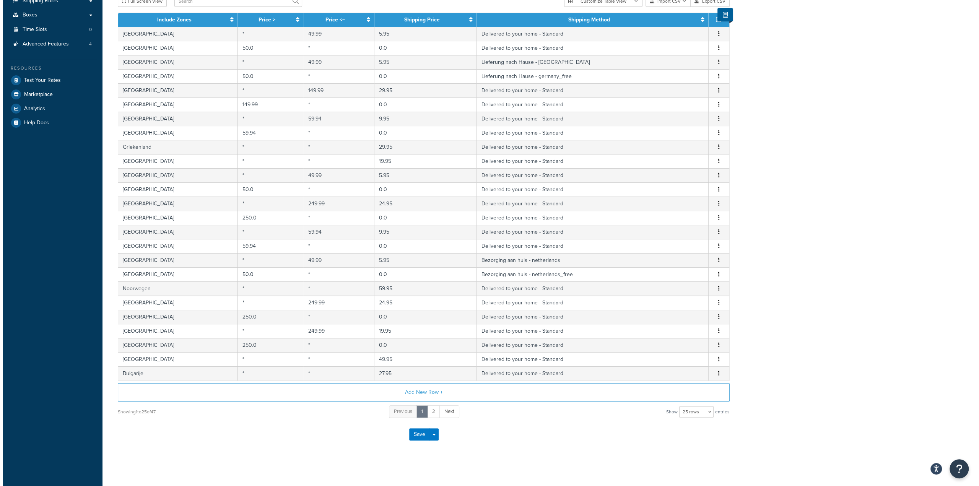
scroll to position [141, 0]
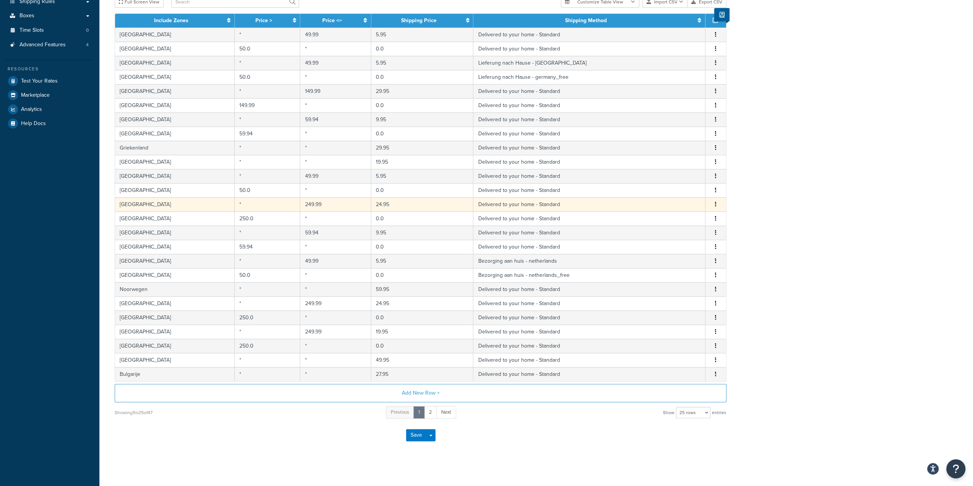
click at [716, 203] on icon "button" at bounding box center [716, 203] width 2 height 5
click at [676, 190] on div "Edit" at bounding box center [677, 188] width 54 height 16
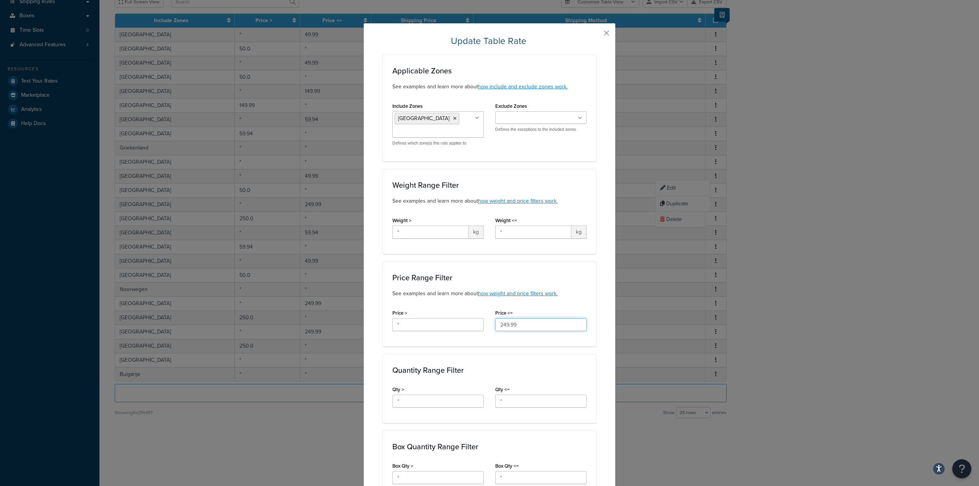
click at [500, 323] on input "249.99" at bounding box center [540, 324] width 91 height 13
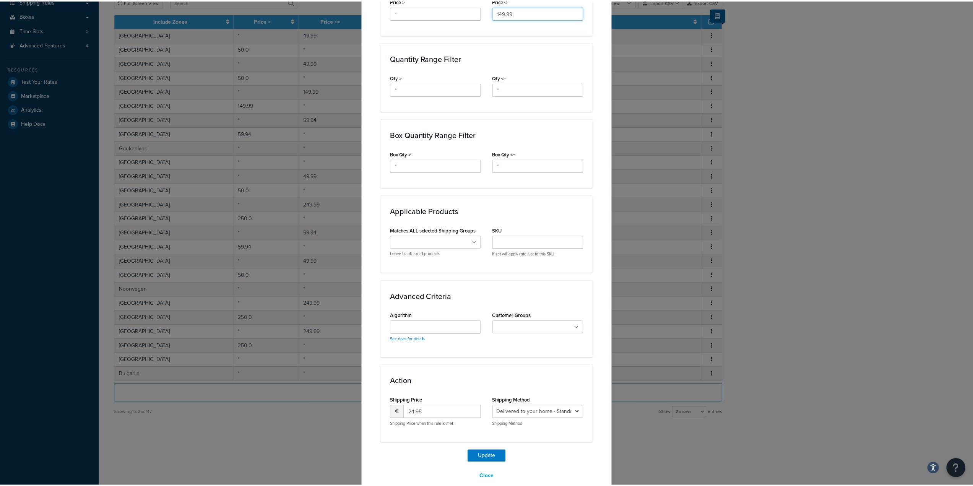
scroll to position [323, 0]
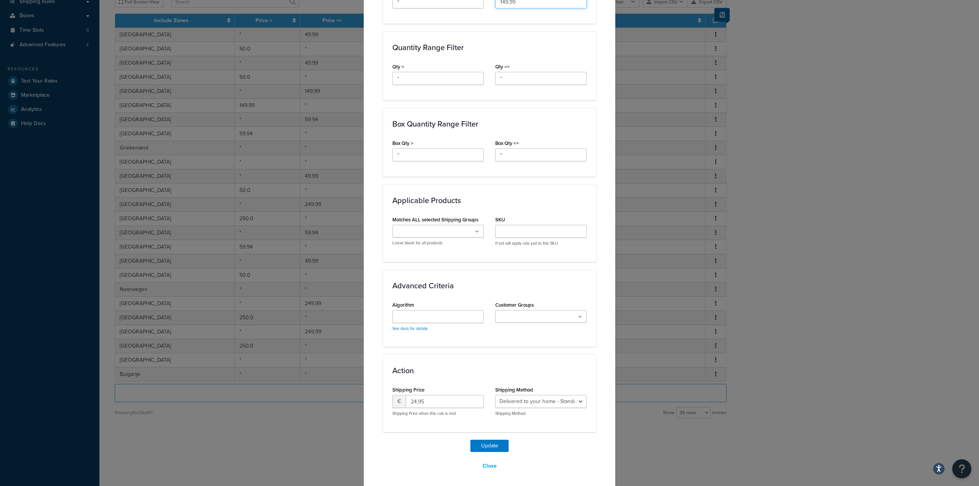
type input "149.99"
drag, startPoint x: 407, startPoint y: 403, endPoint x: 414, endPoint y: 407, distance: 8.3
click at [414, 407] on div "€ 24.95 Shipping Price when this rule is met" at bounding box center [437, 405] width 91 height 21
type input "19.95"
click at [486, 445] on button "Update" at bounding box center [489, 446] width 38 height 12
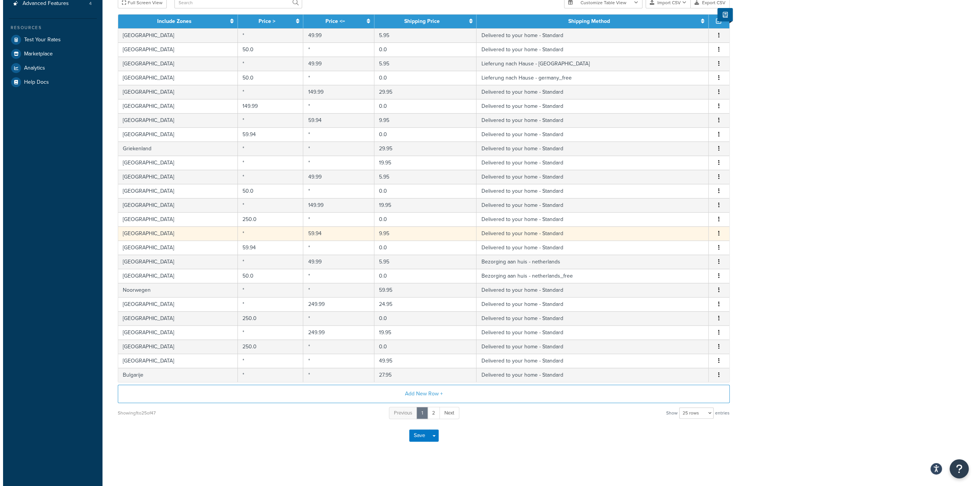
scroll to position [183, 0]
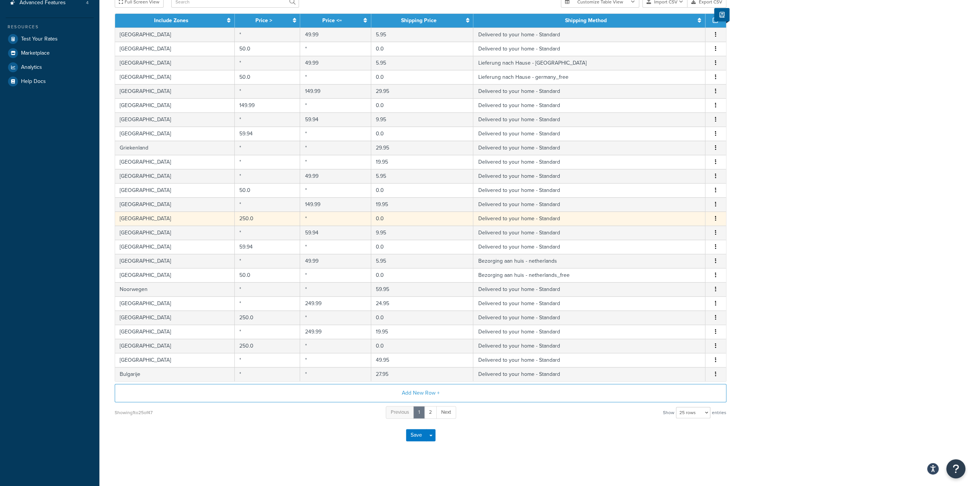
click at [713, 216] on button "button" at bounding box center [716, 218] width 6 height 8
click at [683, 204] on div "Edit" at bounding box center [677, 202] width 54 height 16
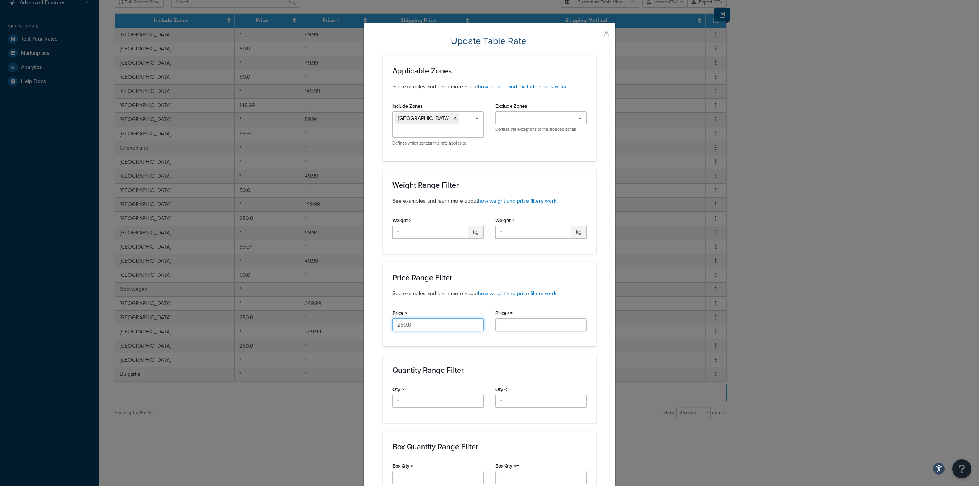
drag, startPoint x: 393, startPoint y: 325, endPoint x: 402, endPoint y: 325, distance: 8.8
click at [402, 325] on input "250.0" at bounding box center [437, 324] width 91 height 13
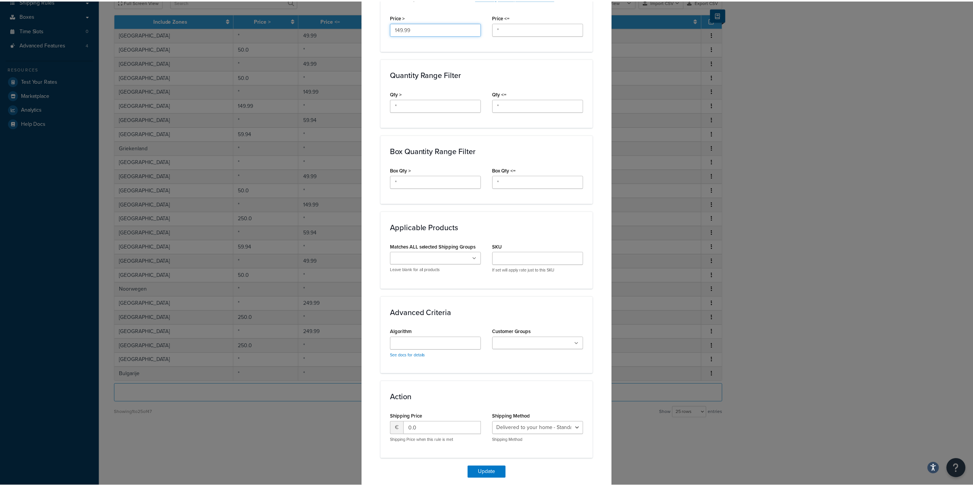
scroll to position [306, 0]
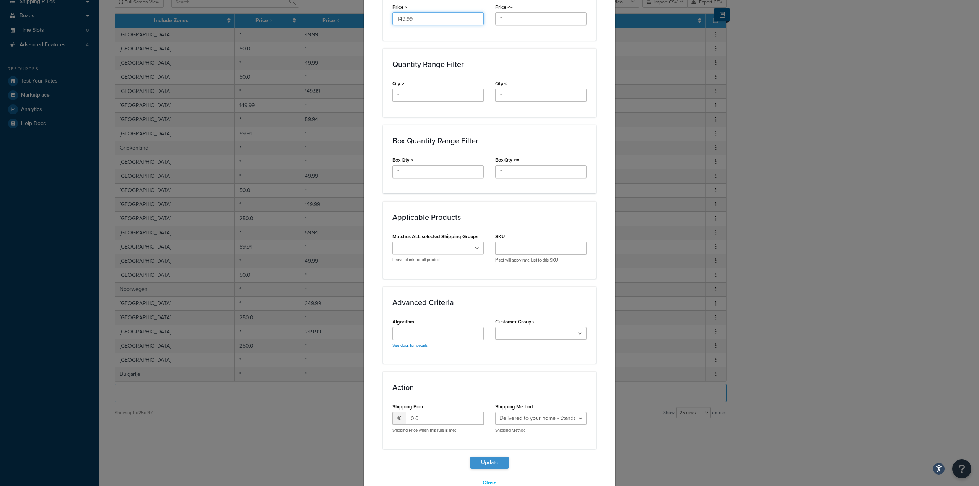
type input "149.99"
click at [487, 458] on button "Update" at bounding box center [489, 462] width 38 height 12
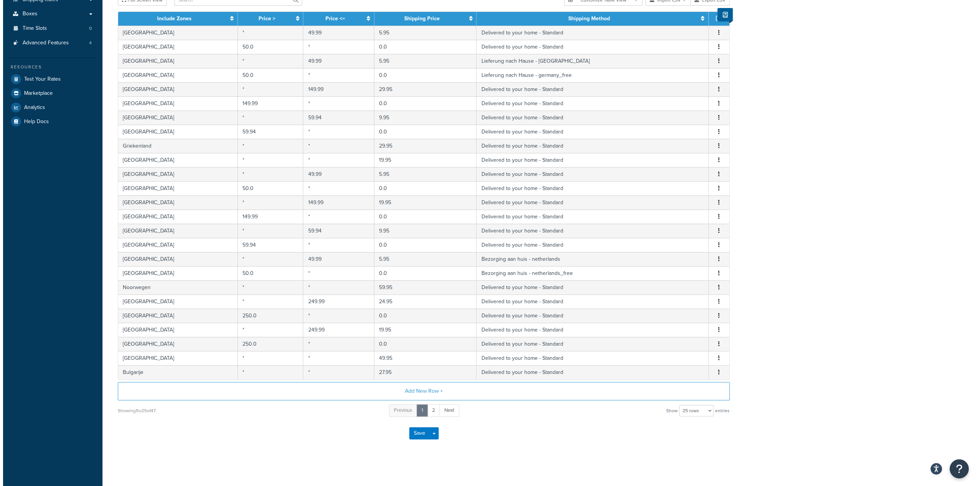
scroll to position [141, 0]
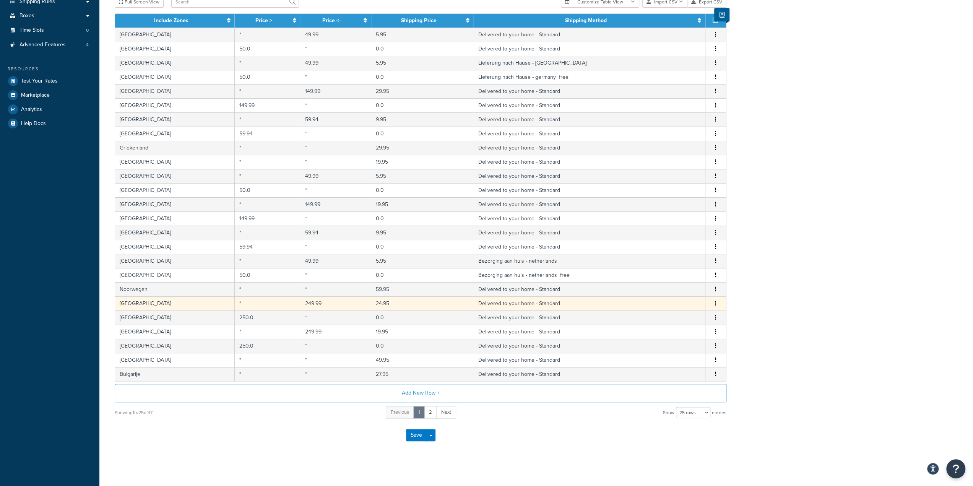
click at [717, 299] on button "button" at bounding box center [716, 303] width 6 height 8
click at [682, 287] on div "Edit" at bounding box center [677, 286] width 54 height 16
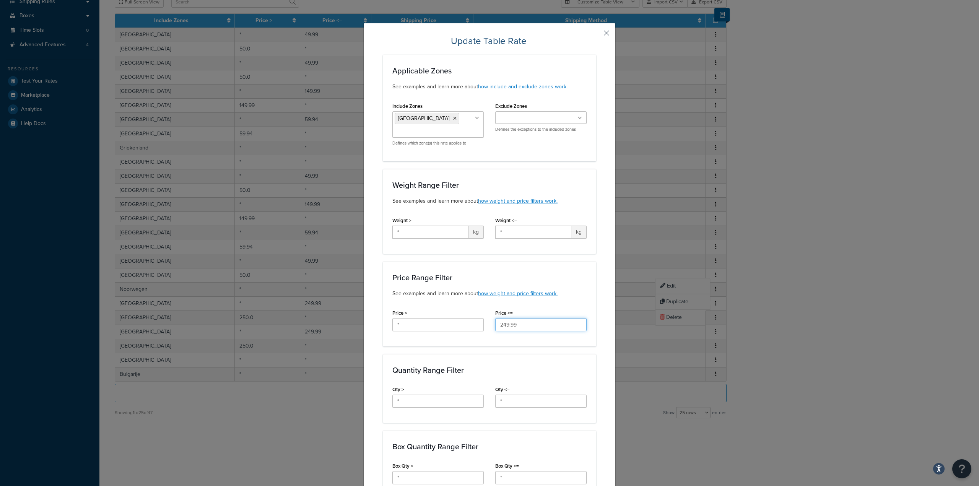
click at [499, 323] on input "249.99" at bounding box center [540, 324] width 91 height 13
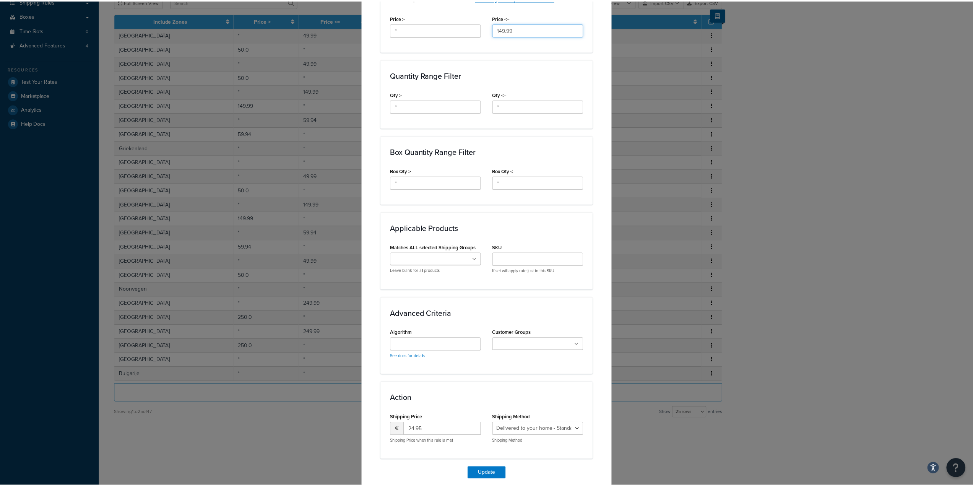
scroll to position [323, 0]
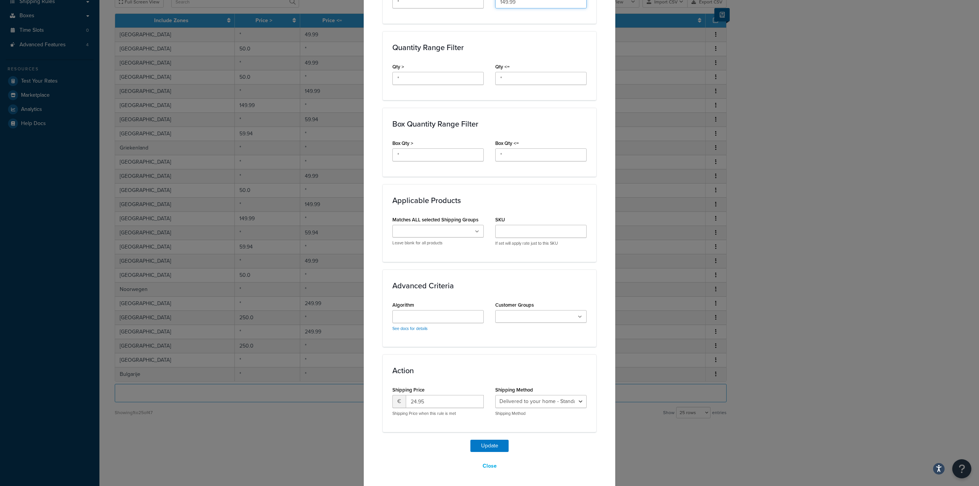
type input "149.99"
drag, startPoint x: 406, startPoint y: 402, endPoint x: 413, endPoint y: 403, distance: 7.8
click at [413, 403] on input "24.95" at bounding box center [445, 401] width 78 height 13
type input "19.95"
click at [470, 440] on button "Update" at bounding box center [489, 446] width 38 height 12
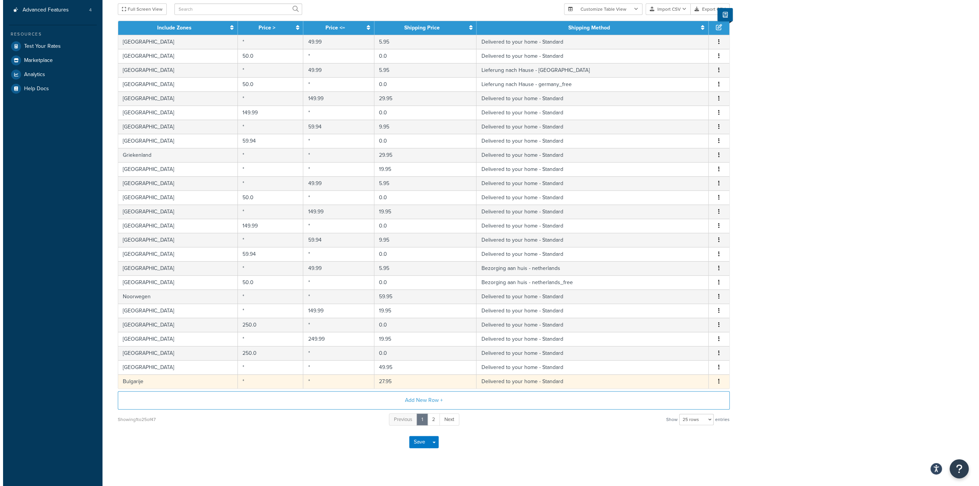
scroll to position [183, 0]
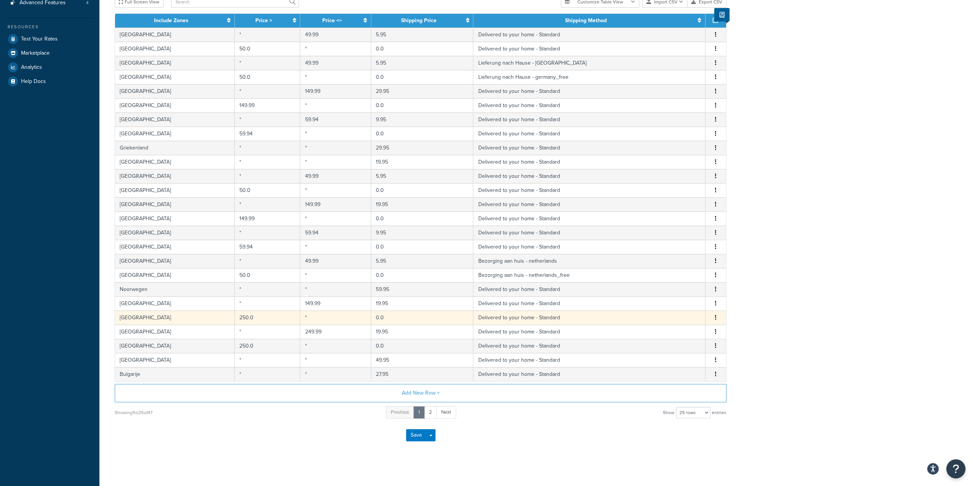
click at [714, 313] on button "button" at bounding box center [716, 317] width 6 height 8
click at [677, 298] on div "Edit" at bounding box center [677, 300] width 54 height 16
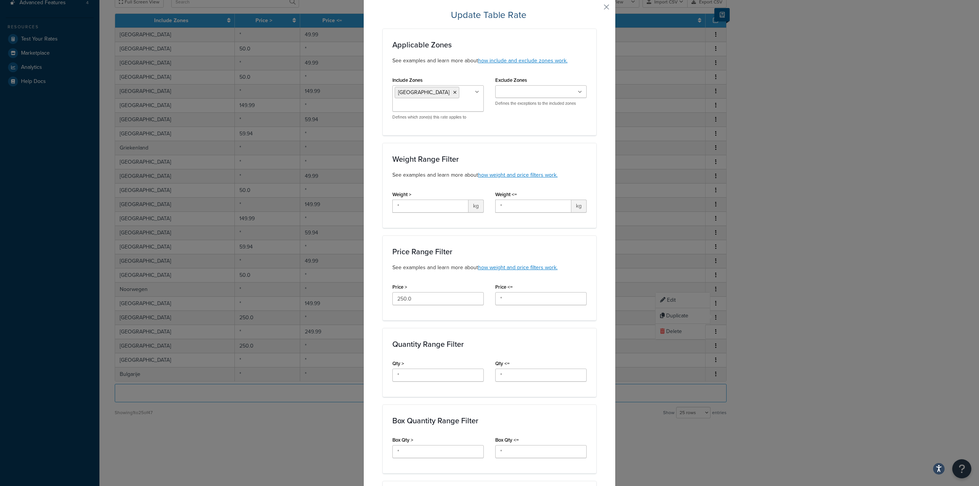
scroll to position [38, 0]
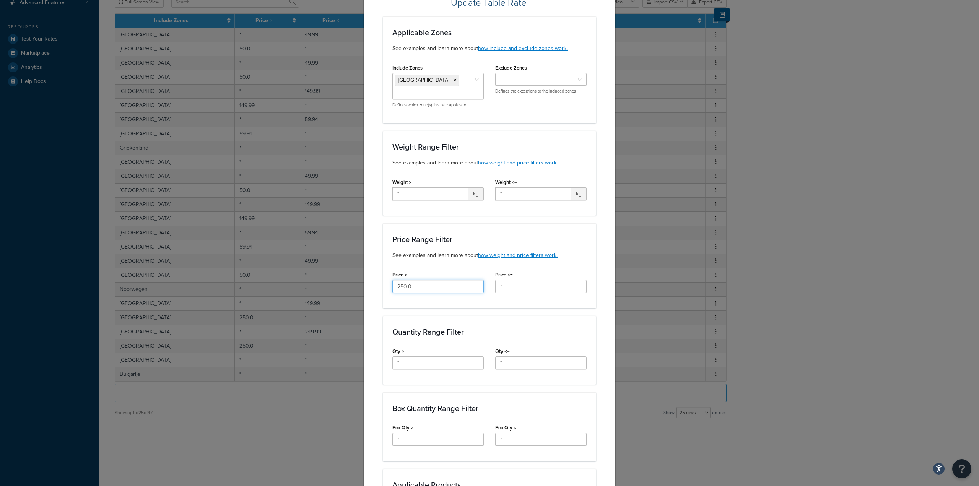
drag, startPoint x: 395, startPoint y: 289, endPoint x: 402, endPoint y: 289, distance: 6.5
click at [402, 289] on input "250.0" at bounding box center [437, 286] width 91 height 13
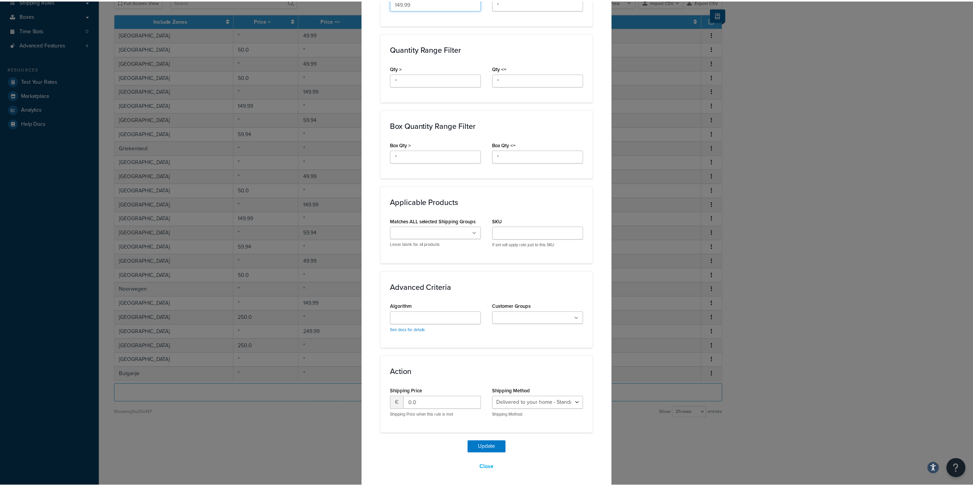
scroll to position [323, 0]
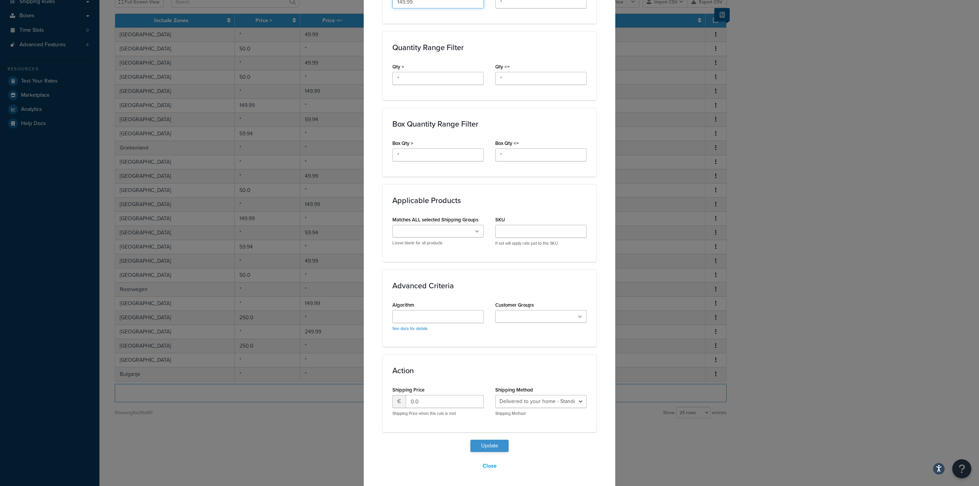
type input "149.99"
click at [495, 444] on button "Update" at bounding box center [489, 446] width 38 height 12
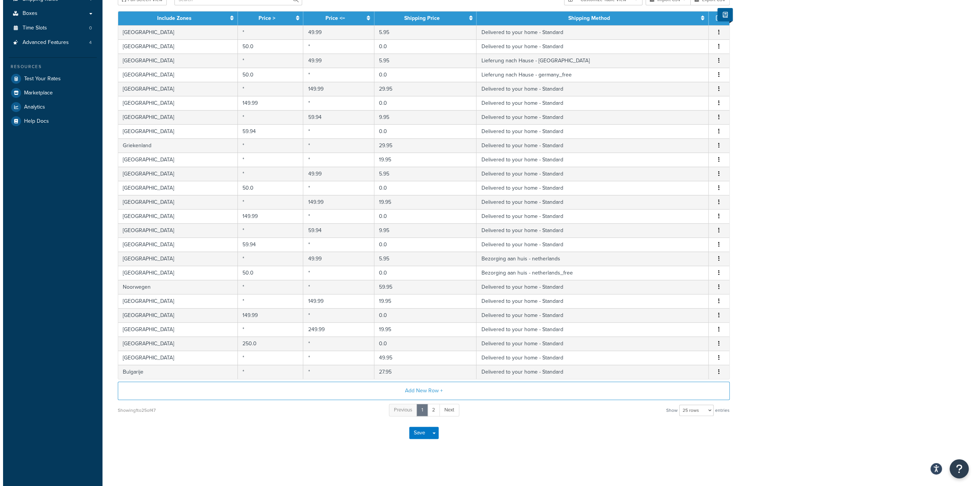
scroll to position [141, 0]
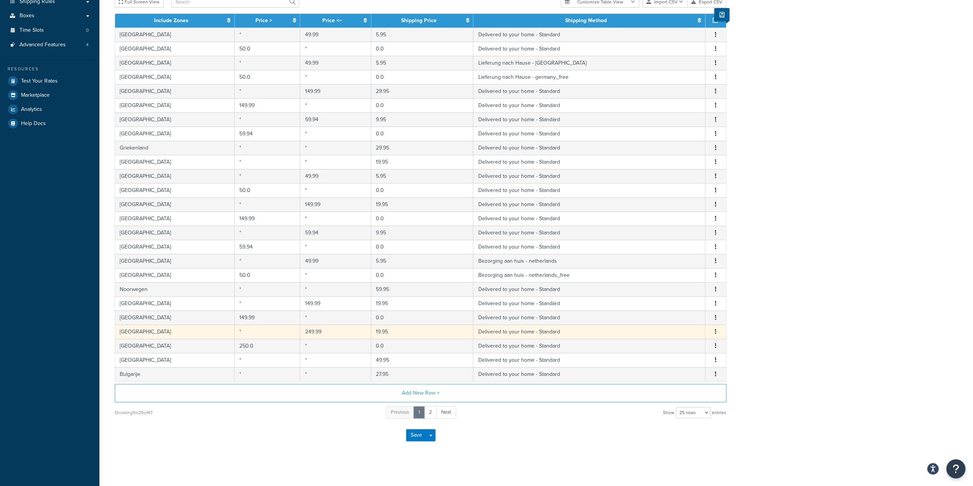
click at [713, 330] on button "button" at bounding box center [716, 332] width 6 height 8
click at [672, 315] on div "Edit" at bounding box center [677, 315] width 54 height 16
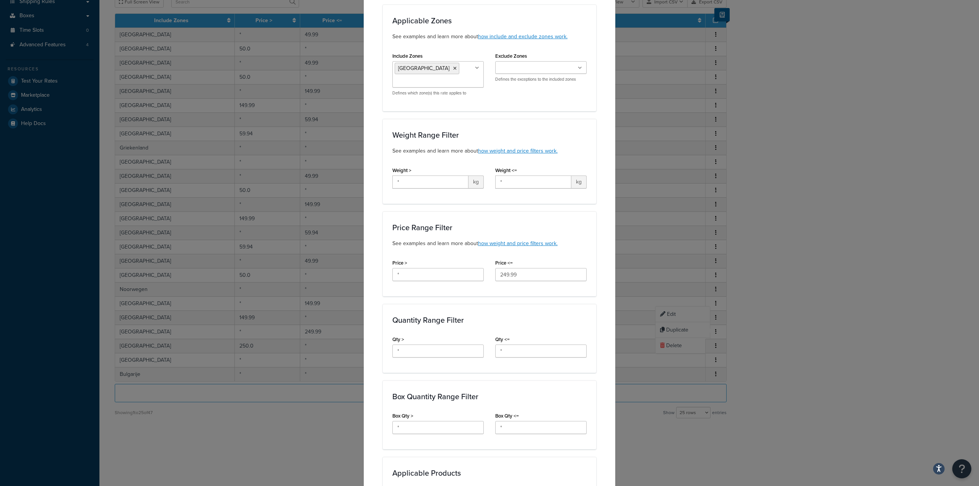
scroll to position [76, 0]
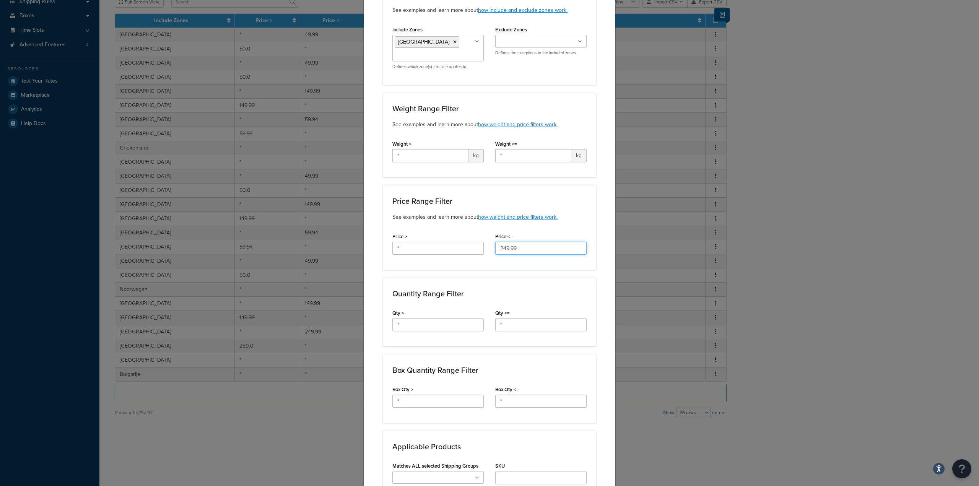
click at [499, 250] on input "249.99" at bounding box center [540, 248] width 91 height 13
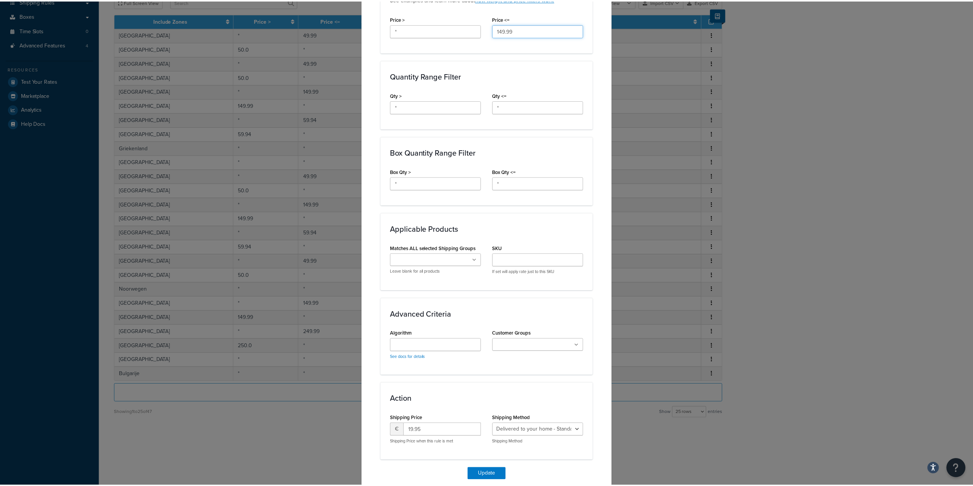
scroll to position [323, 0]
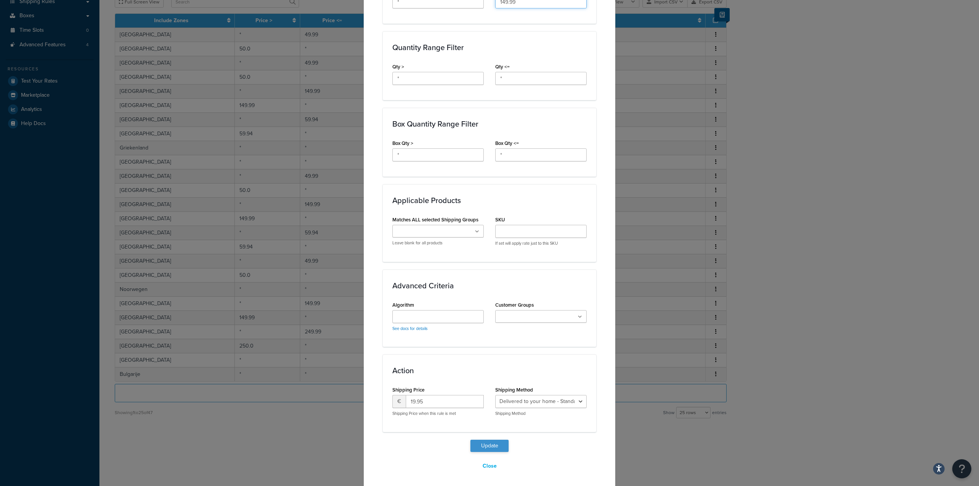
type input "149.99"
click at [487, 443] on button "Update" at bounding box center [489, 446] width 38 height 12
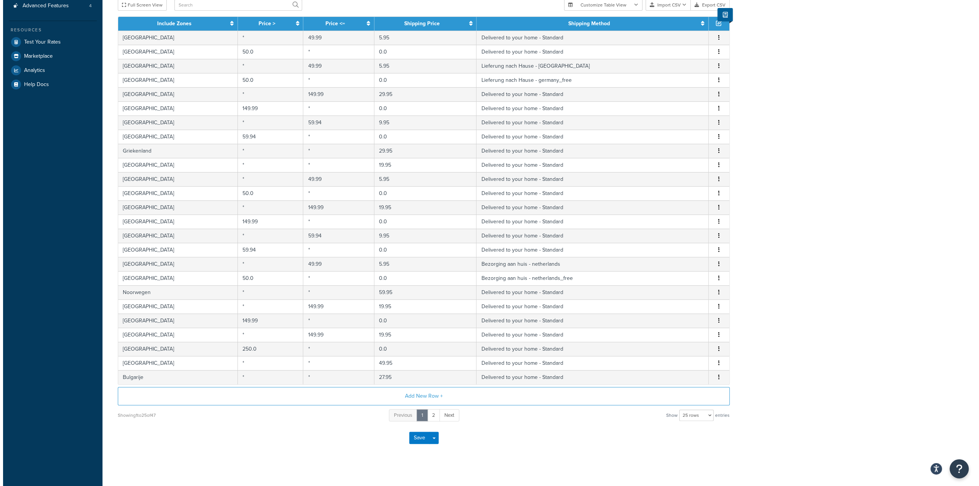
scroll to position [183, 0]
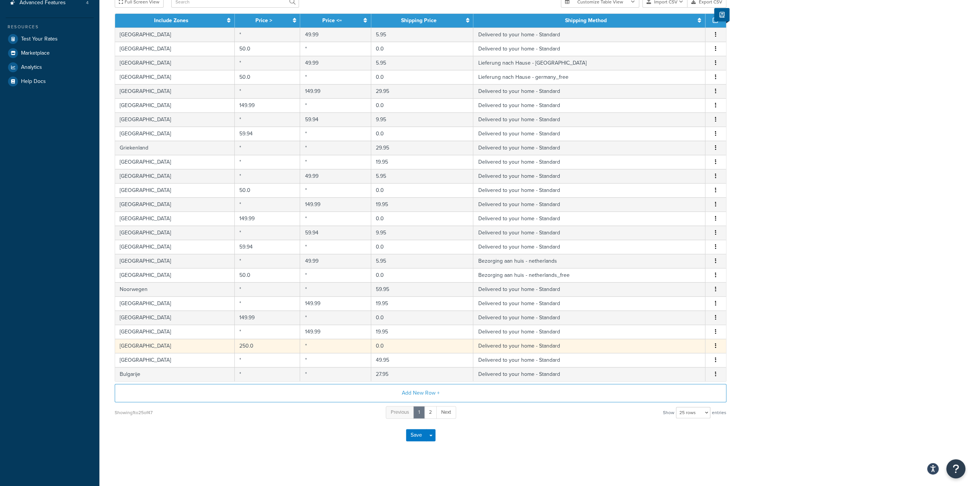
click at [716, 343] on icon "button" at bounding box center [716, 345] width 2 height 5
click at [677, 328] on div "Edit" at bounding box center [677, 328] width 54 height 16
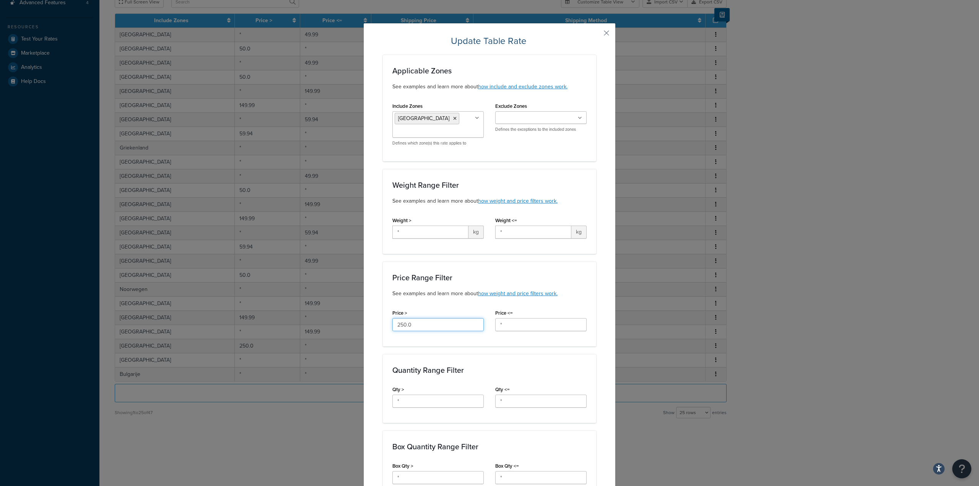
drag, startPoint x: 426, startPoint y: 326, endPoint x: 358, endPoint y: 326, distance: 68.0
click at [358, 326] on div "Update Table Rate Applicable Zones See examples and learn more about how includ…" at bounding box center [489, 243] width 979 height 486
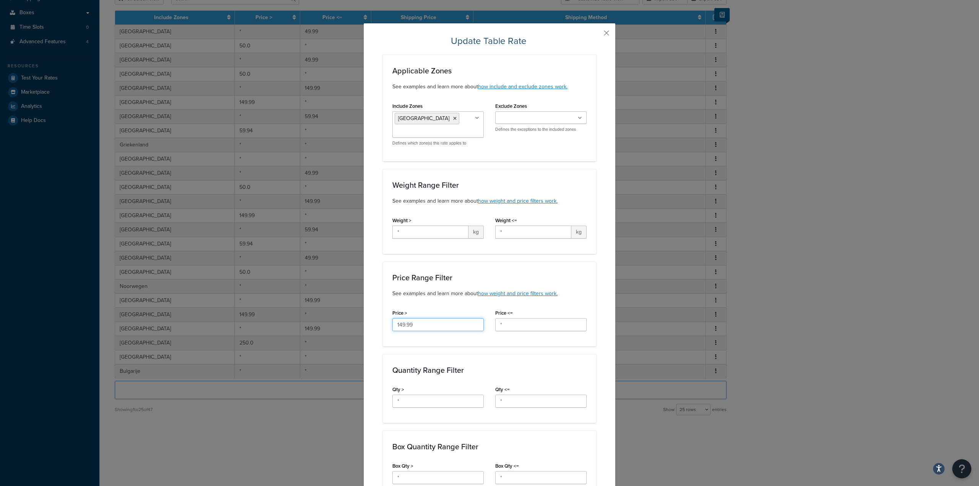
type input "149.99"
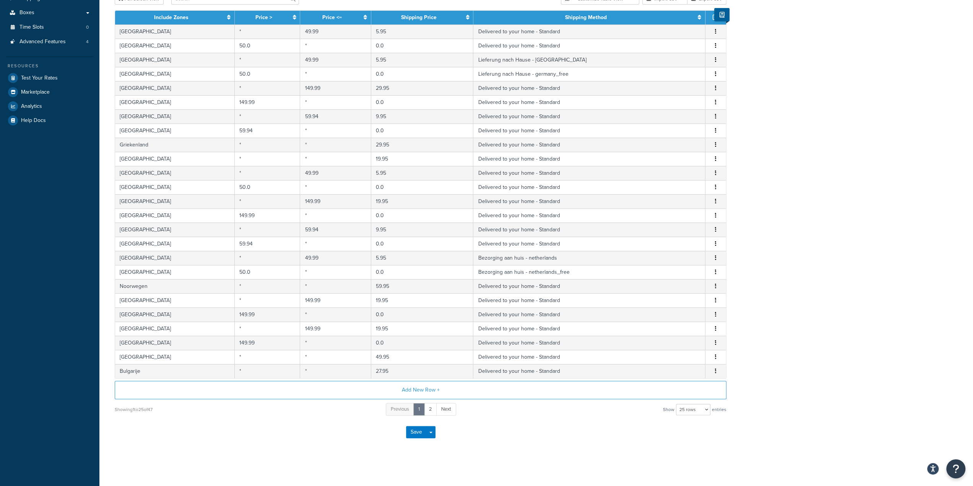
scroll to position [141, 0]
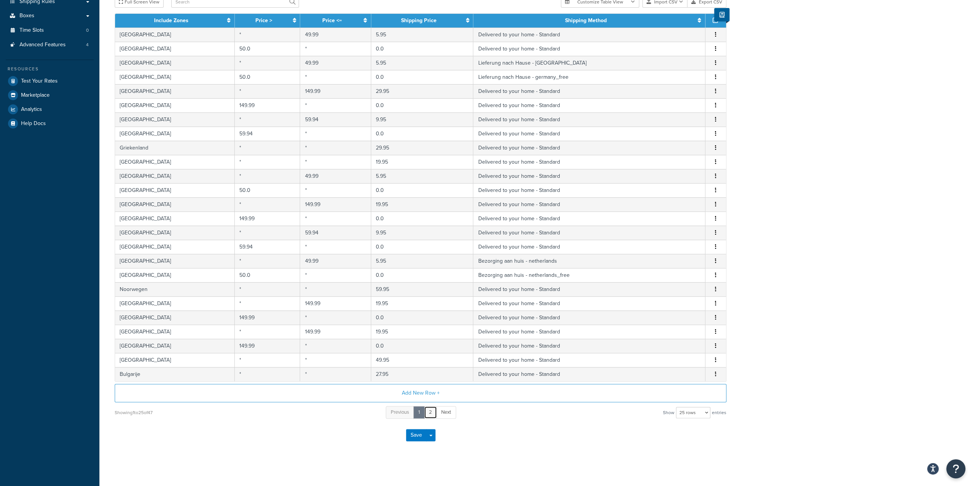
click at [430, 409] on link "2" at bounding box center [430, 412] width 13 height 13
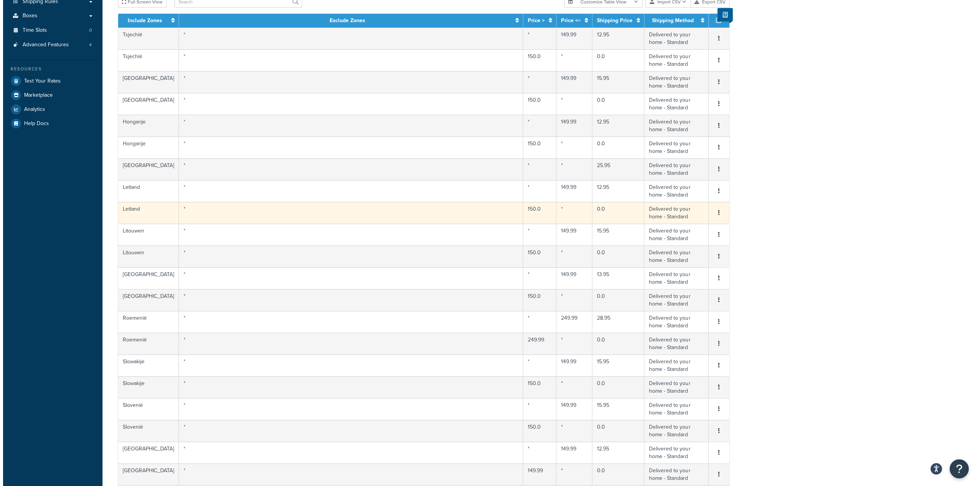
scroll to position [0, 0]
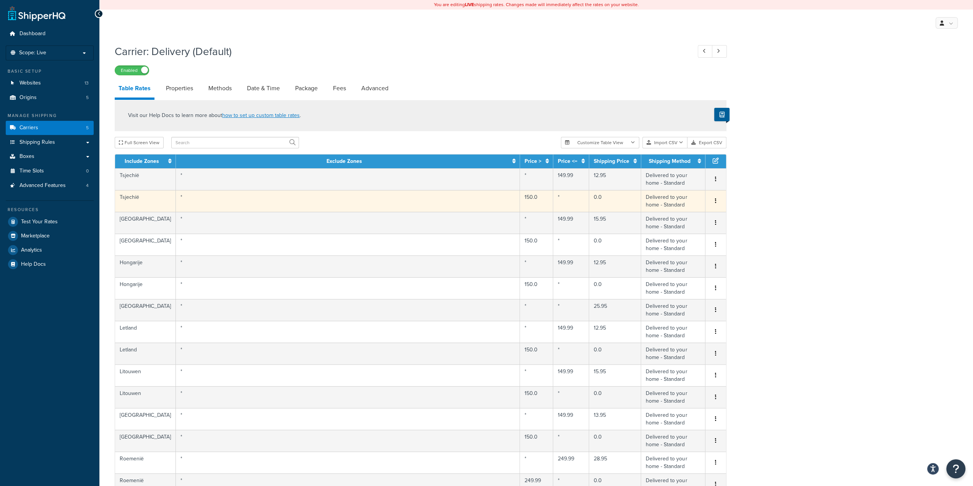
click at [715, 198] on button "button" at bounding box center [716, 201] width 6 height 8
click at [675, 188] on div "Edit" at bounding box center [677, 187] width 54 height 16
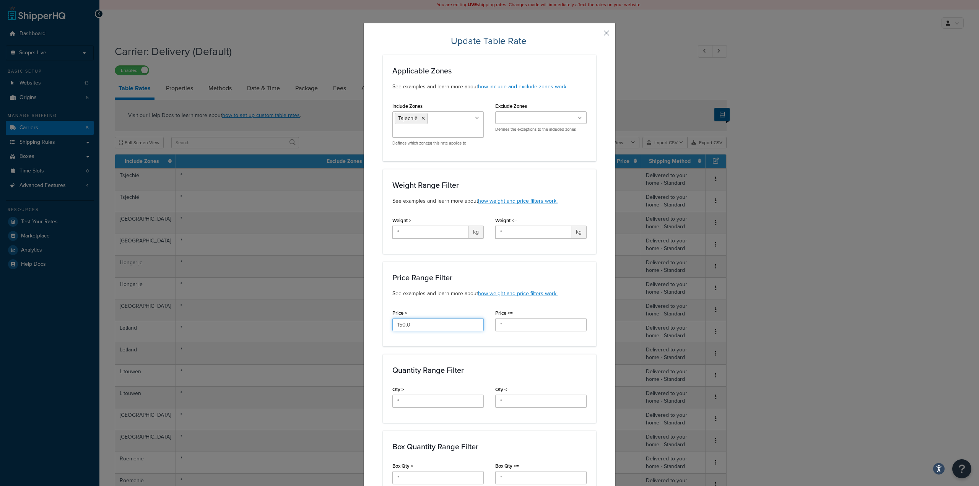
drag, startPoint x: 447, startPoint y: 325, endPoint x: 381, endPoint y: 328, distance: 66.6
click at [383, 328] on div "Price Range Filter See examples and learn more about how weight and price filte…" at bounding box center [489, 303] width 213 height 85
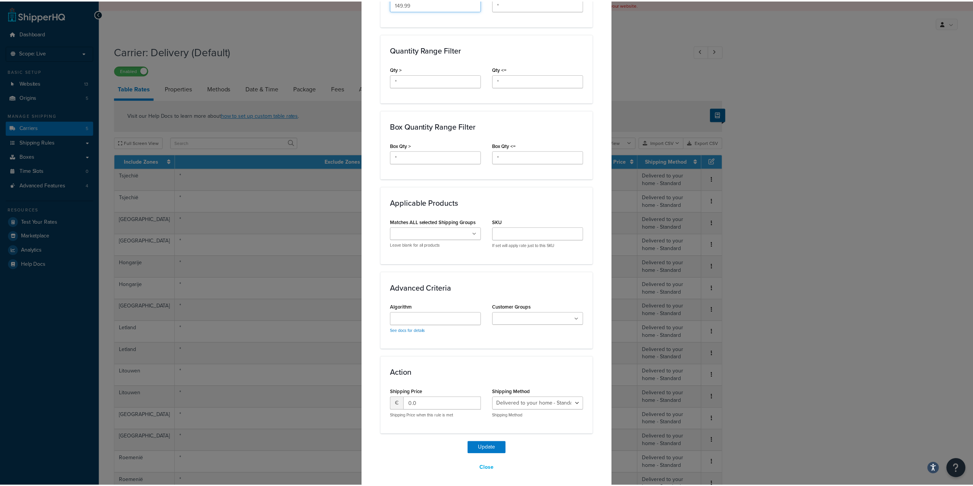
scroll to position [323, 0]
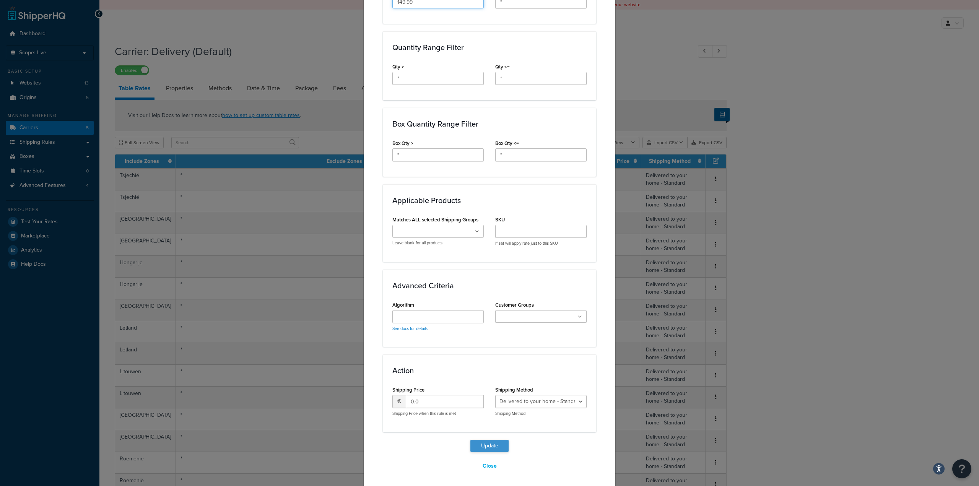
type input "149.99"
click at [487, 448] on button "Update" at bounding box center [489, 446] width 38 height 12
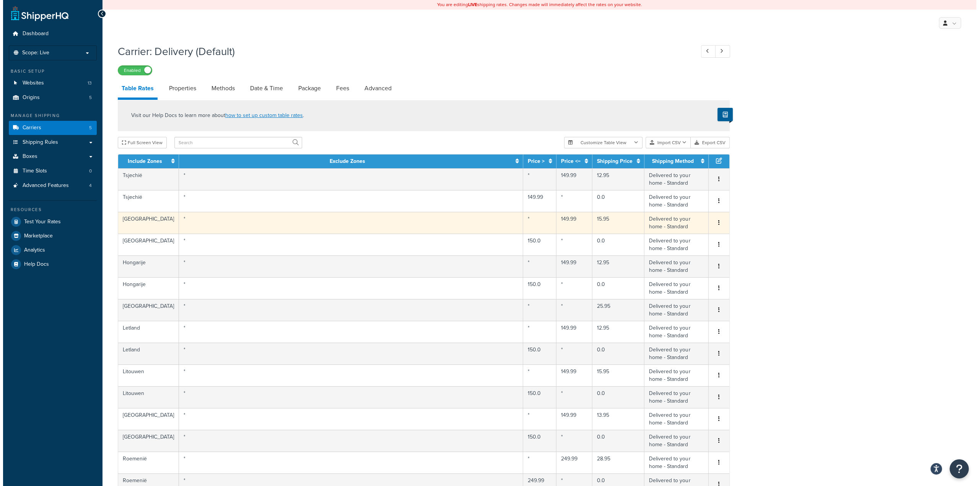
scroll to position [38, 0]
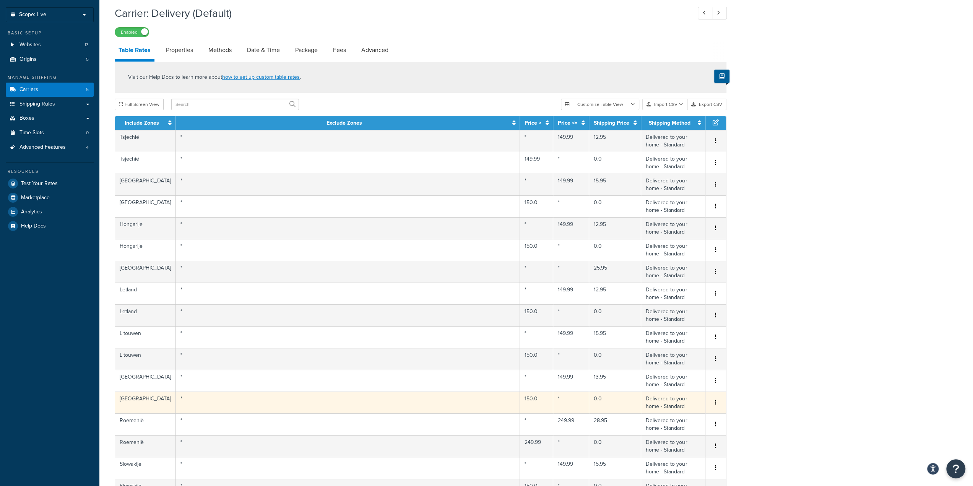
click at [718, 402] on button "button" at bounding box center [716, 402] width 6 height 8
click at [680, 389] on div "Edit" at bounding box center [677, 386] width 54 height 16
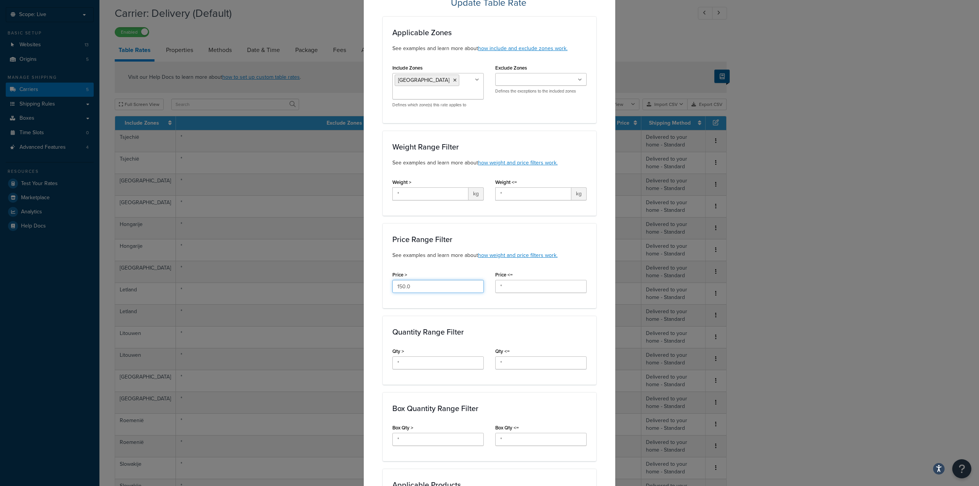
drag, startPoint x: 430, startPoint y: 290, endPoint x: 359, endPoint y: 288, distance: 71.9
click at [359, 288] on div "Update Table Rate Applicable Zones See examples and learn more about how includ…" at bounding box center [489, 243] width 979 height 486
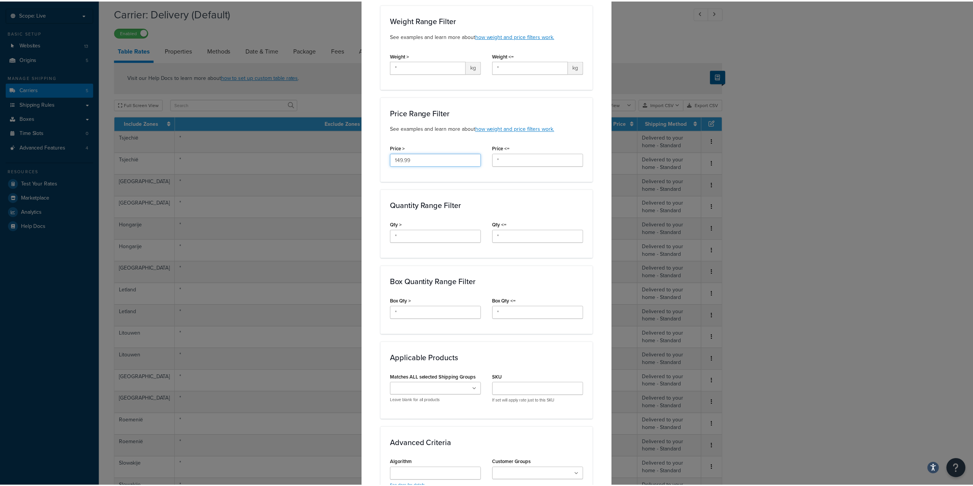
scroll to position [323, 0]
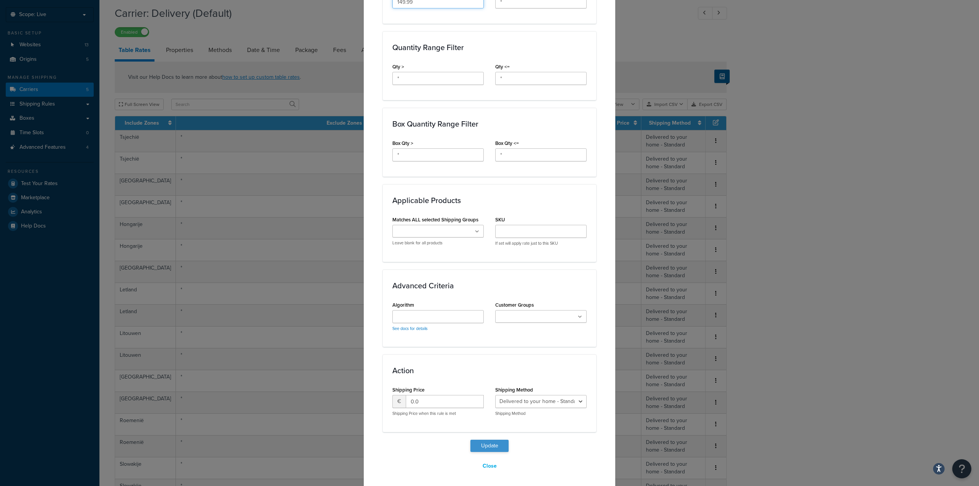
type input "149.99"
click at [495, 442] on button "Update" at bounding box center [489, 446] width 38 height 12
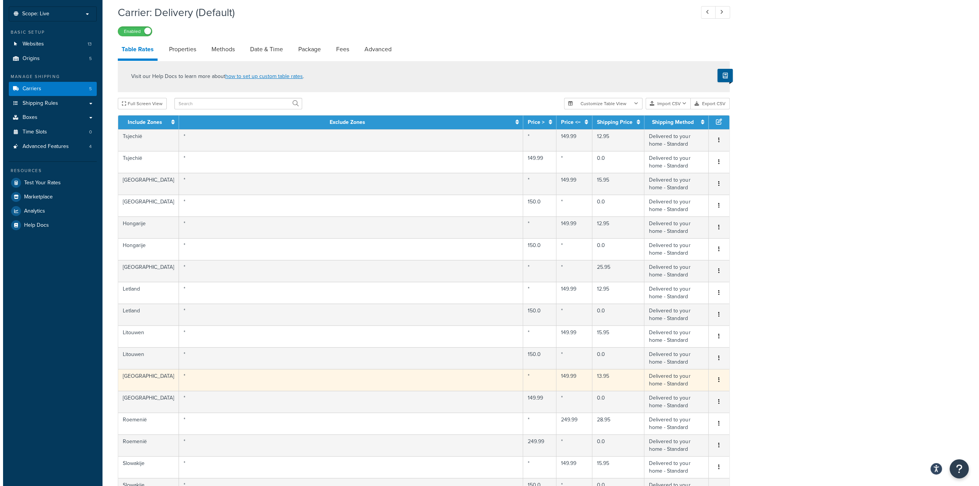
scroll to position [38, 0]
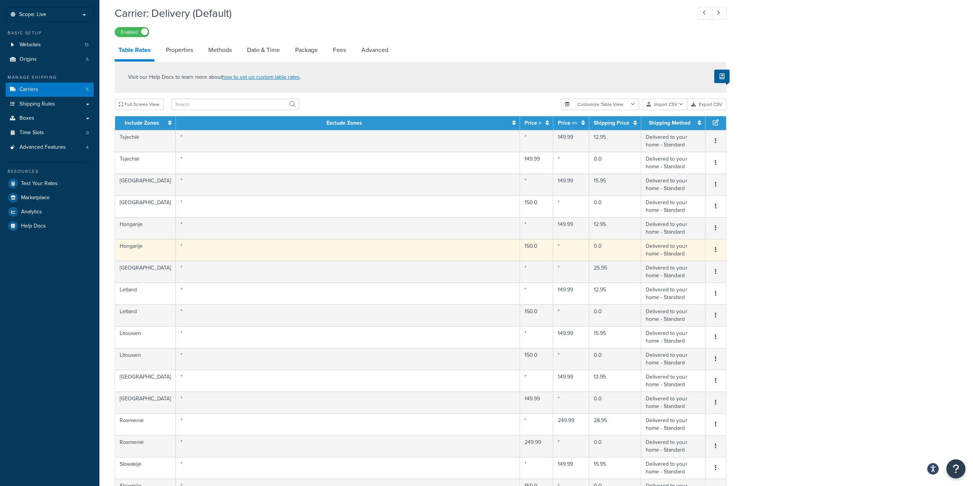
click at [716, 248] on icon "button" at bounding box center [716, 249] width 2 height 5
click at [679, 237] on div "Edit" at bounding box center [677, 235] width 54 height 16
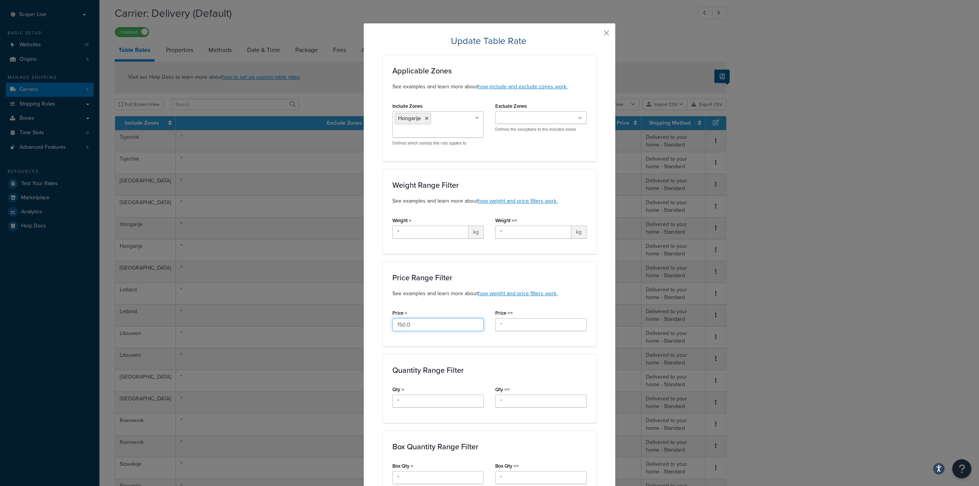
drag, startPoint x: 414, startPoint y: 322, endPoint x: 385, endPoint y: 324, distance: 29.5
click at [387, 324] on div "Price > 150.0" at bounding box center [438, 321] width 103 height 29
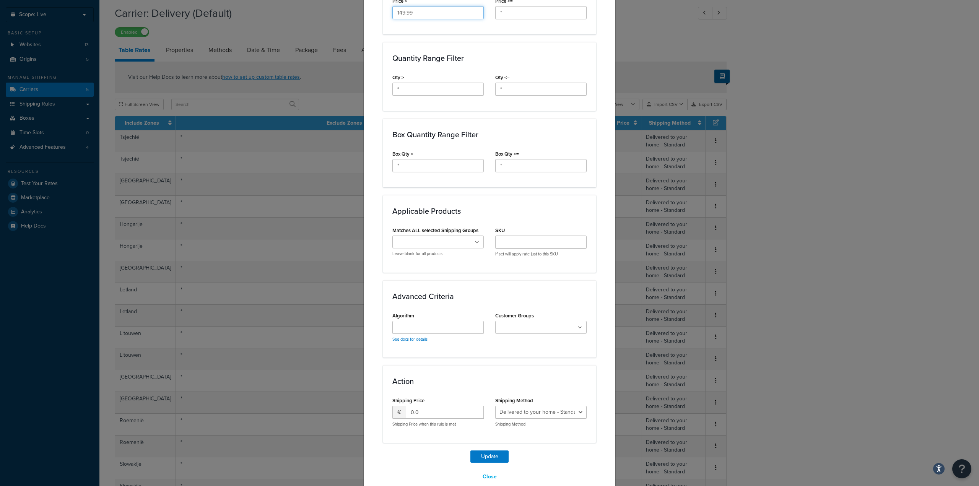
scroll to position [323, 0]
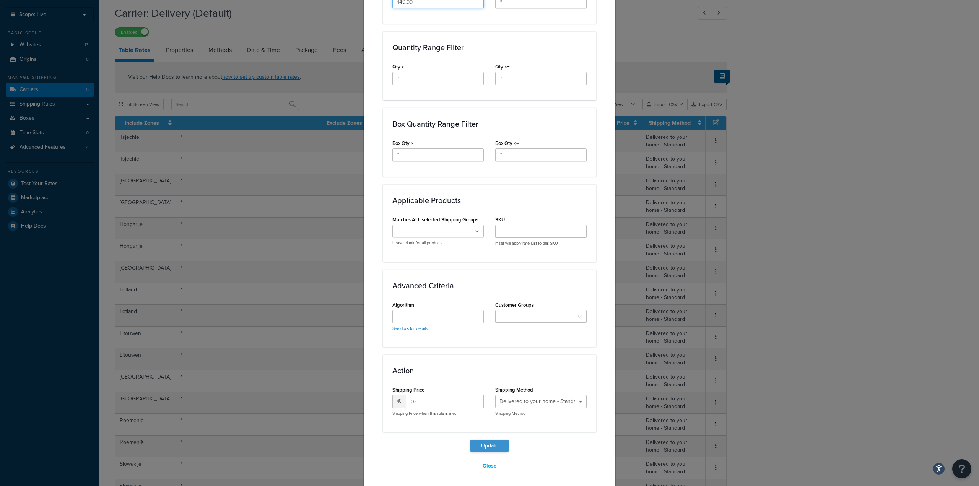
type input "149.99"
click at [492, 445] on button "Update" at bounding box center [489, 446] width 38 height 12
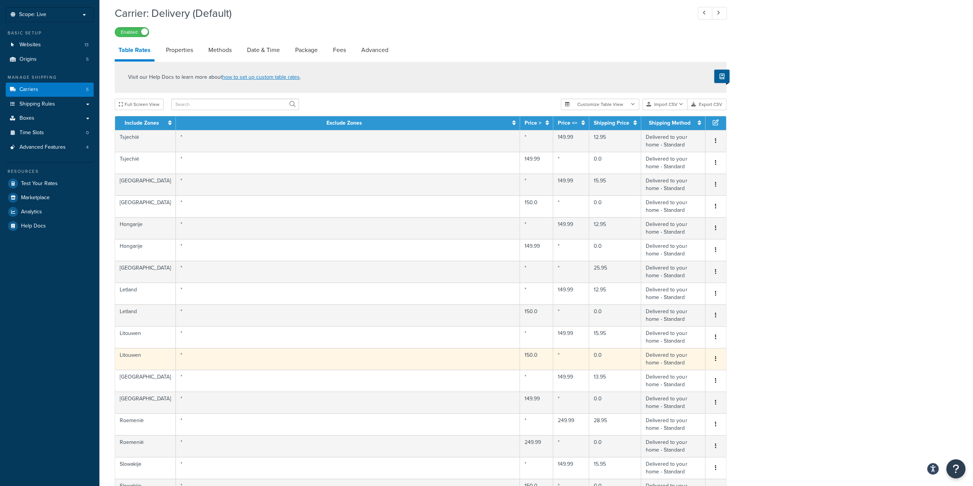
click at [714, 355] on button "button" at bounding box center [716, 359] width 6 height 8
click at [664, 343] on div "Edit" at bounding box center [677, 343] width 54 height 16
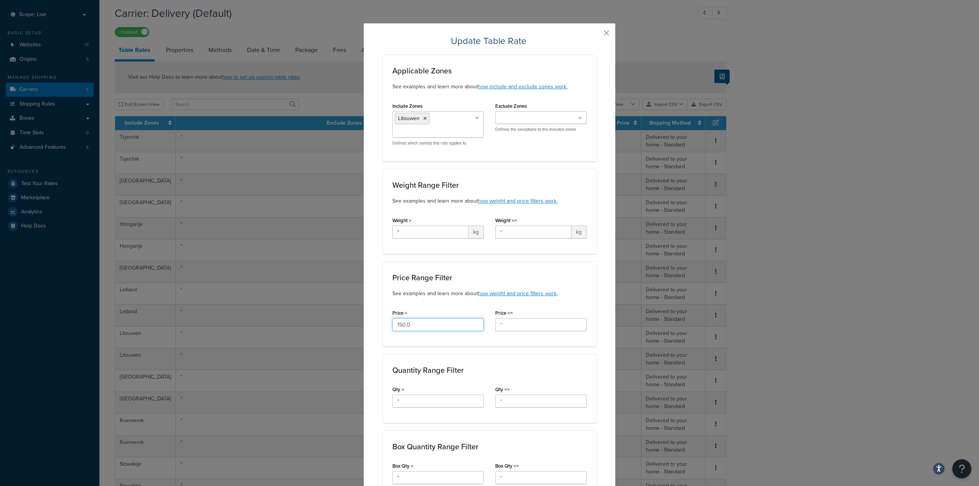
drag, startPoint x: 393, startPoint y: 328, endPoint x: 415, endPoint y: 334, distance: 23.0
click at [415, 334] on div "Price > 150.0" at bounding box center [438, 321] width 103 height 29
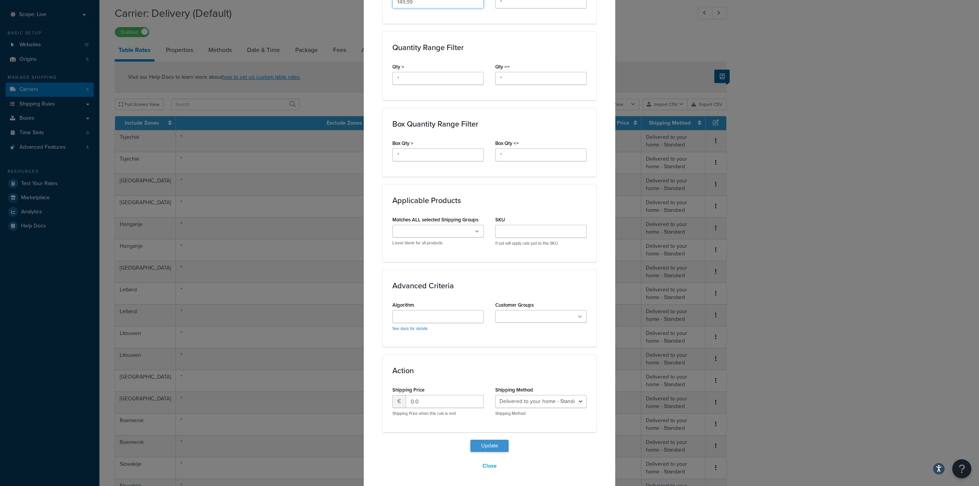
type input "149.99"
click at [496, 447] on button "Update" at bounding box center [489, 446] width 38 height 12
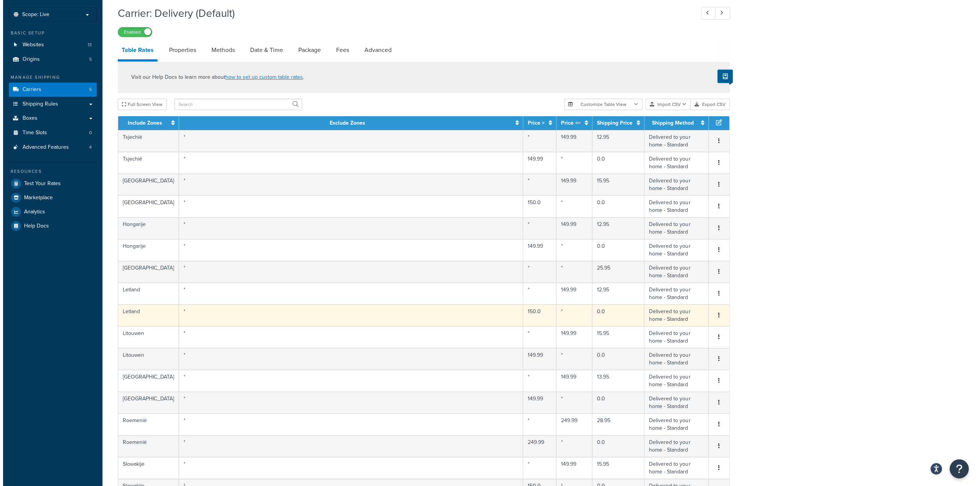
scroll to position [191, 0]
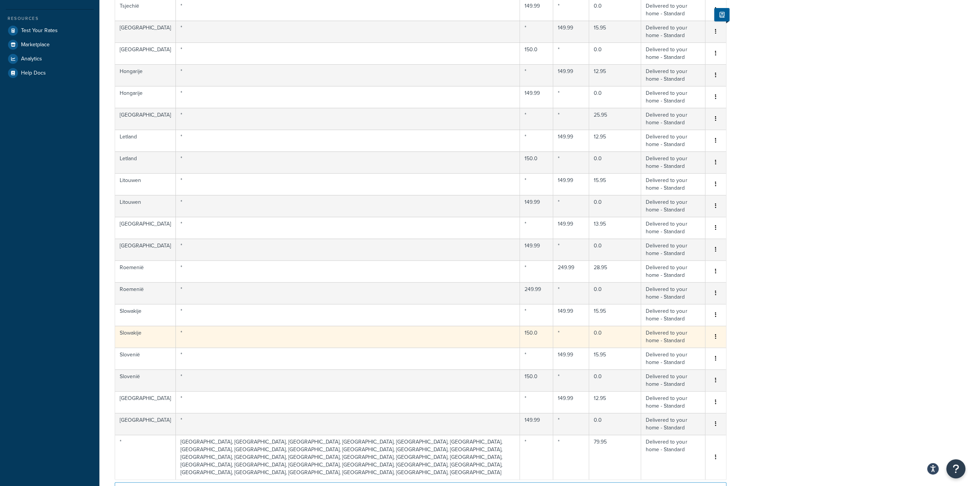
click at [713, 337] on button "button" at bounding box center [716, 337] width 6 height 8
click at [690, 319] on div "Edit" at bounding box center [677, 320] width 54 height 16
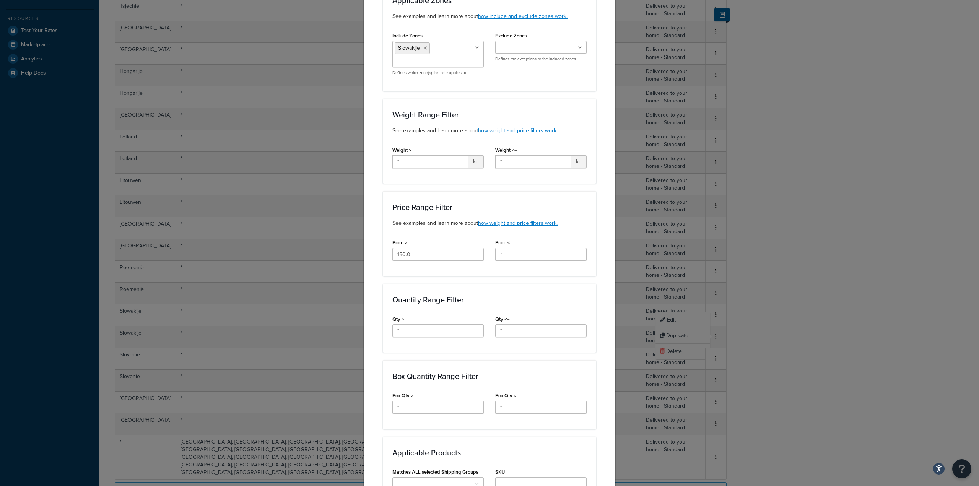
scroll to position [76, 0]
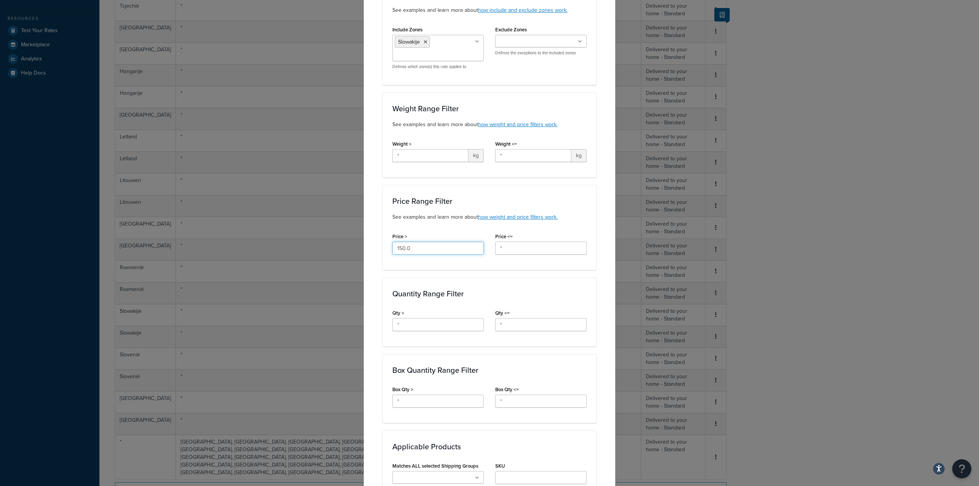
drag, startPoint x: 396, startPoint y: 250, endPoint x: 412, endPoint y: 254, distance: 16.4
click at [412, 254] on div "Price > 150.0" at bounding box center [438, 245] width 103 height 29
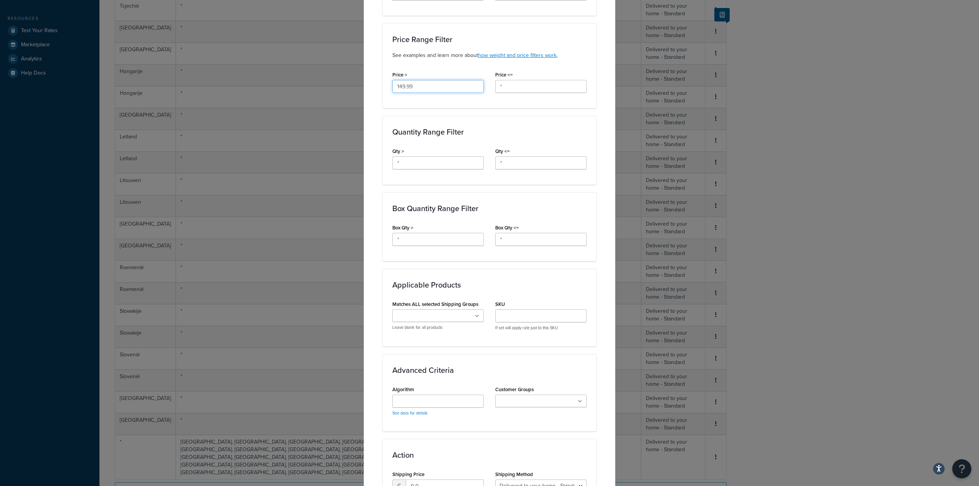
scroll to position [323, 0]
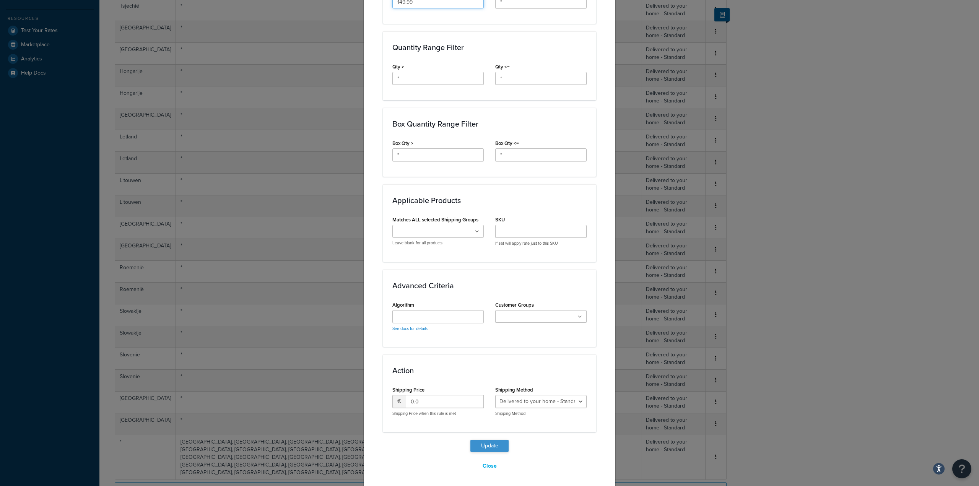
type input "149.99"
click at [498, 444] on button "Update" at bounding box center [489, 446] width 38 height 12
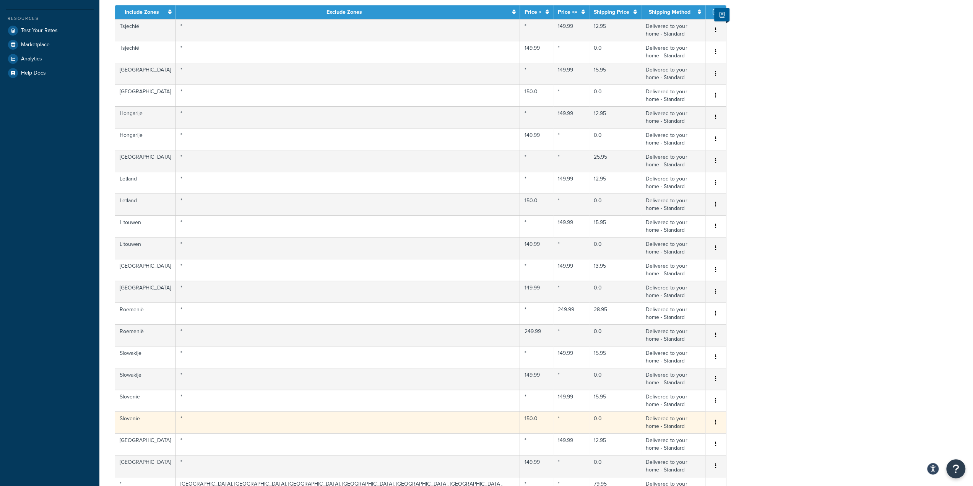
click at [715, 419] on icon "button" at bounding box center [716, 421] width 2 height 5
click at [677, 402] on div "Edit" at bounding box center [677, 406] width 54 height 16
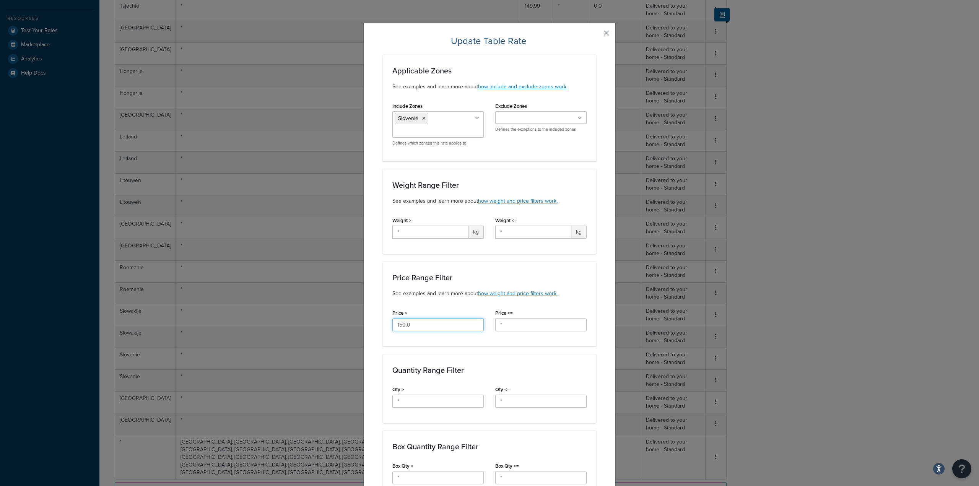
drag, startPoint x: 392, startPoint y: 325, endPoint x: 402, endPoint y: 326, distance: 10.0
click at [402, 326] on input "150.0" at bounding box center [437, 324] width 91 height 13
click at [414, 325] on input "149.0" at bounding box center [437, 324] width 91 height 13
type input "149.99"
click at [461, 272] on div "Price Range Filter See examples and learn more about how weight and price filte…" at bounding box center [489, 303] width 213 height 85
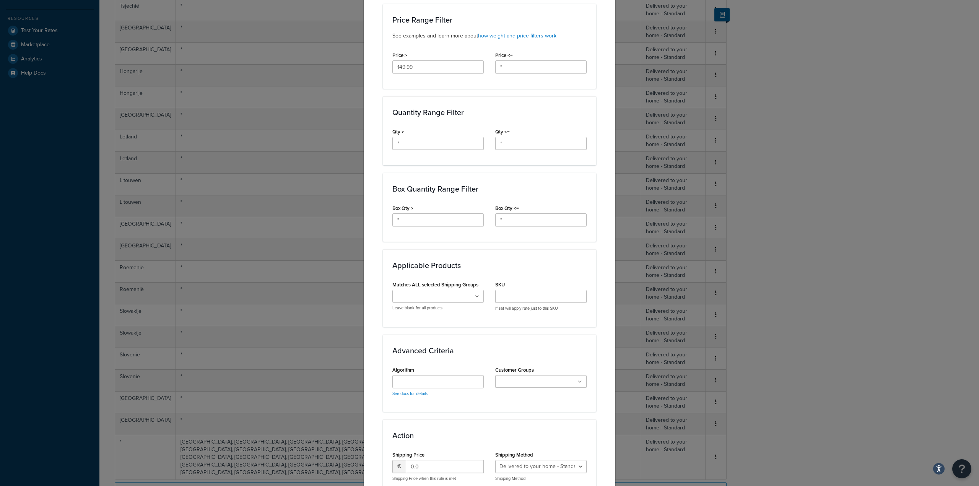
scroll to position [306, 0]
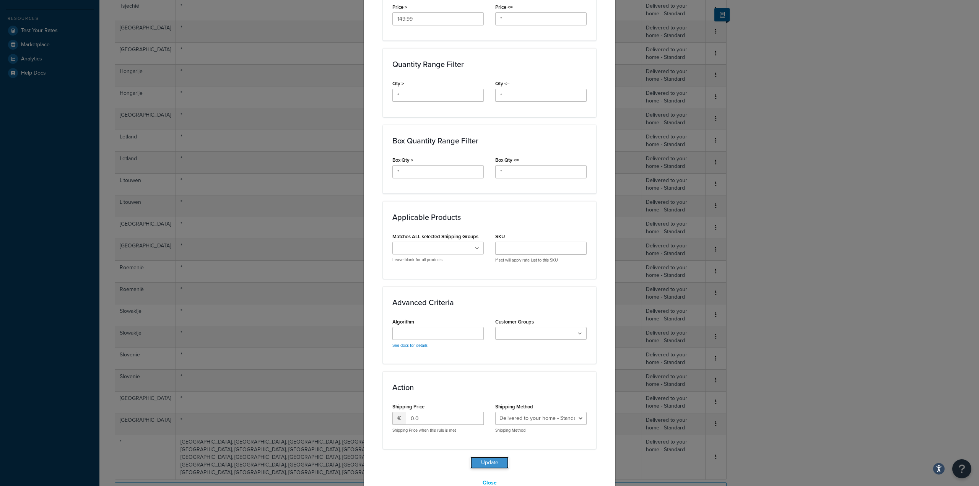
click at [499, 458] on button "Update" at bounding box center [489, 462] width 38 height 12
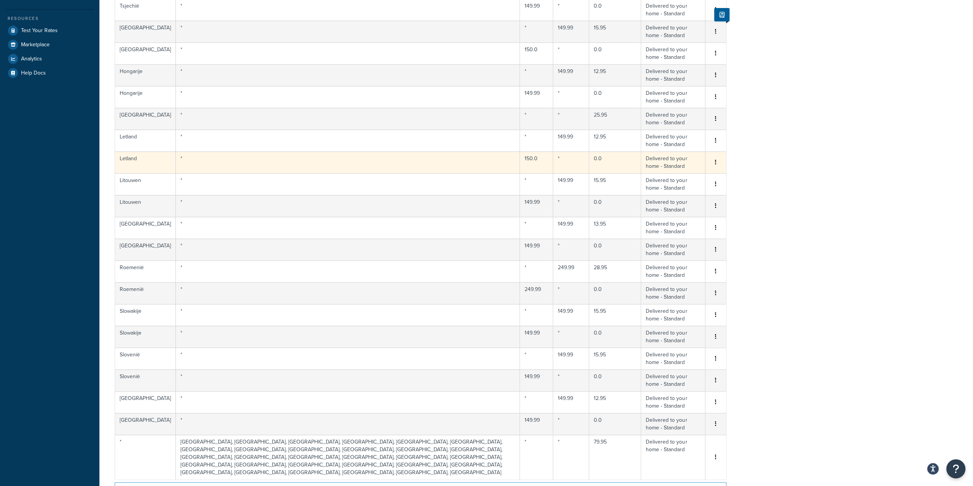
click at [716, 162] on icon "button" at bounding box center [716, 161] width 2 height 5
click at [684, 146] on div "Edit" at bounding box center [677, 147] width 54 height 16
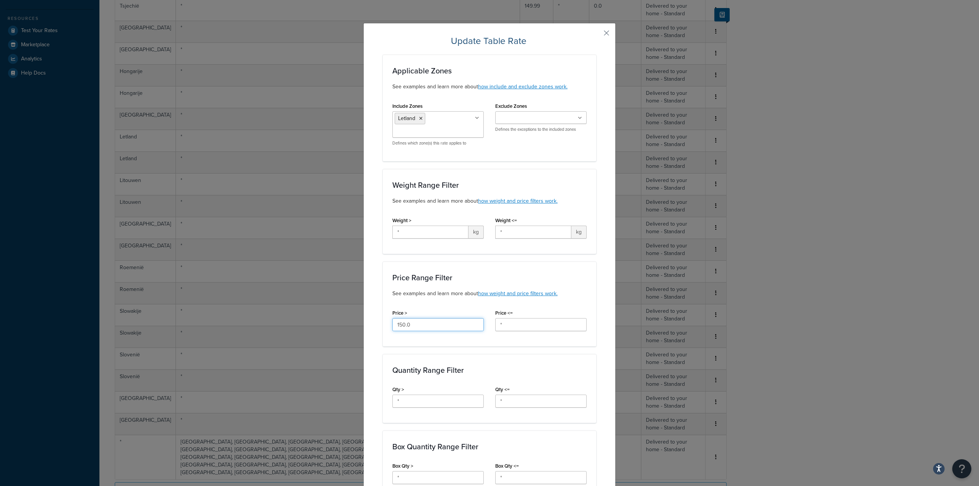
drag, startPoint x: 396, startPoint y: 327, endPoint x: 401, endPoint y: 328, distance: 5.8
click at [401, 328] on input "150.0" at bounding box center [437, 324] width 91 height 13
click at [416, 324] on input "149.0" at bounding box center [437, 324] width 91 height 13
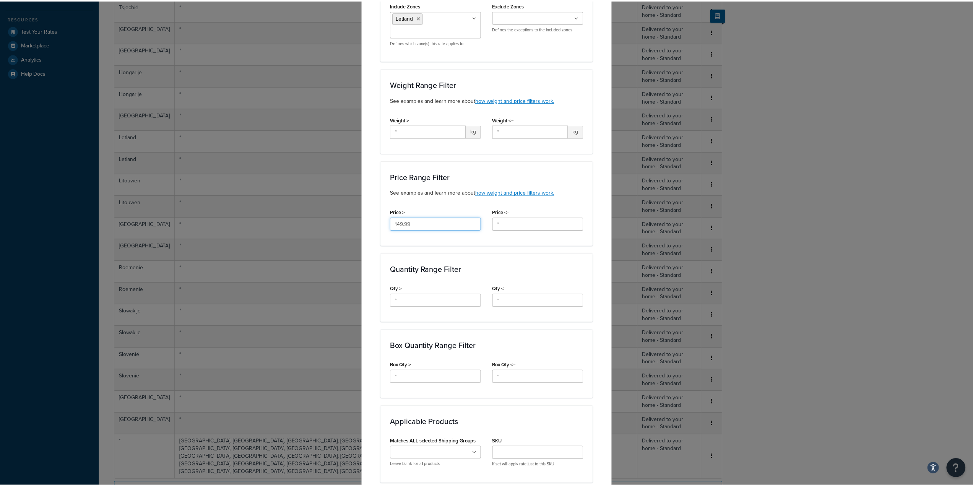
scroll to position [323, 0]
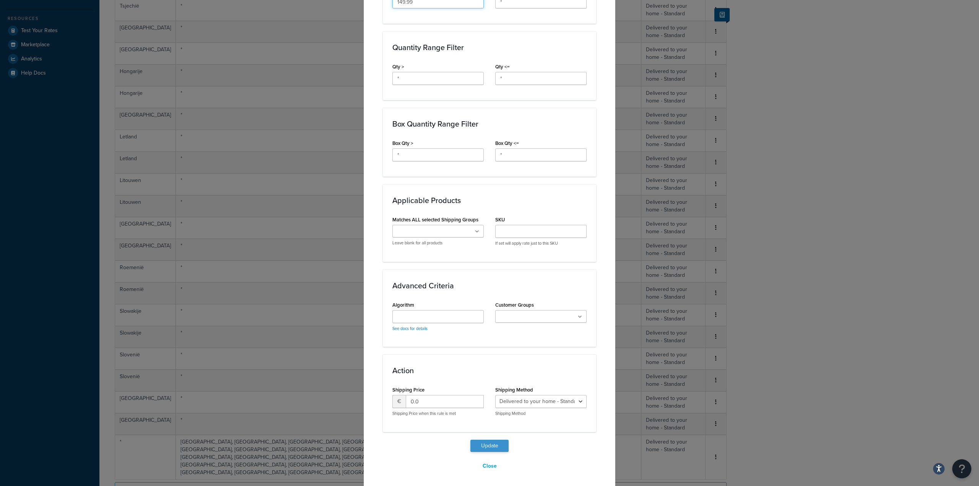
type input "149.99"
click at [491, 442] on button "Update" at bounding box center [489, 446] width 38 height 12
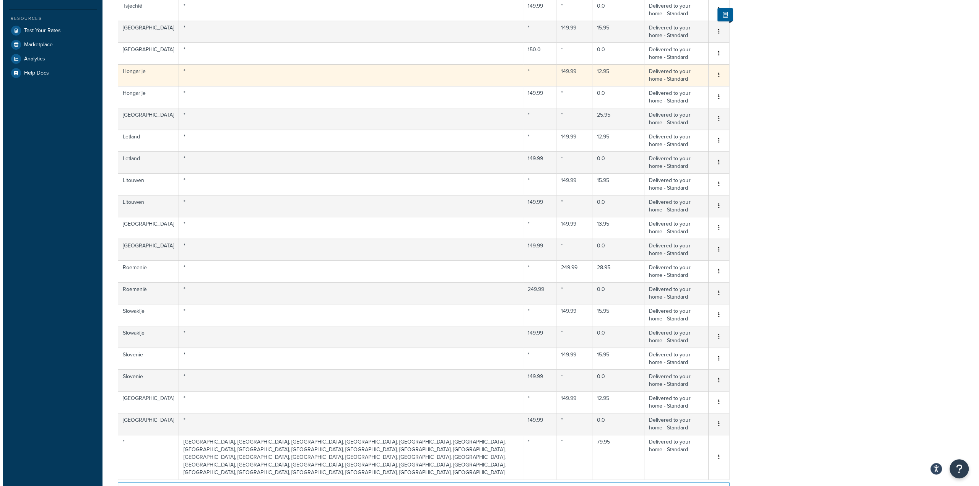
scroll to position [153, 0]
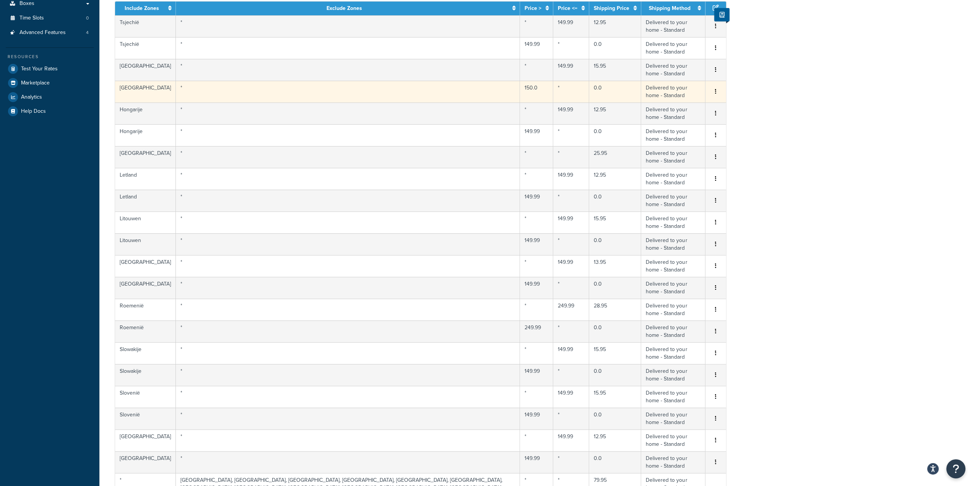
click at [715, 91] on icon "button" at bounding box center [716, 91] width 2 height 5
click at [682, 78] on div "Edit" at bounding box center [677, 77] width 54 height 16
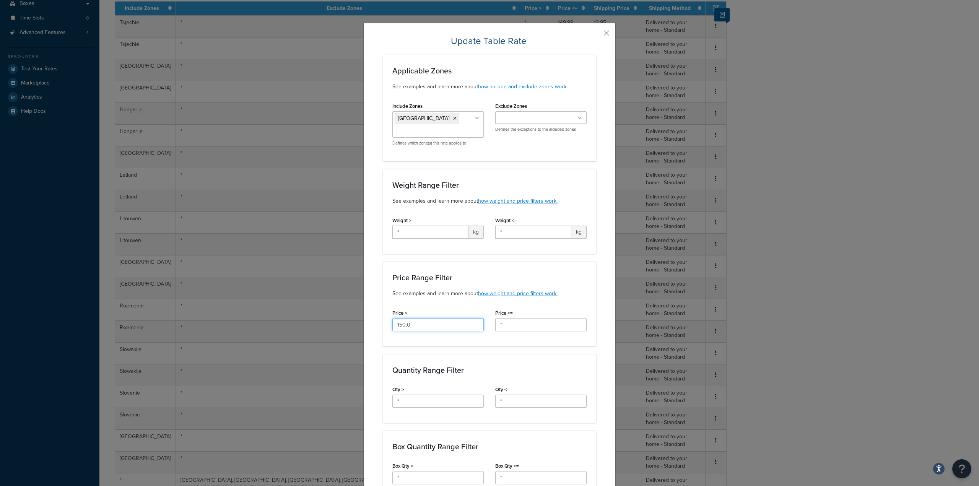
drag, startPoint x: 397, startPoint y: 327, endPoint x: 401, endPoint y: 329, distance: 4.3
click at [401, 329] on input "150.0" at bounding box center [437, 324] width 91 height 13
type input "149.99"
click at [413, 348] on div "Applicable Zones See examples and learn more about how include and exclude zone…" at bounding box center [489, 405] width 213 height 700
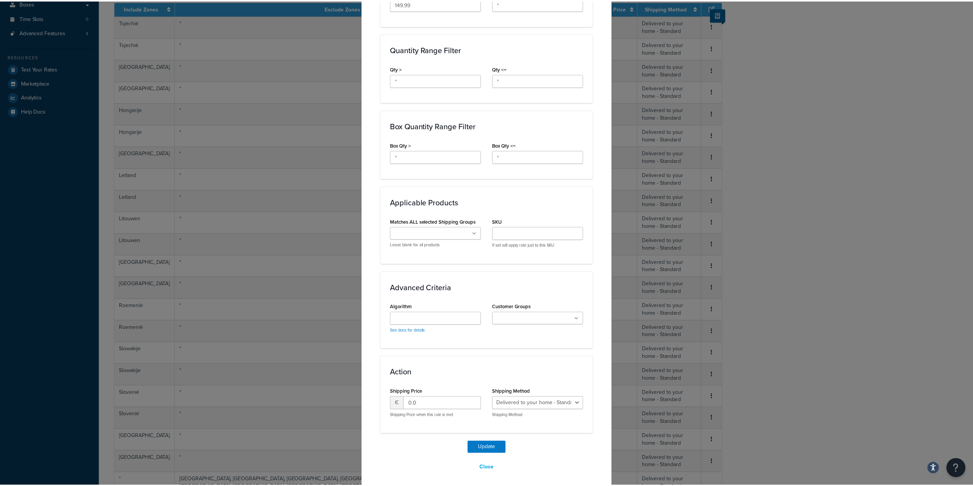
scroll to position [323, 0]
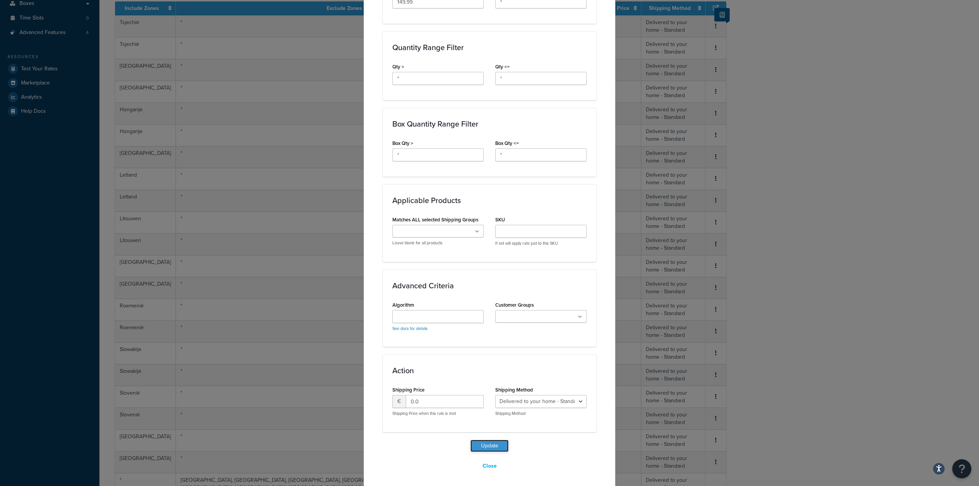
click at [479, 445] on button "Update" at bounding box center [489, 446] width 38 height 12
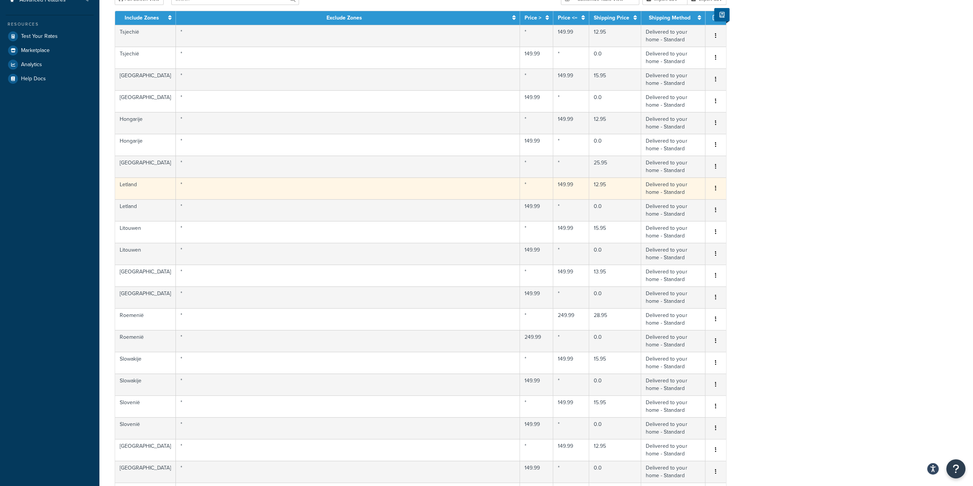
scroll to position [268, 0]
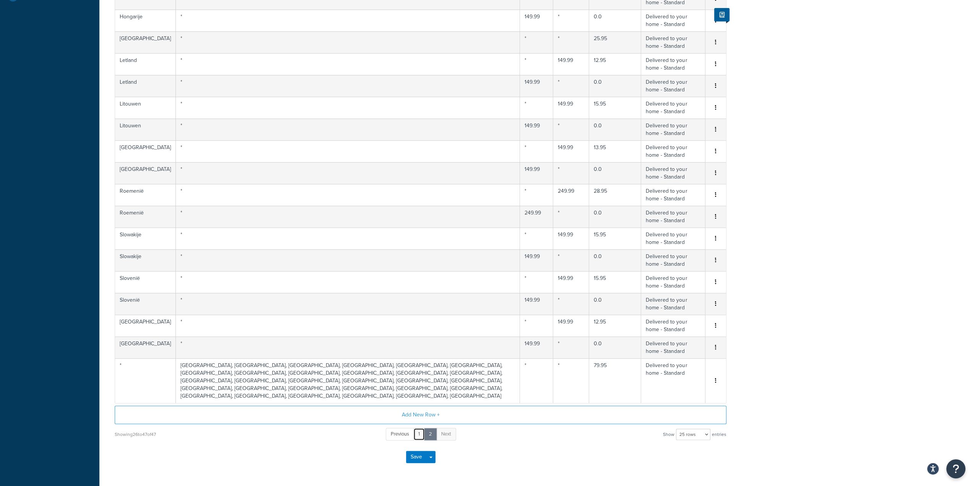
click at [423, 428] on link "1" at bounding box center [418, 434] width 11 height 13
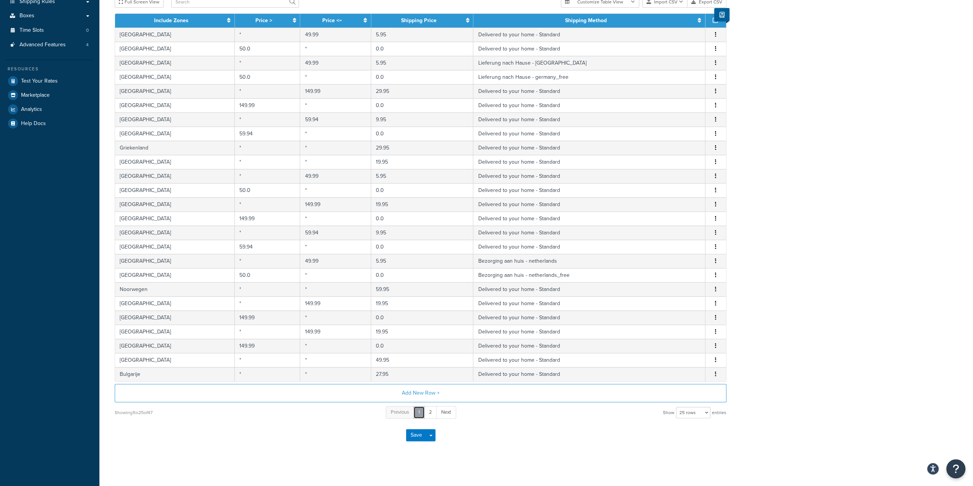
scroll to position [102, 0]
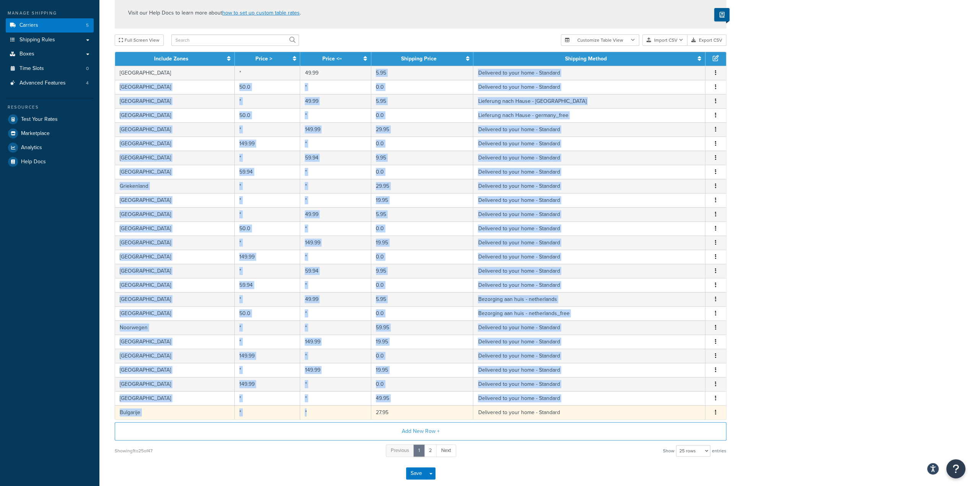
drag, startPoint x: 336, startPoint y: 76, endPoint x: 319, endPoint y: 403, distance: 328.1
click at [319, 403] on tbody "België * 49.99 5.95 Delivered to your home - Standard Edit Duplicate Delete [GE…" at bounding box center [420, 243] width 611 height 354
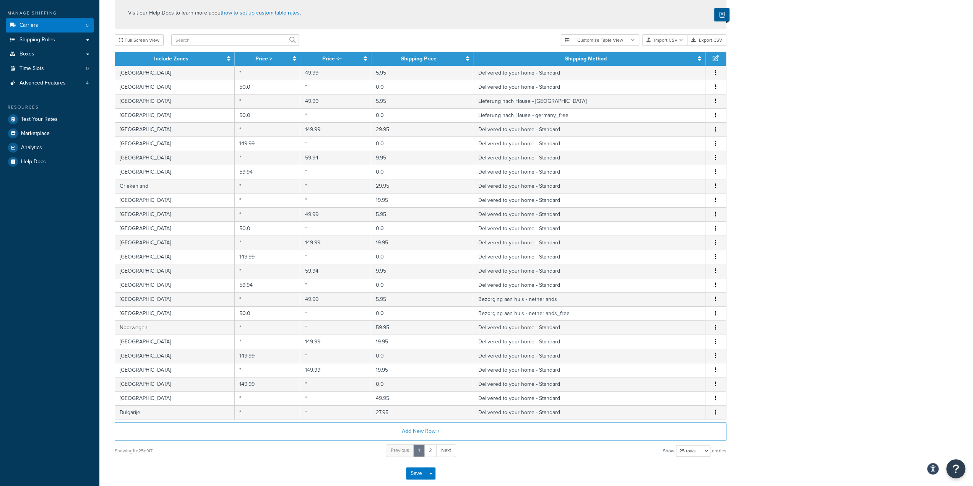
click at [825, 157] on div "Carrier: Delivery (Default) Enabled Table Rates Properties Methods Date & Time …" at bounding box center [536, 223] width 874 height 570
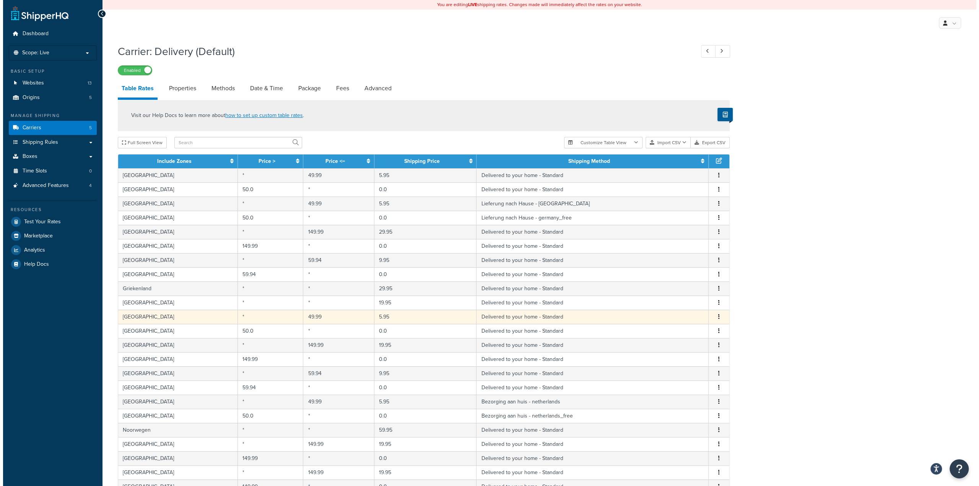
scroll to position [38, 0]
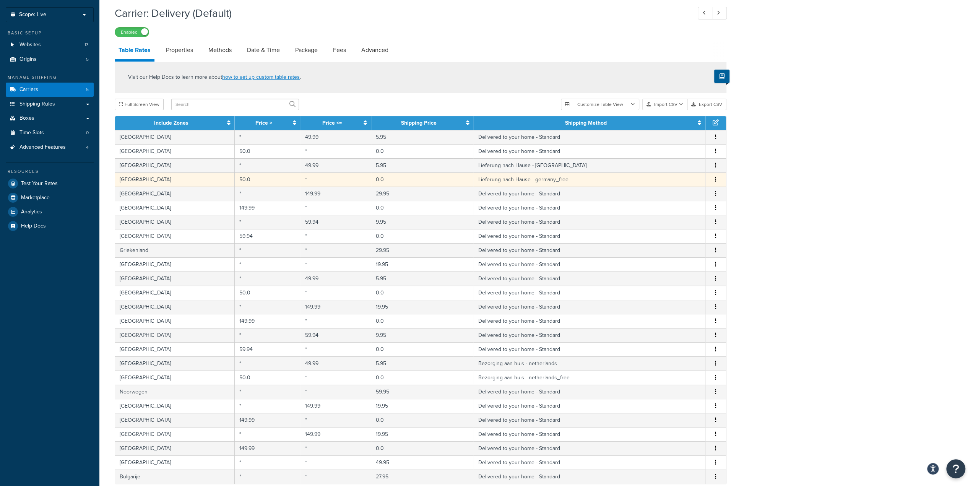
click at [182, 181] on td "[GEOGRAPHIC_DATA]" at bounding box center [175, 179] width 120 height 14
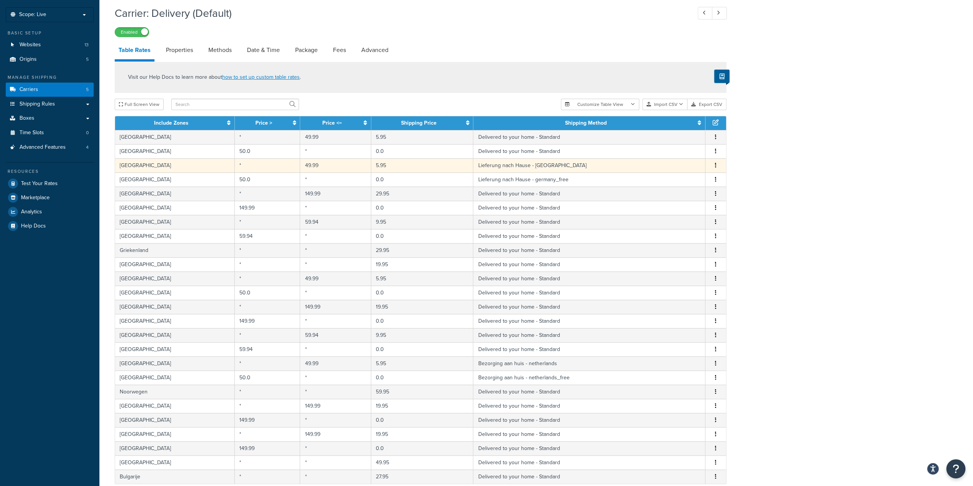
select select "180587"
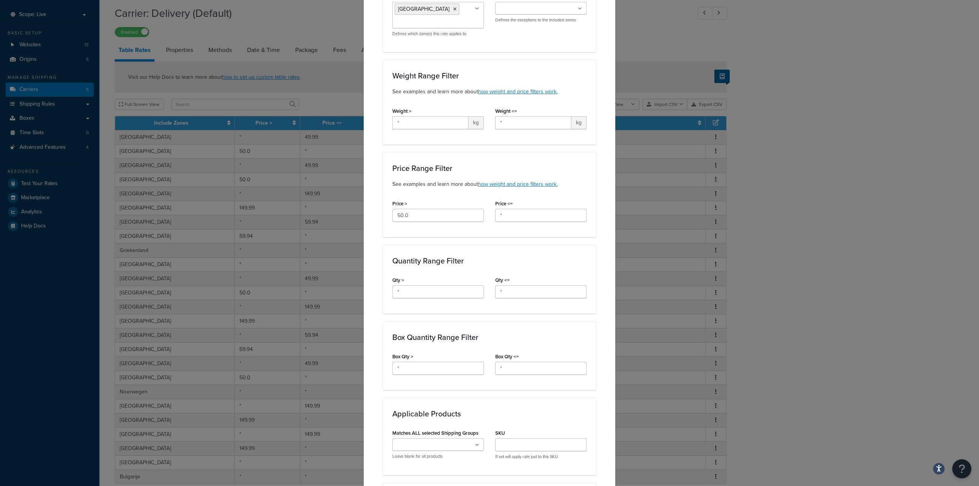
scroll to position [153, 0]
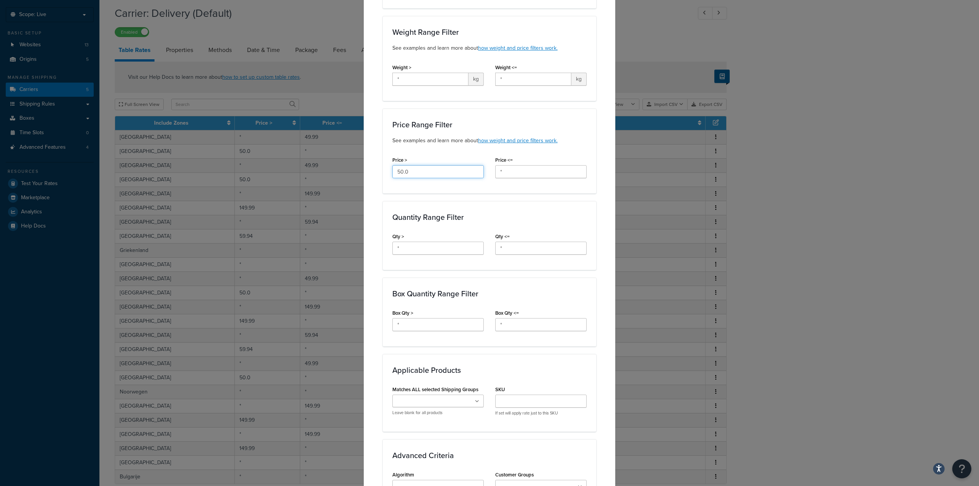
drag, startPoint x: 414, startPoint y: 173, endPoint x: 383, endPoint y: 171, distance: 31.8
click at [383, 171] on div "Price Range Filter See examples and learn more about how weight and price filte…" at bounding box center [489, 151] width 213 height 85
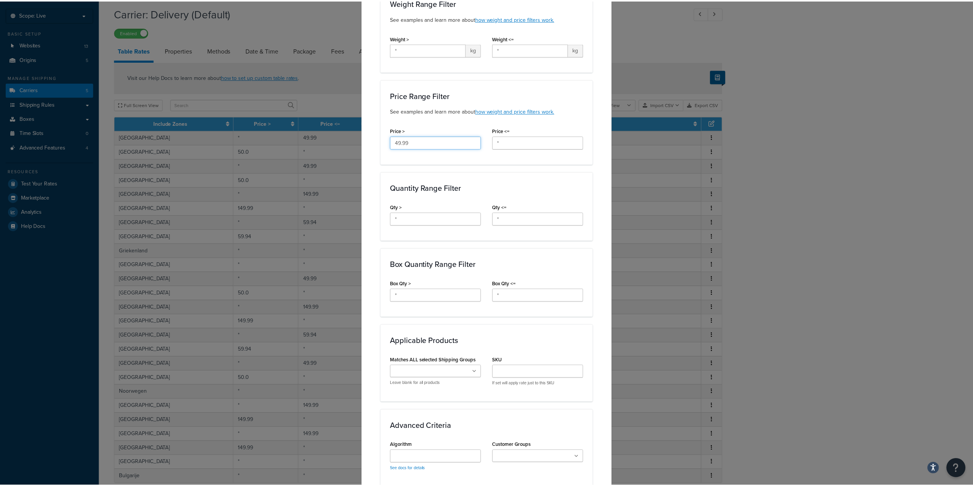
scroll to position [323, 0]
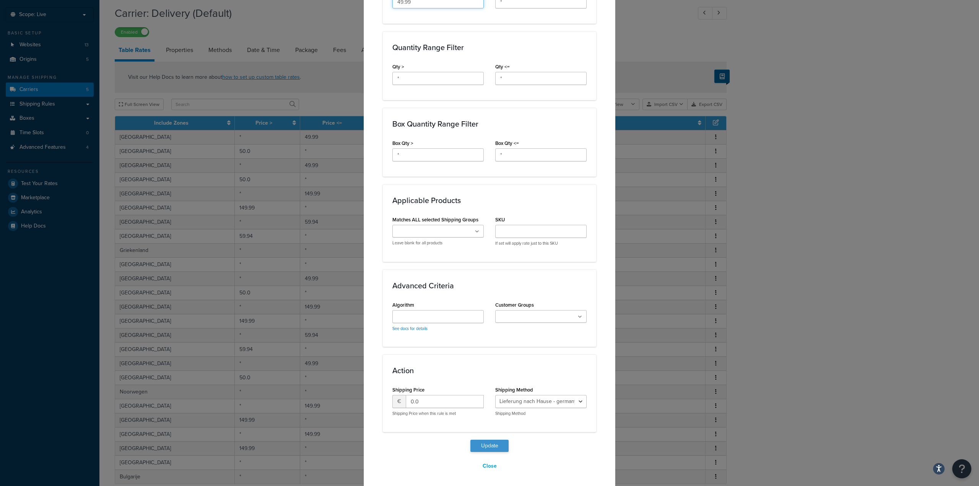
type input "49.99"
click at [490, 443] on button "Update" at bounding box center [489, 446] width 38 height 12
